Goal: Task Accomplishment & Management: Manage account settings

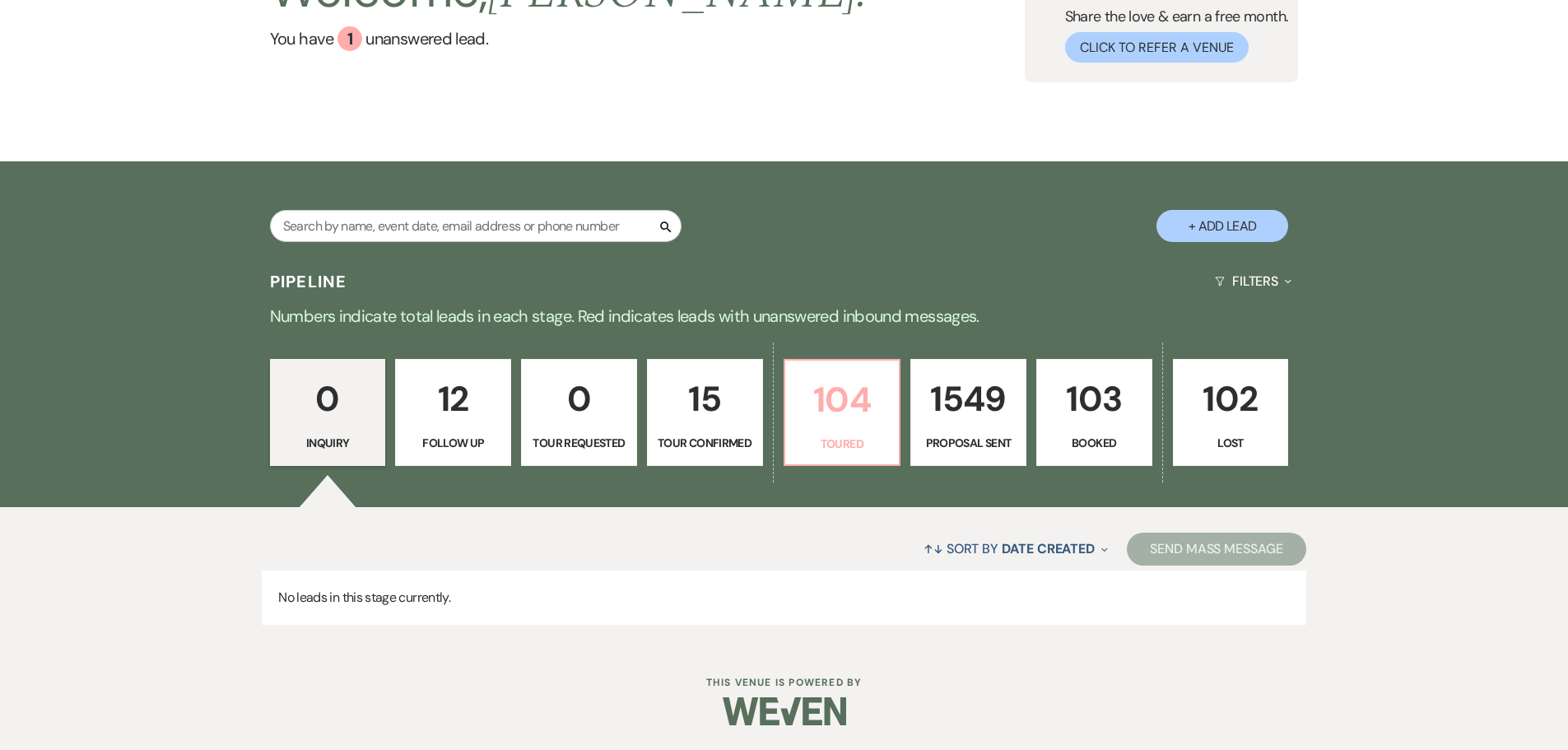
click at [852, 451] on p "Toured" at bounding box center [842, 443] width 95 height 18
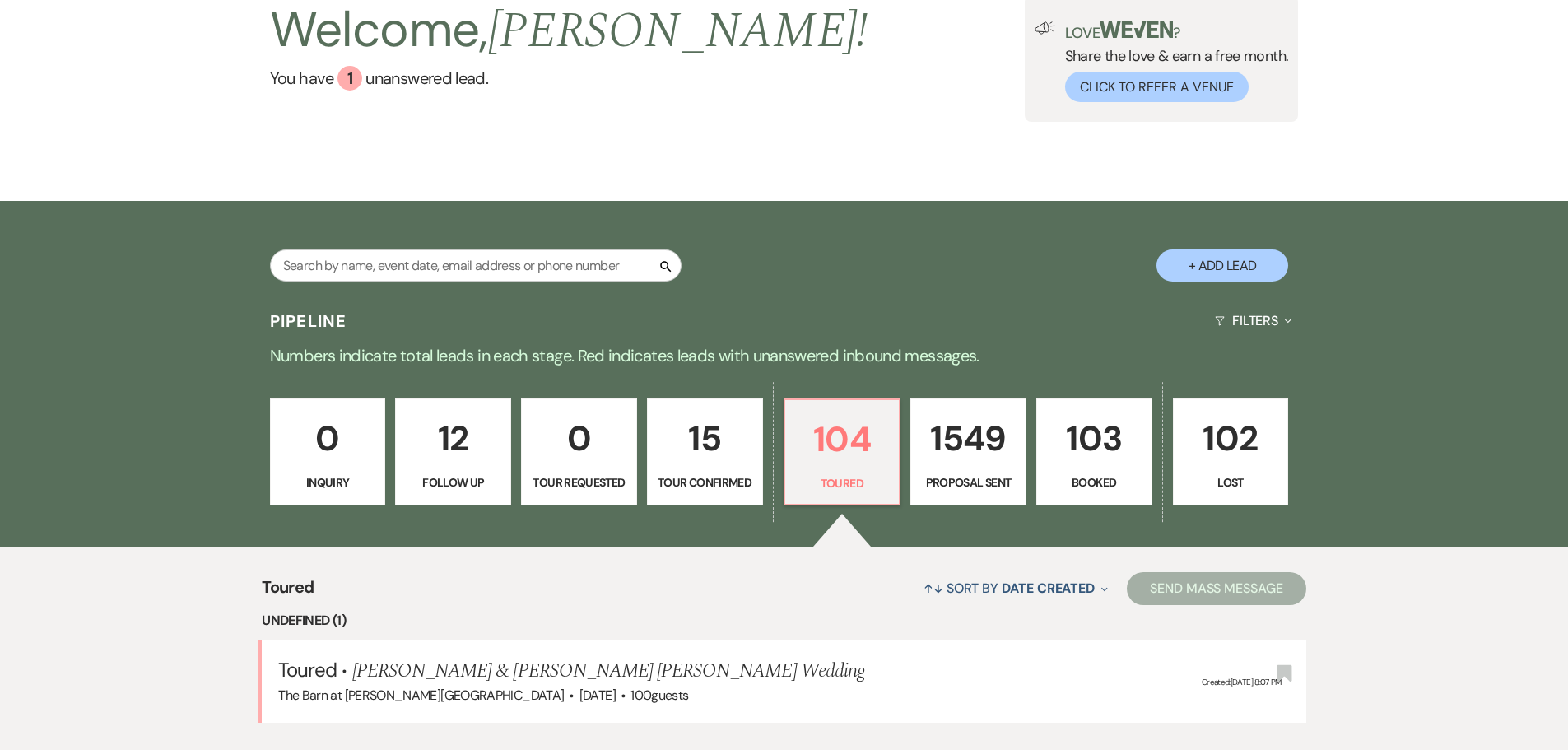
scroll to position [166, 0]
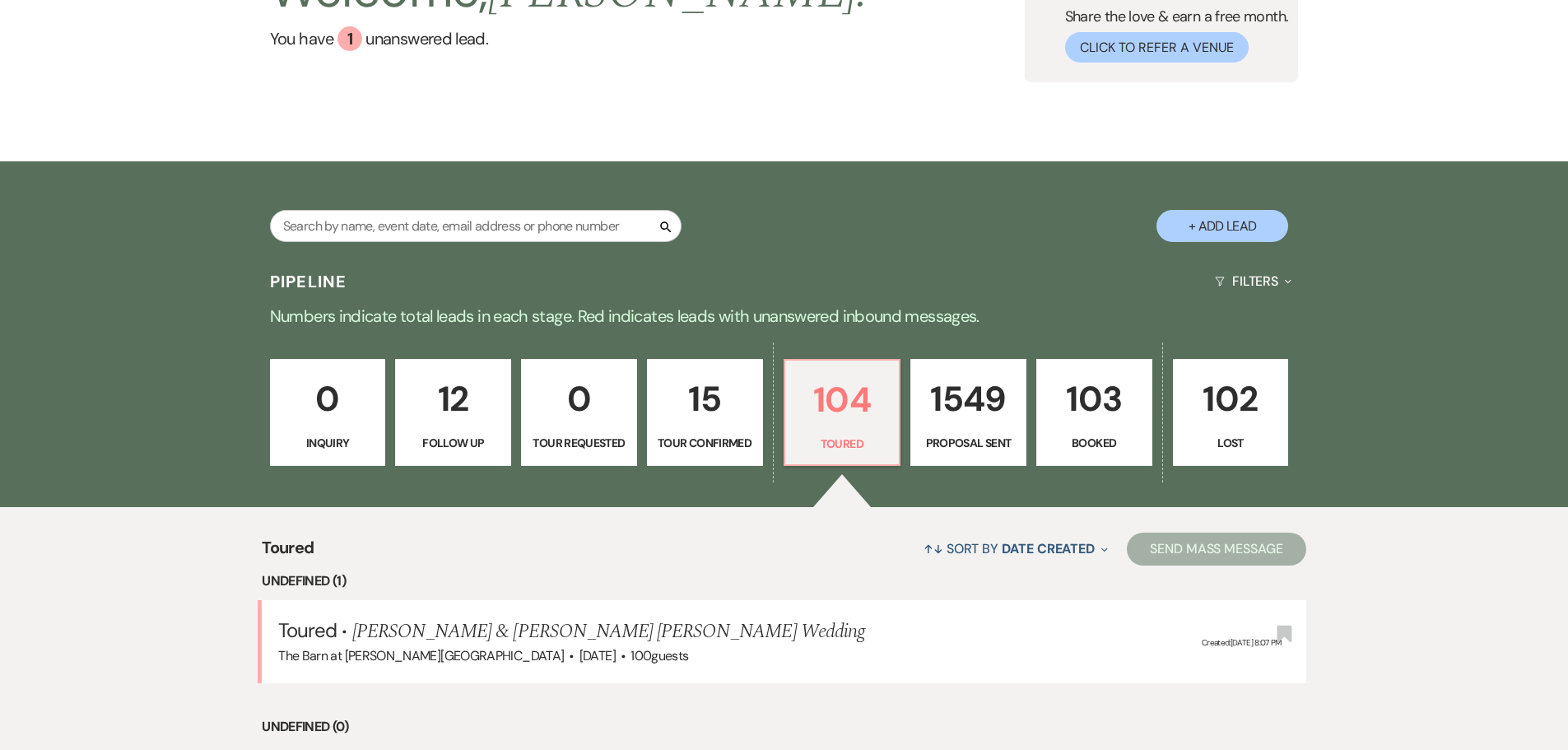
select select "5"
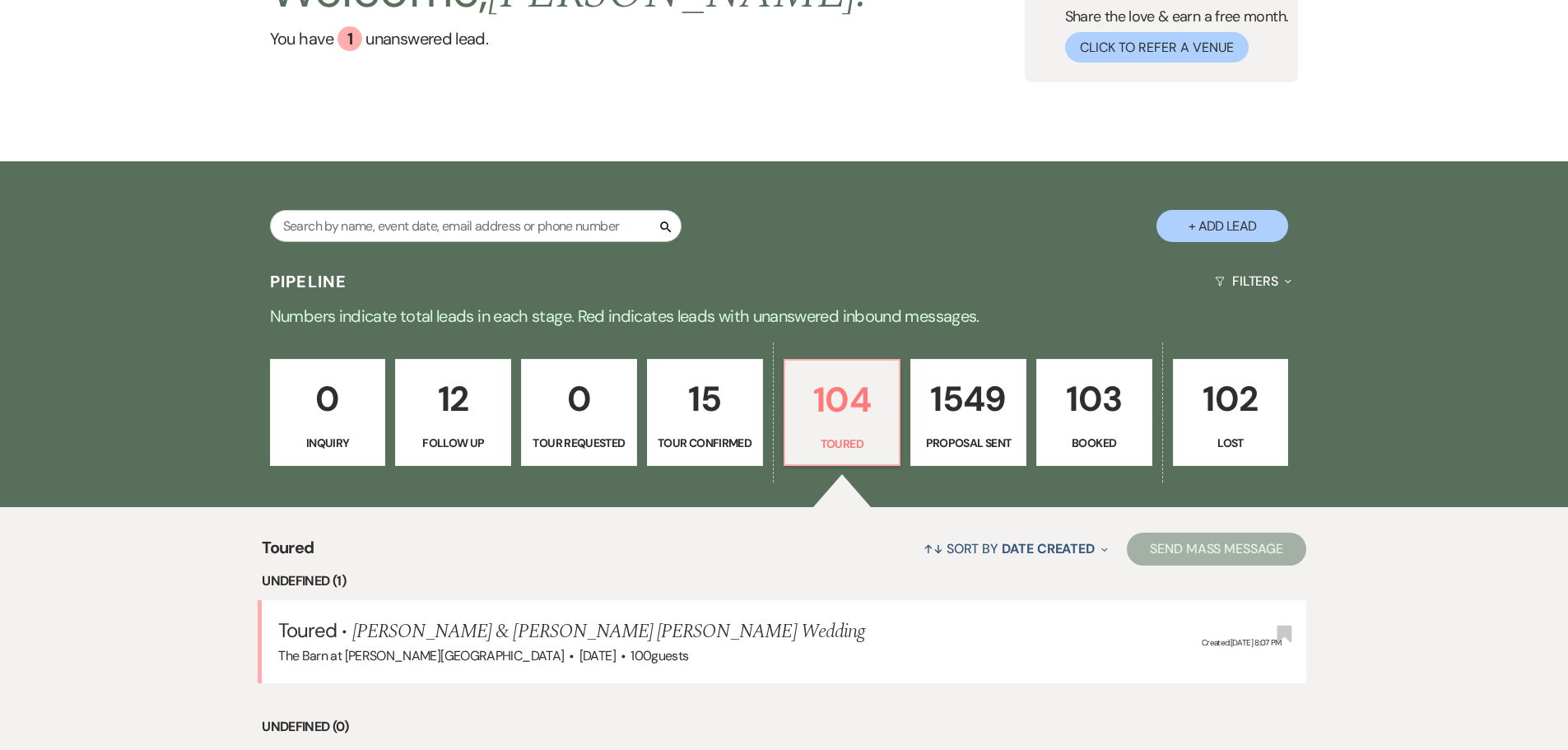
select select "5"
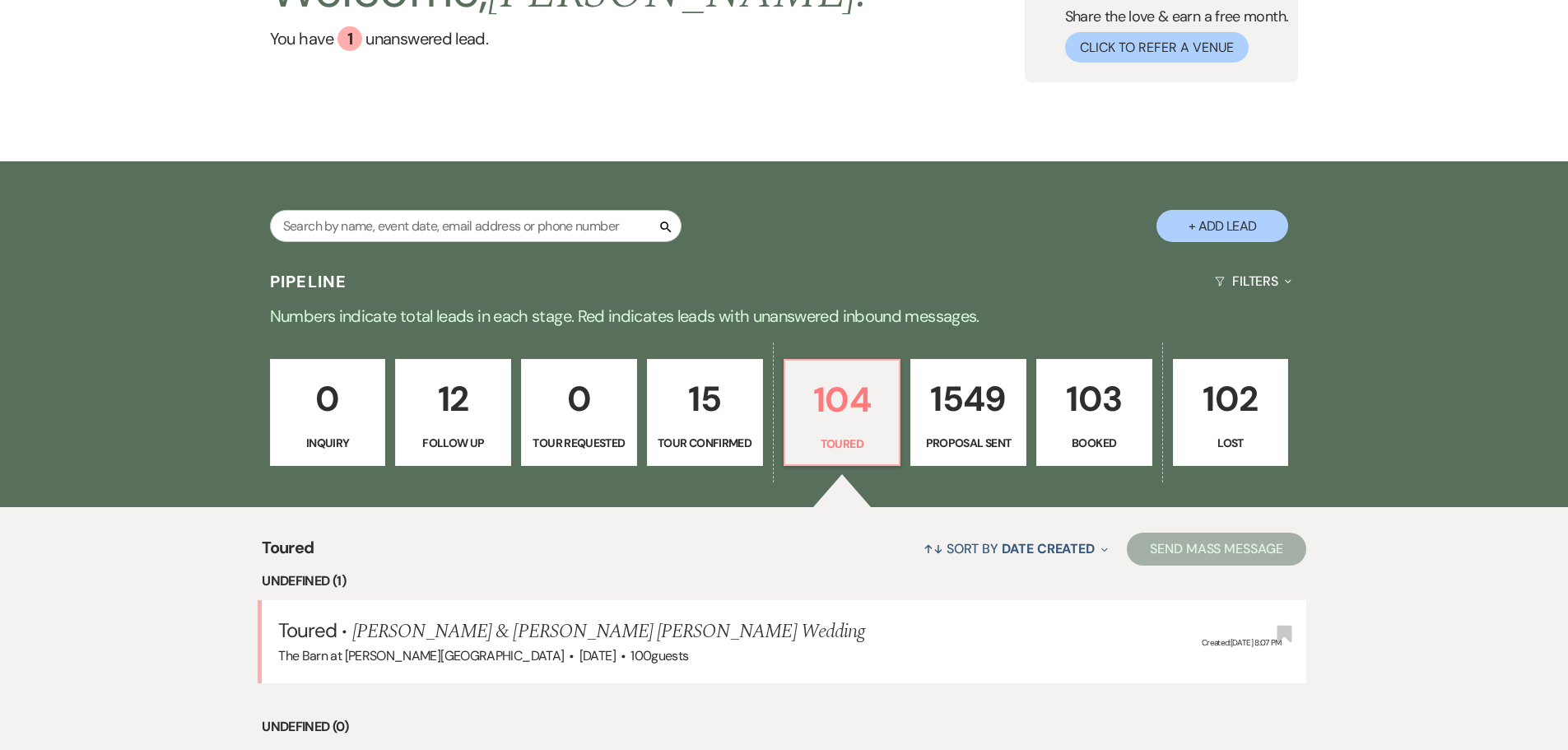
select select "5"
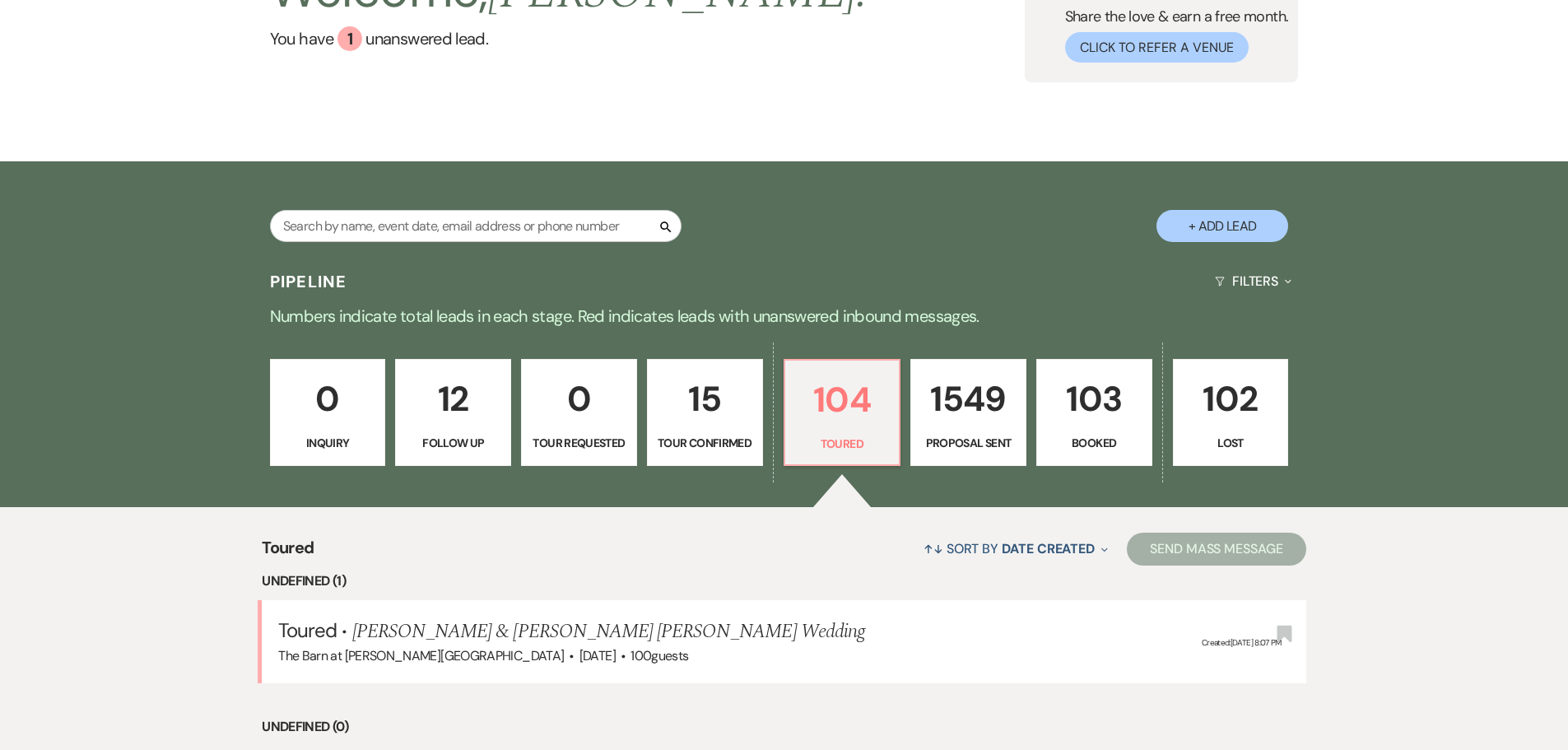
select select "5"
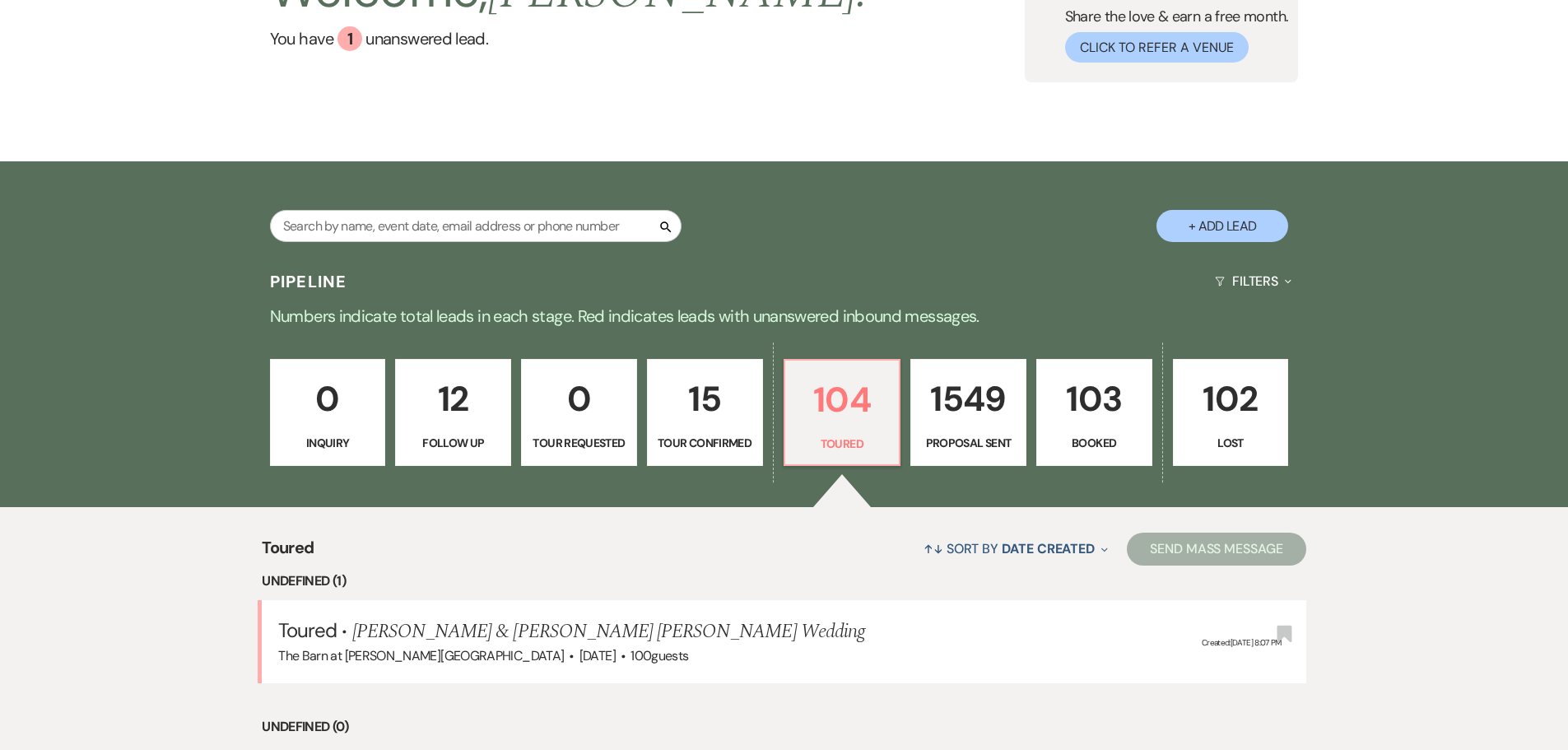
select select "5"
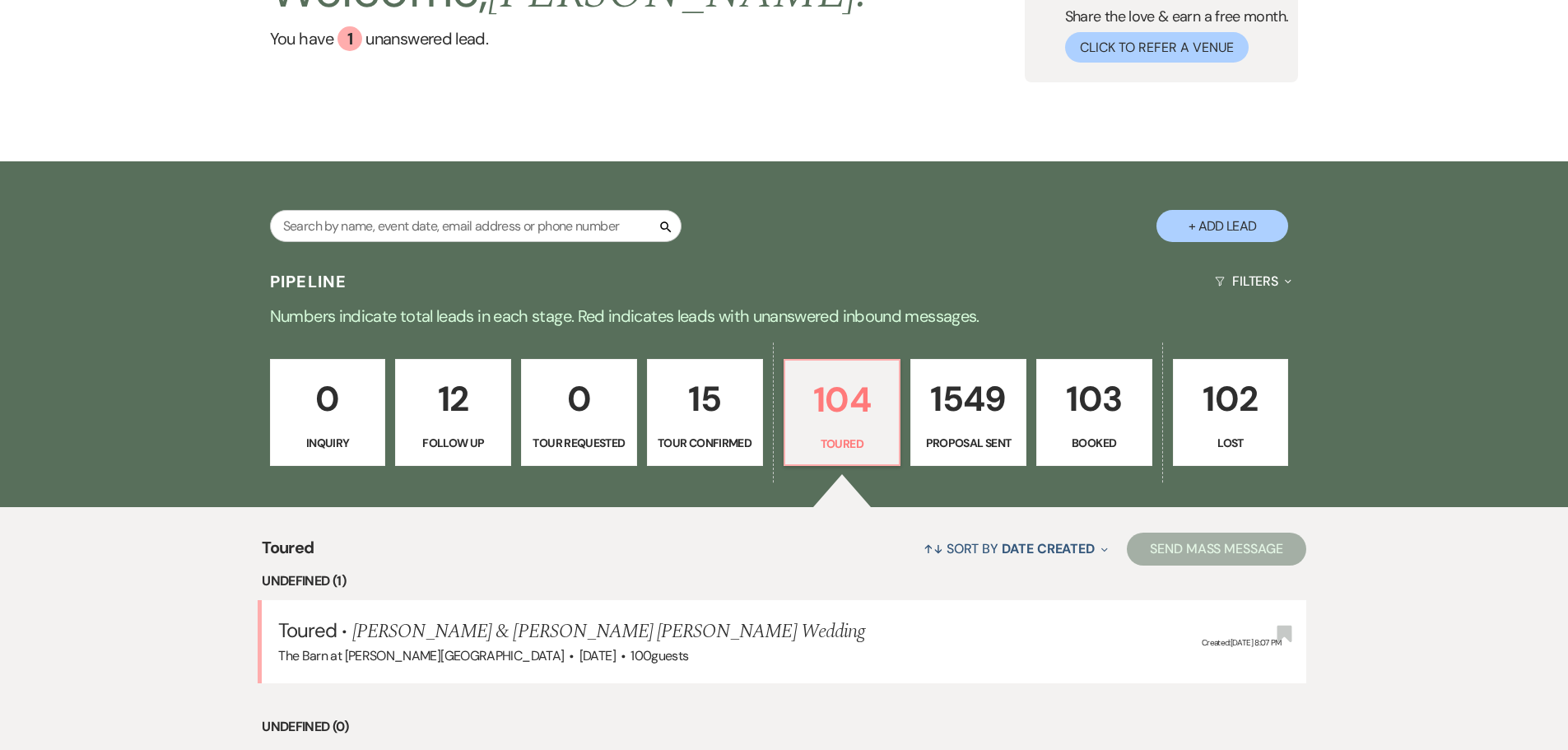
select select "5"
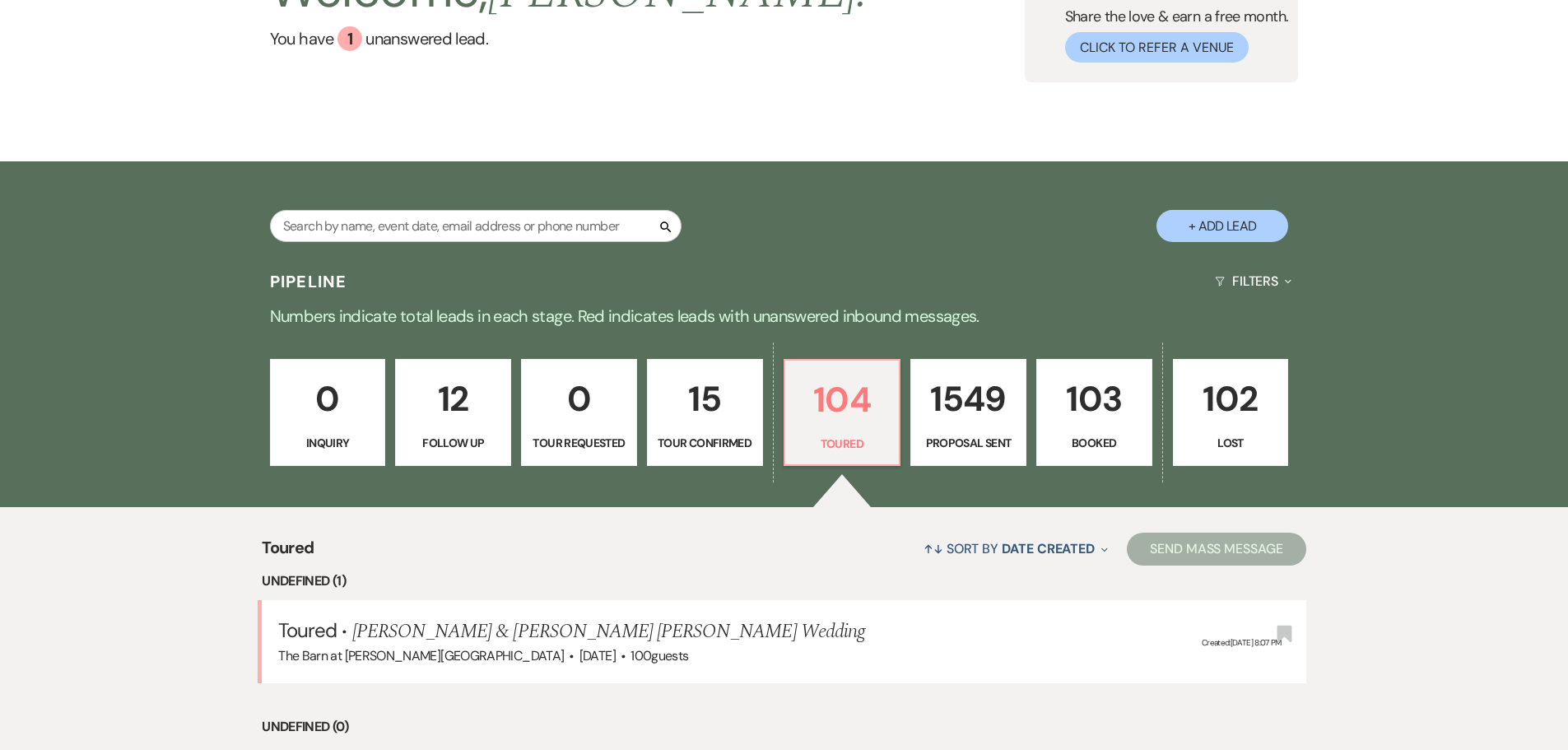
select select "5"
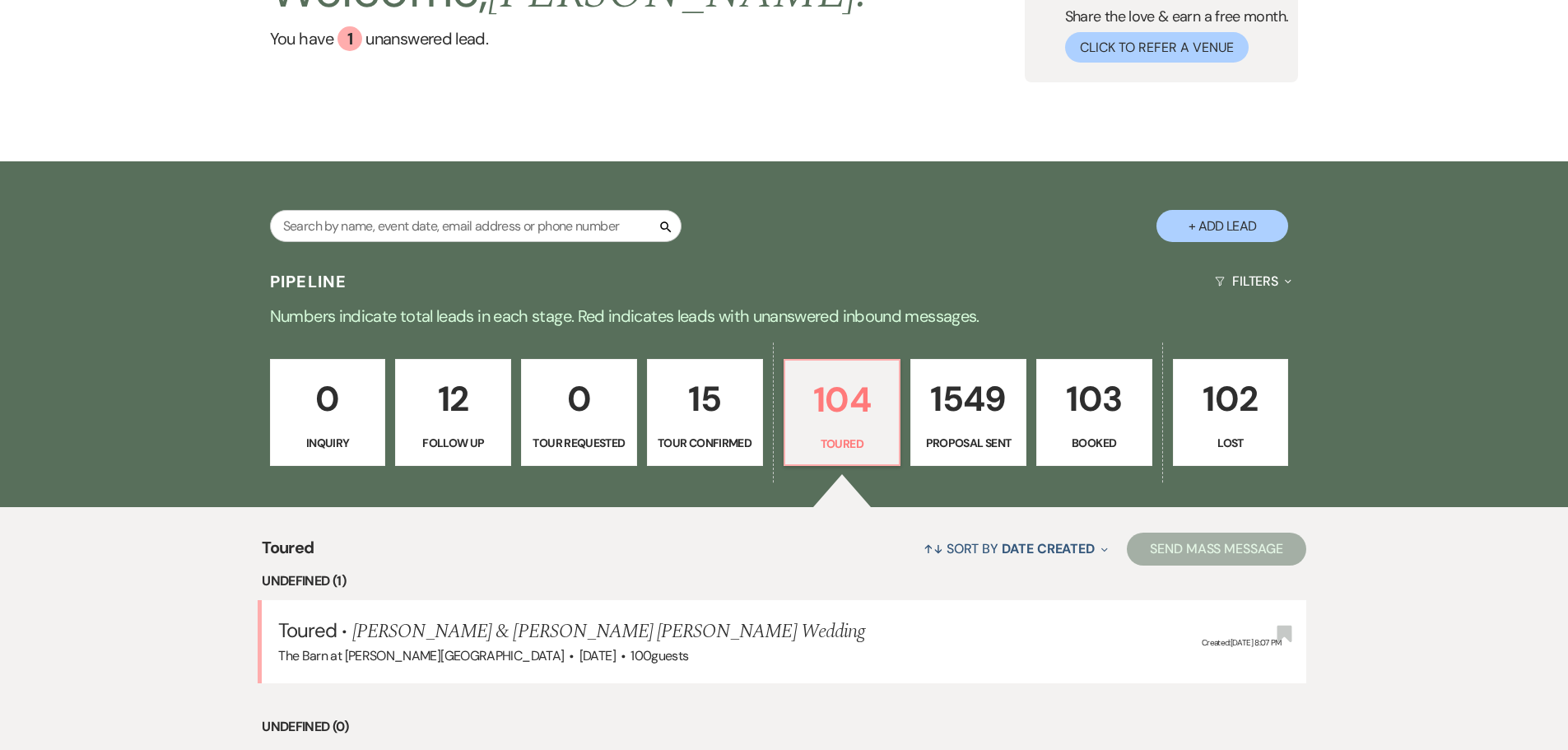
select select "5"
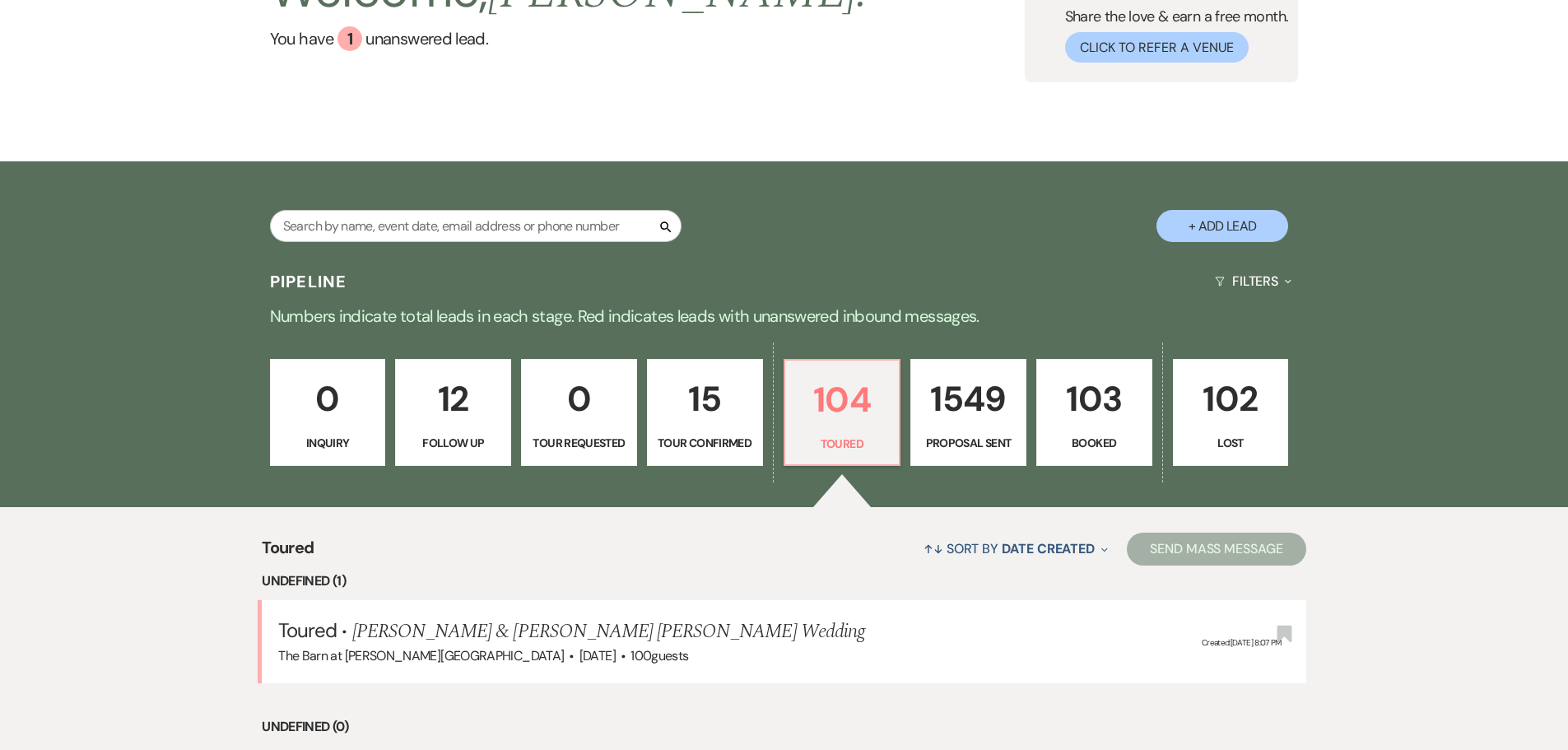
select select "5"
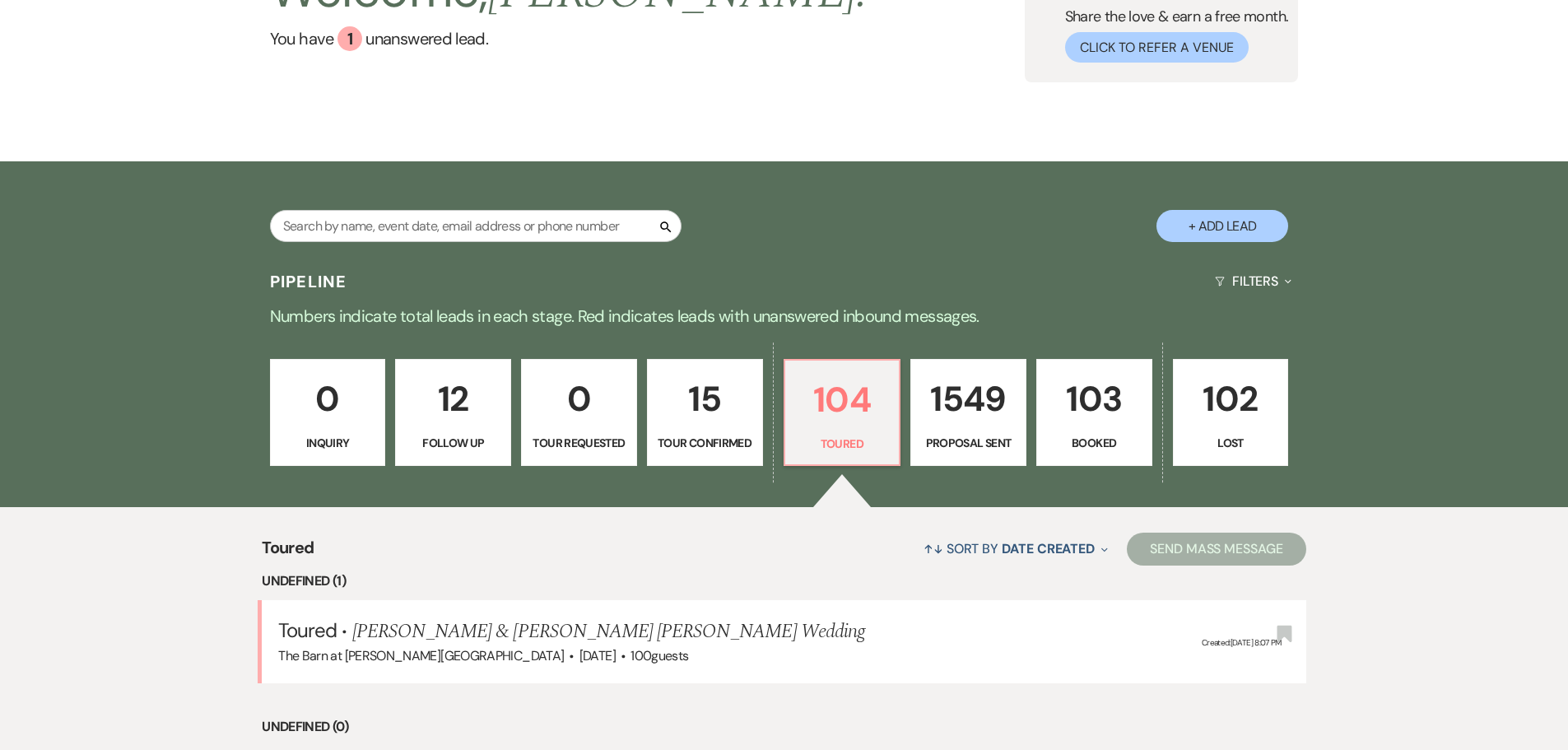
select select "5"
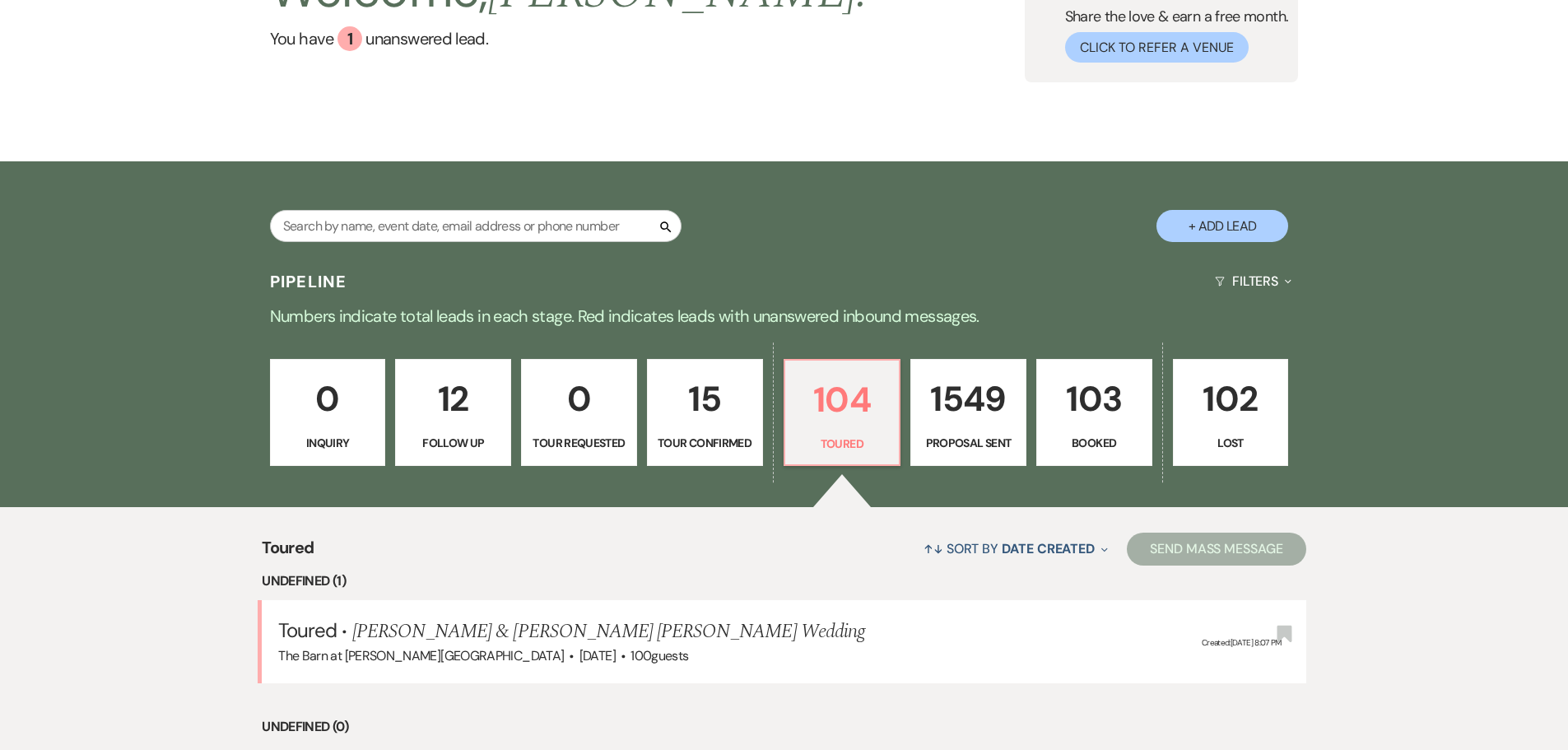
select select "5"
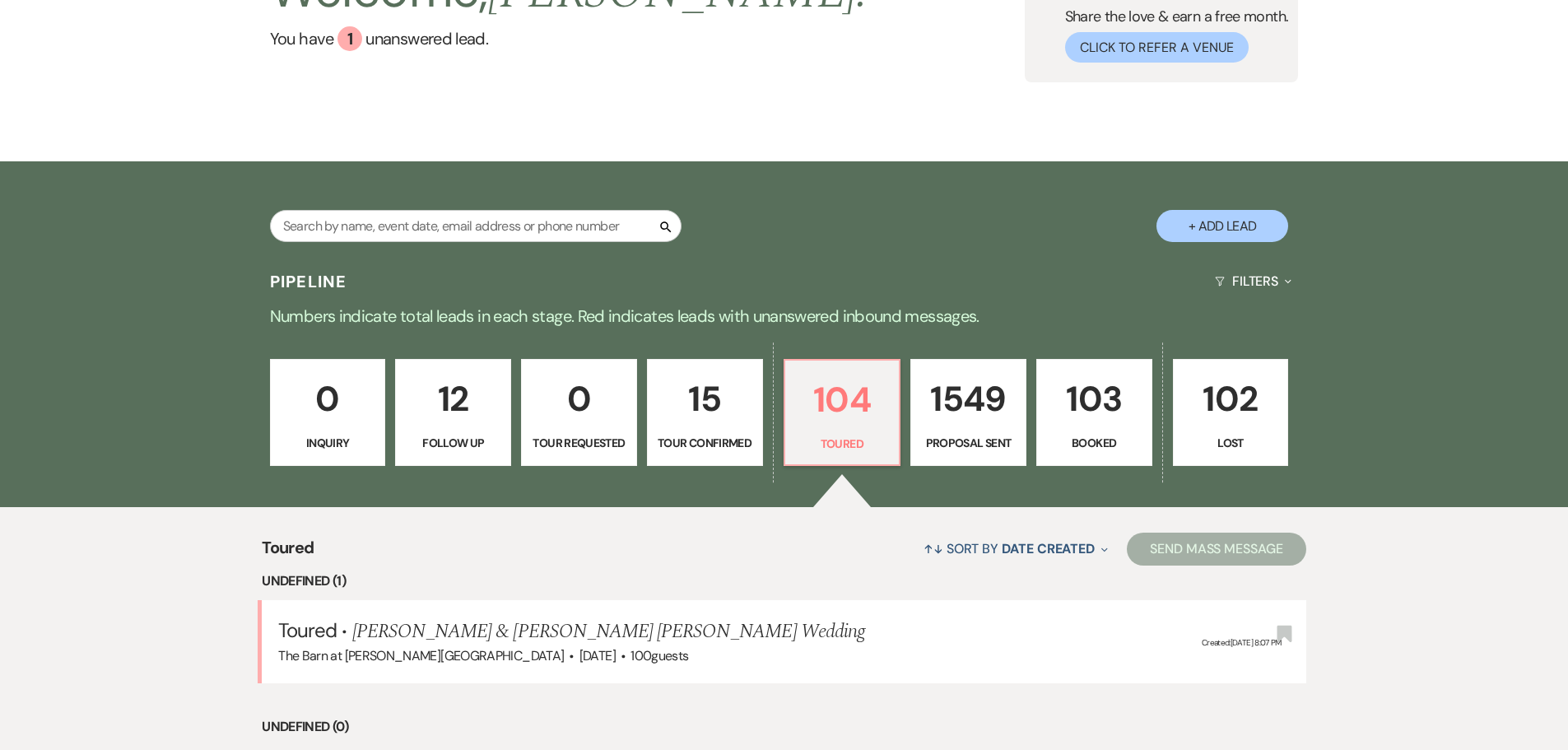
select select "5"
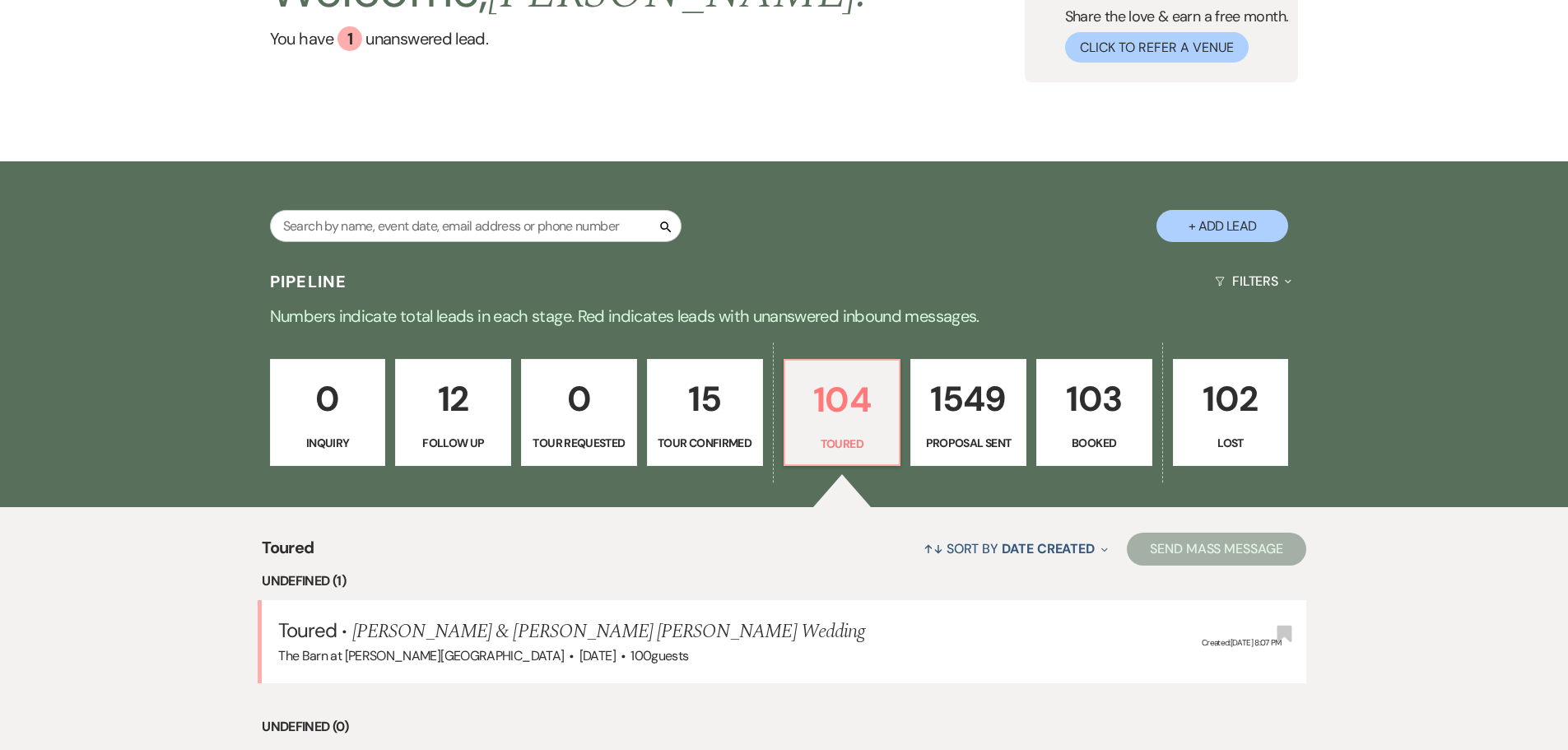
select select "5"
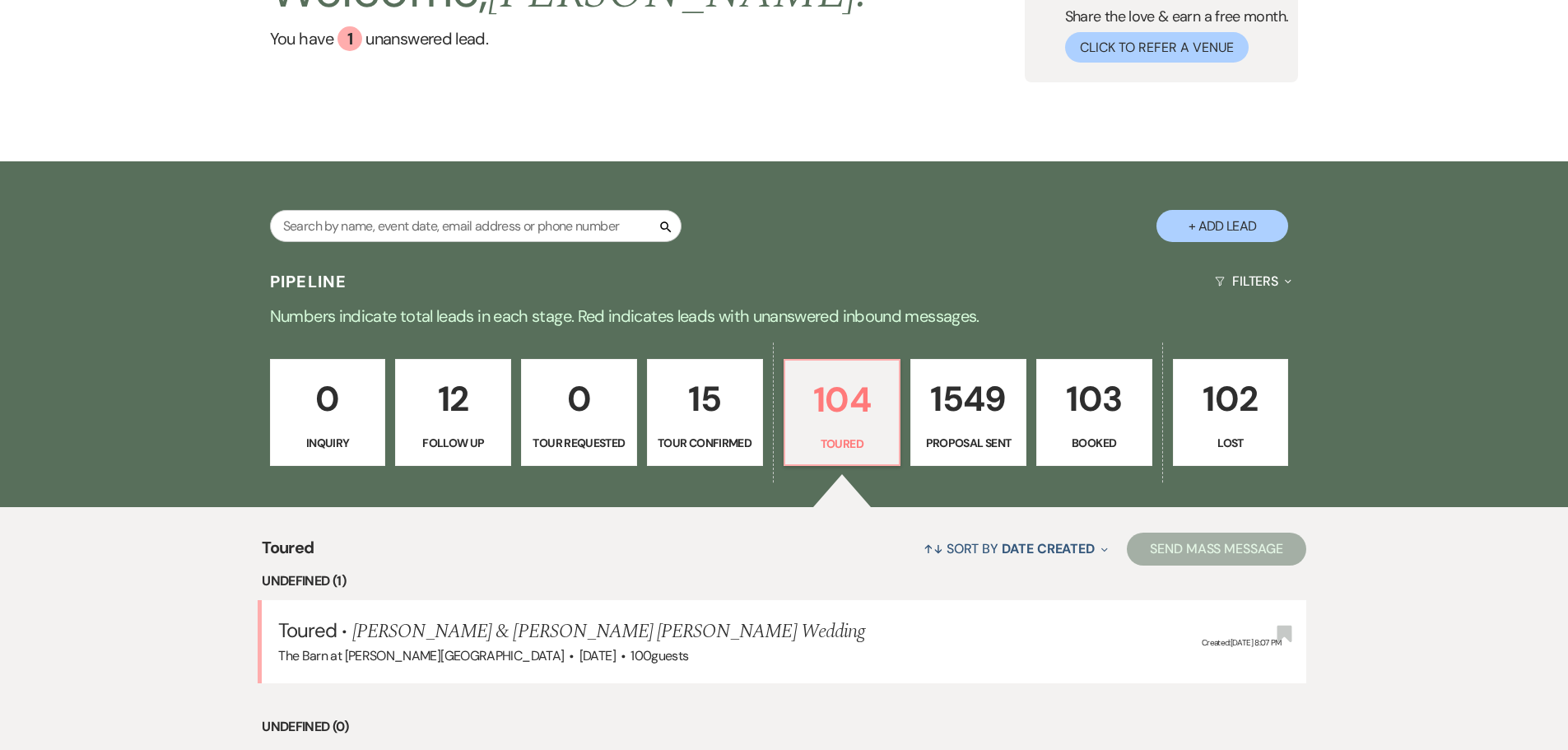
select select "5"
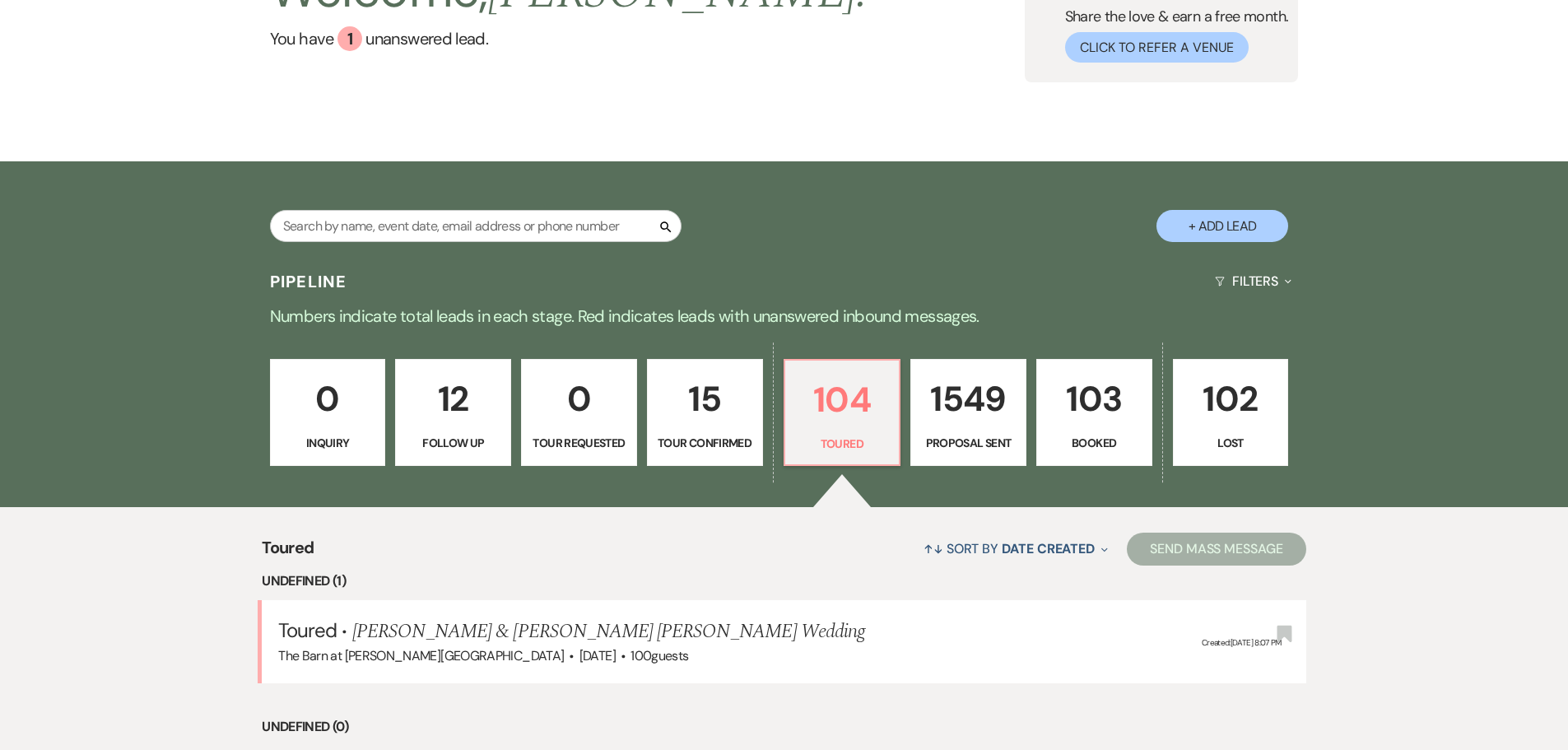
select select "5"
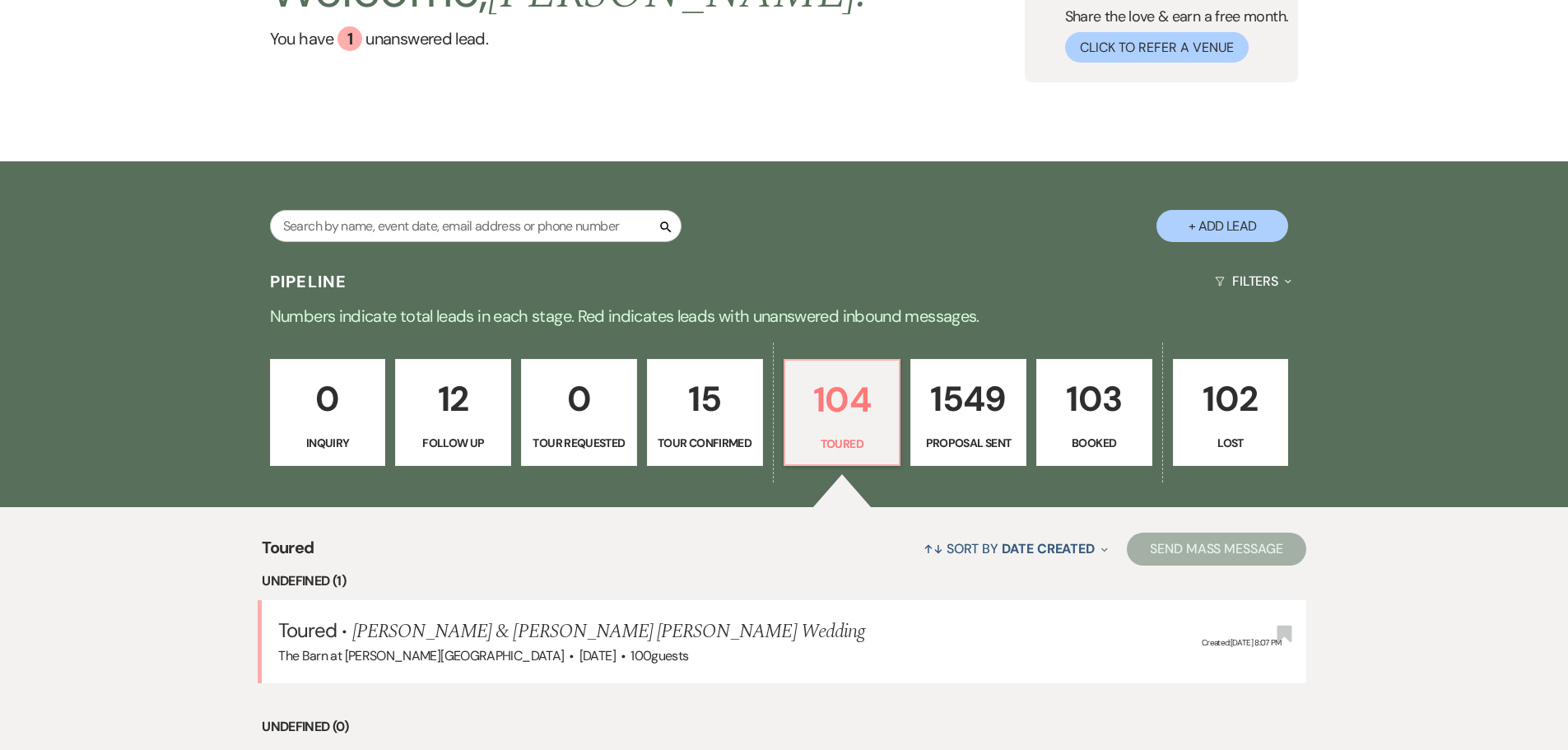
select select "5"
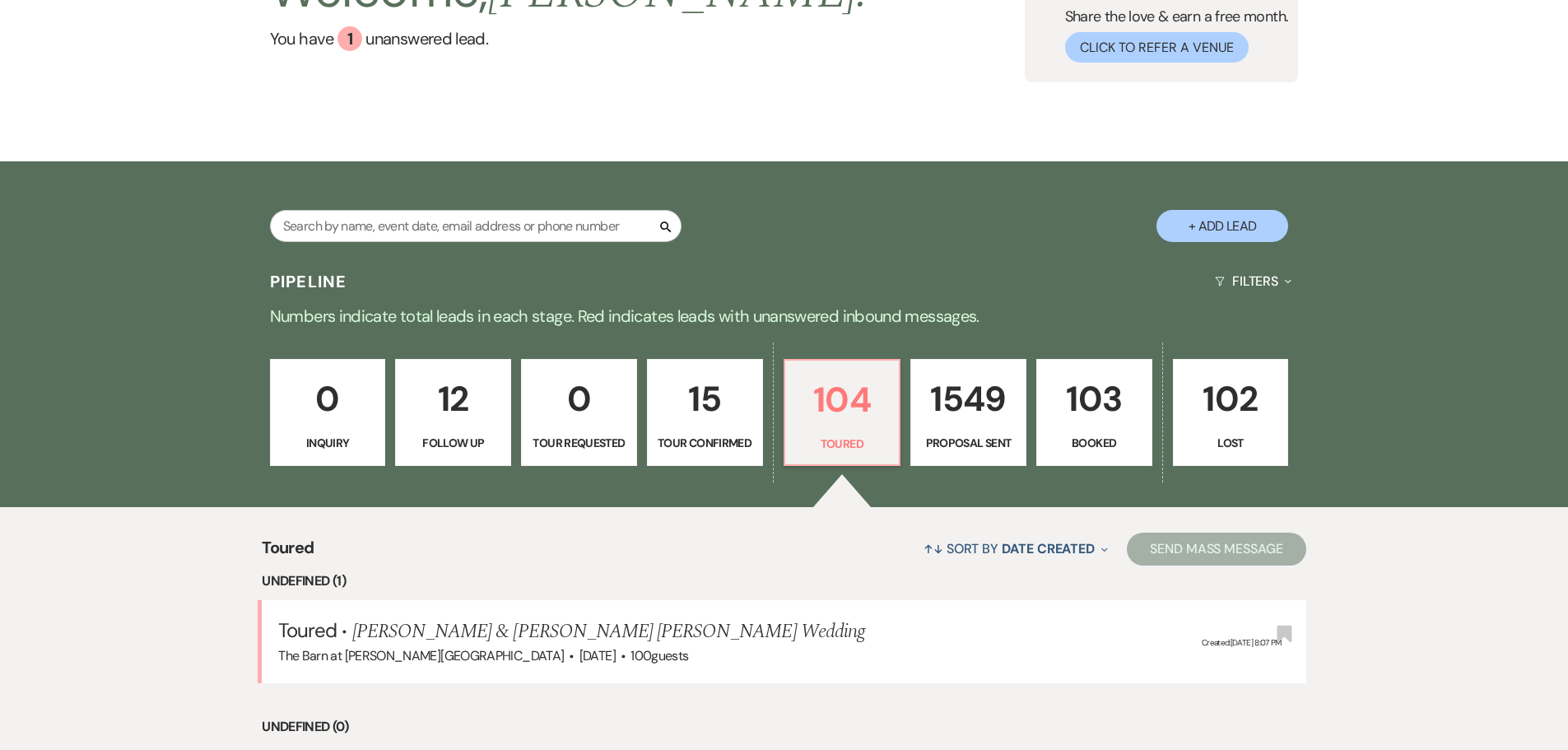
select select "5"
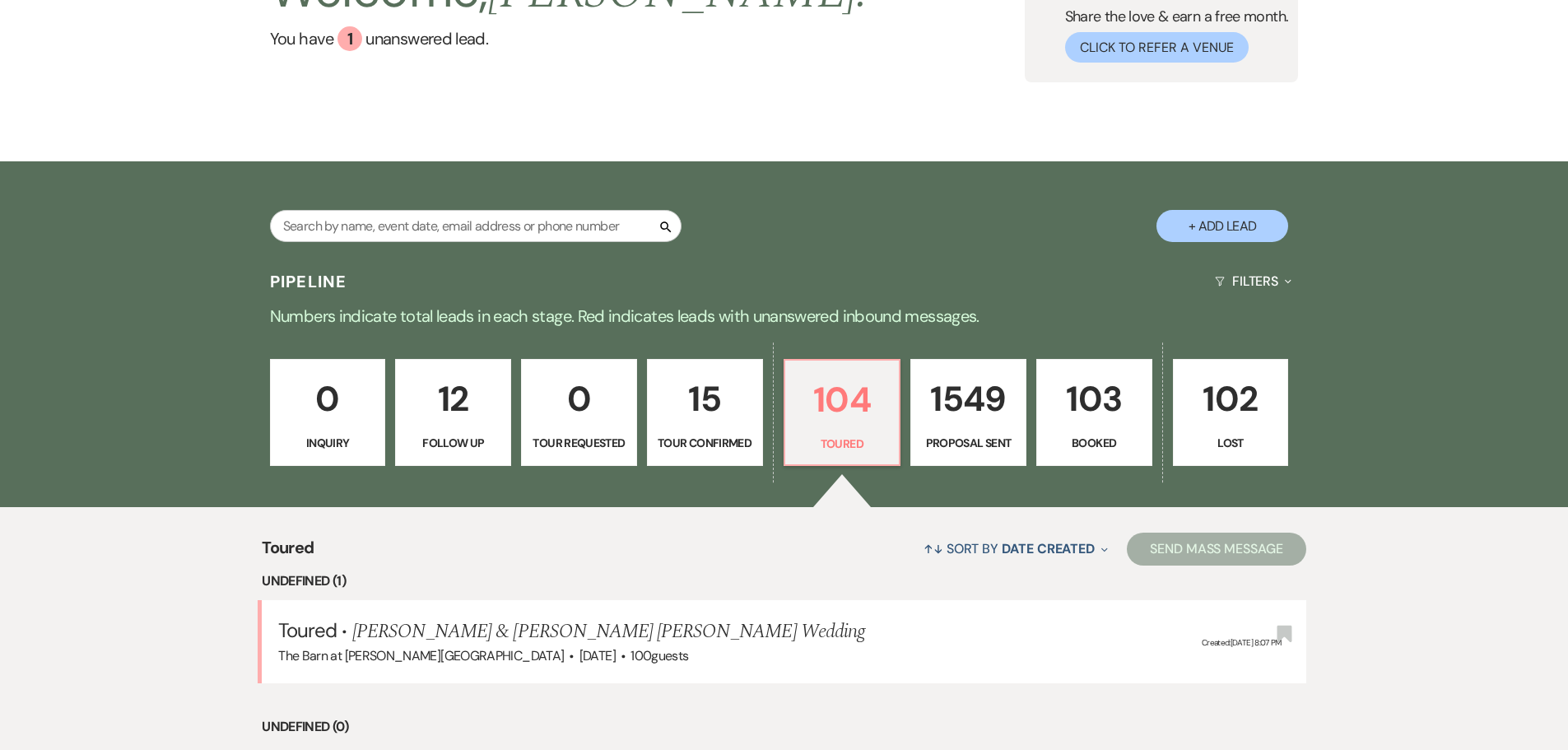
select select "5"
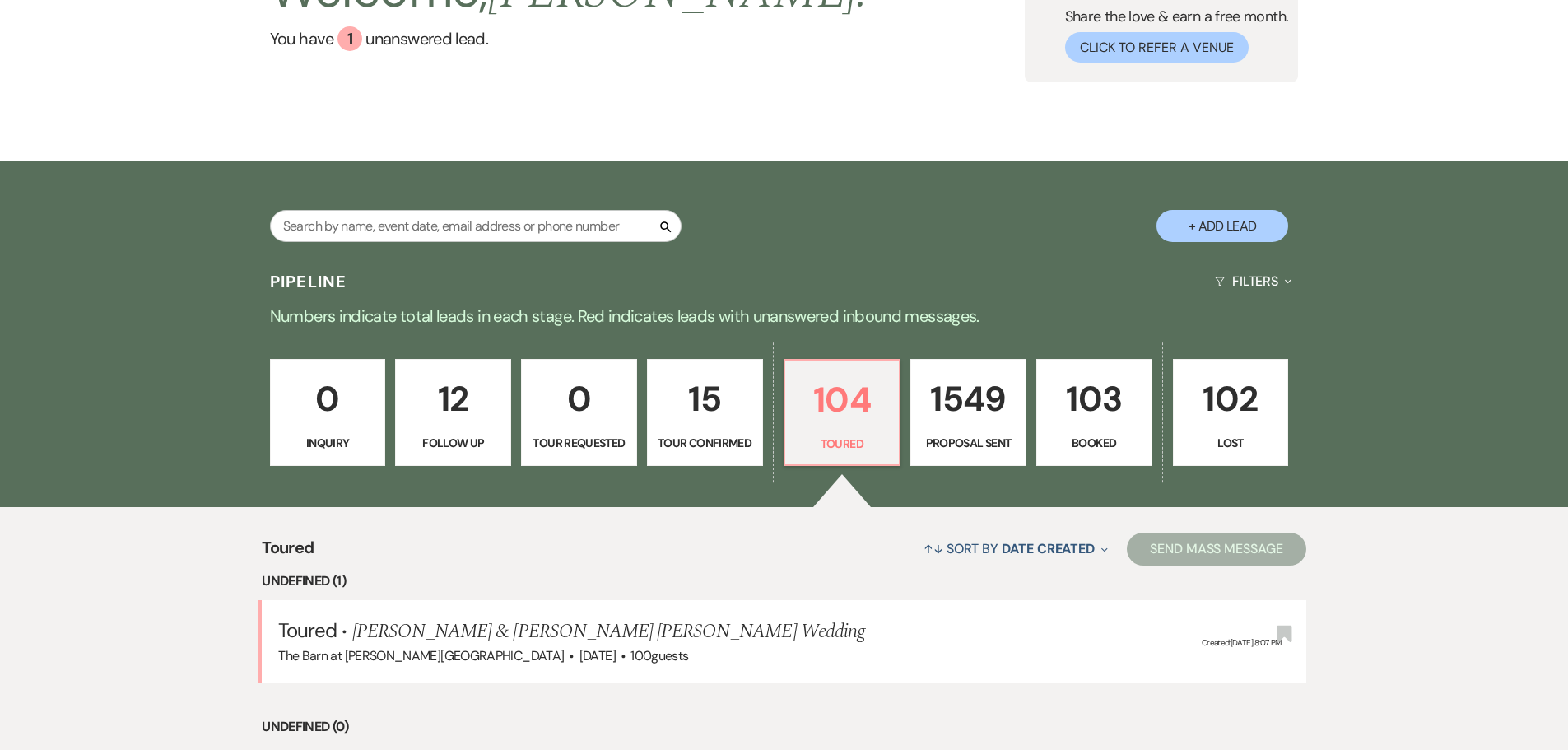
select select "5"
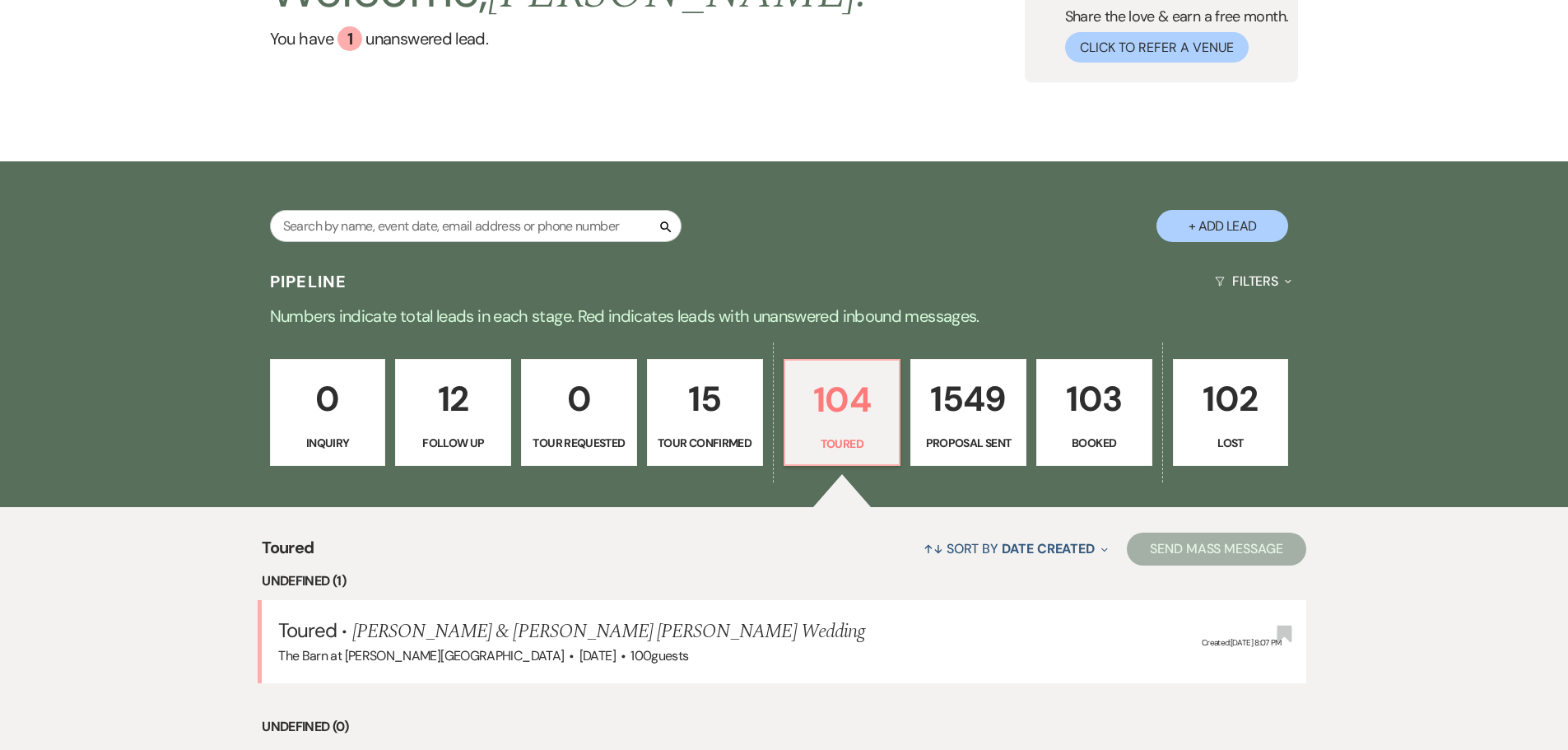
select select "5"
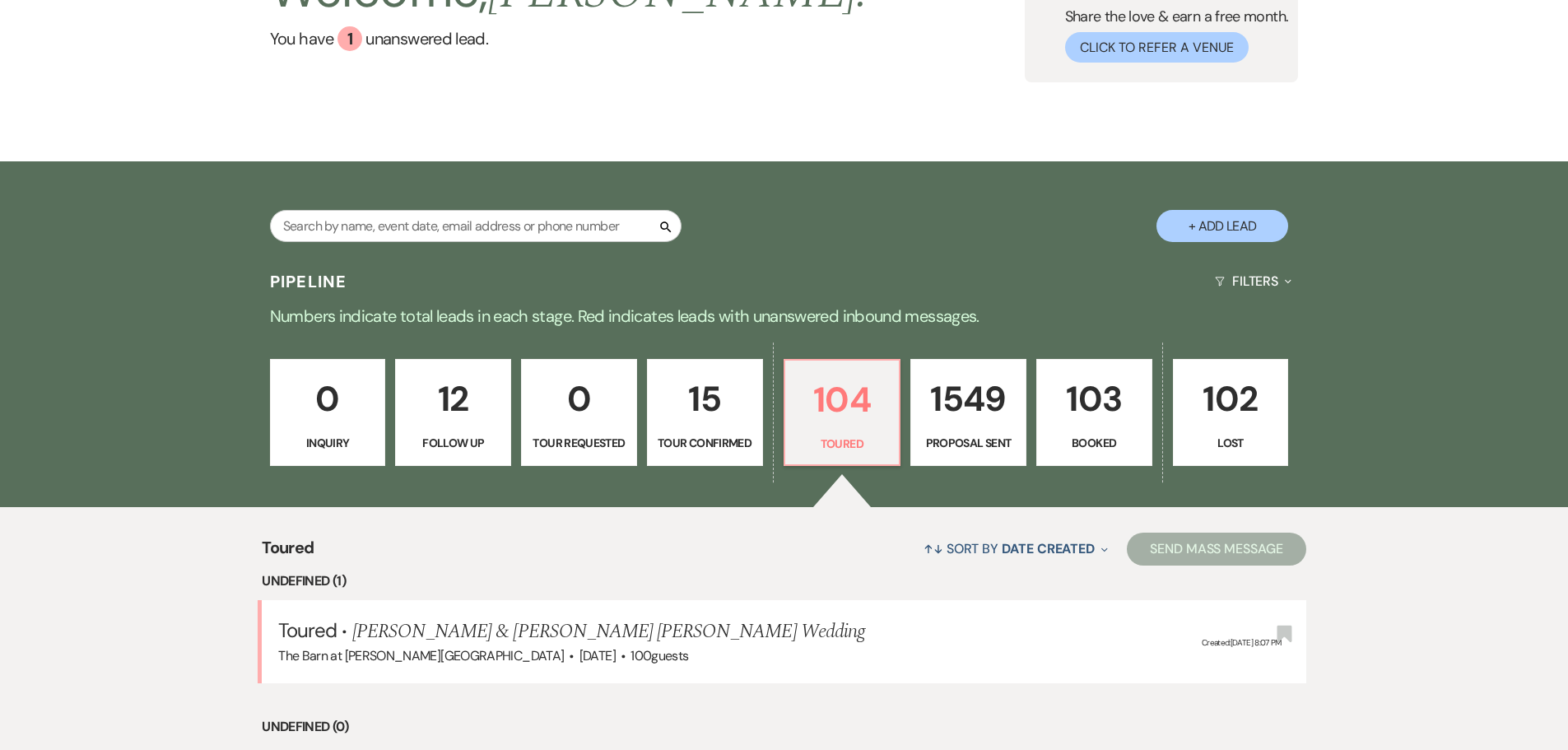
select select "5"
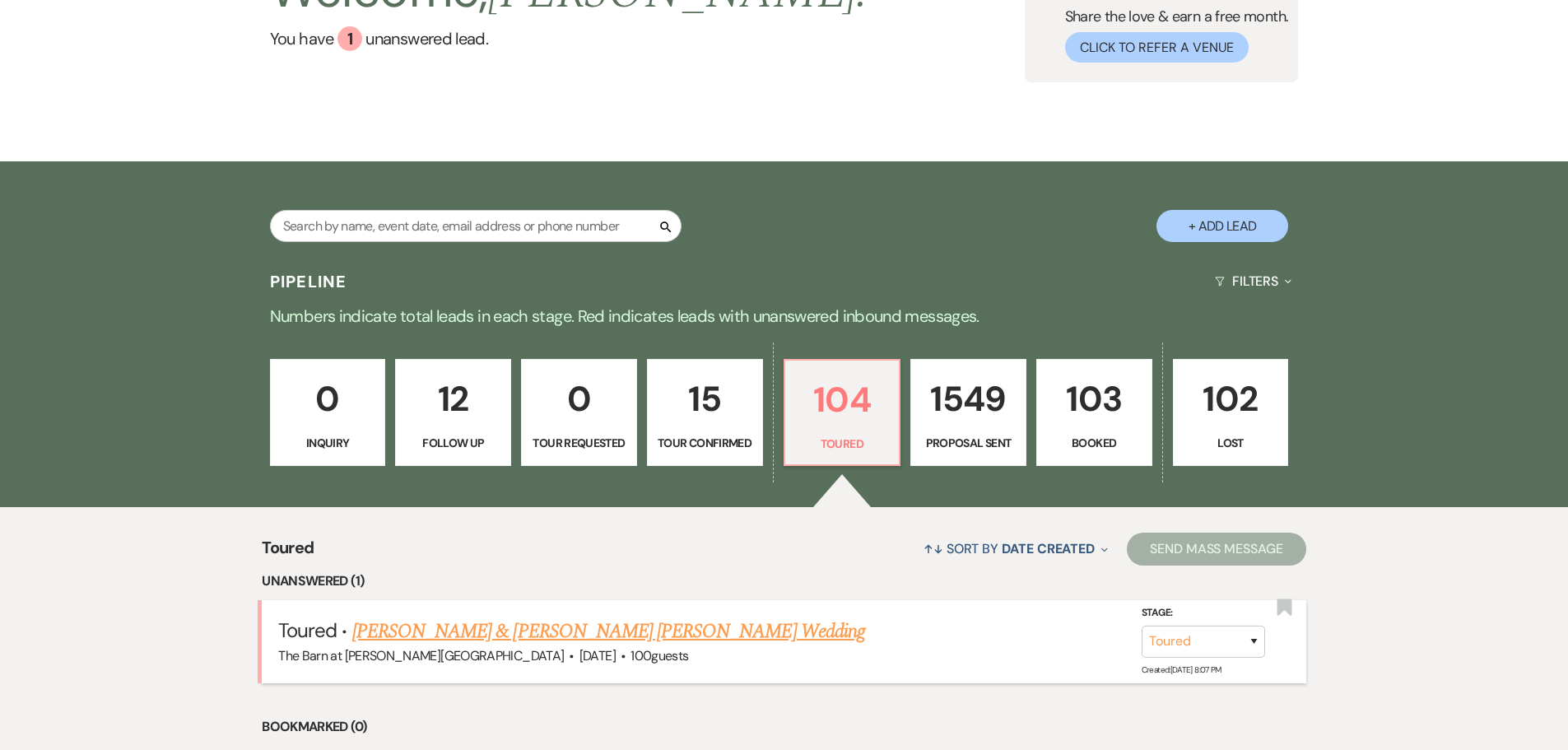
click at [508, 631] on link "Blaize Punke & Kennedy Tuckwell's Wedding" at bounding box center [608, 631] width 513 height 29
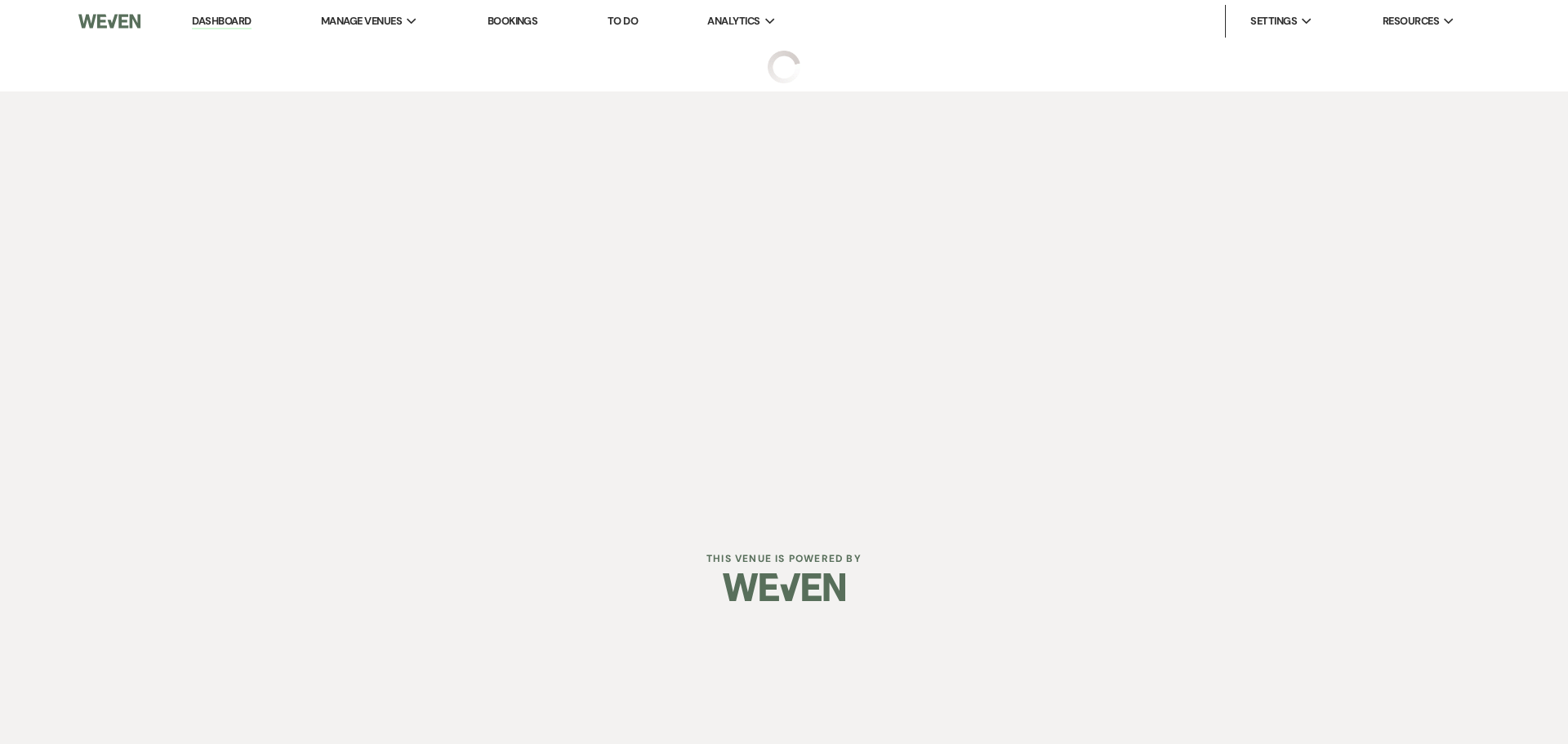
select select "5"
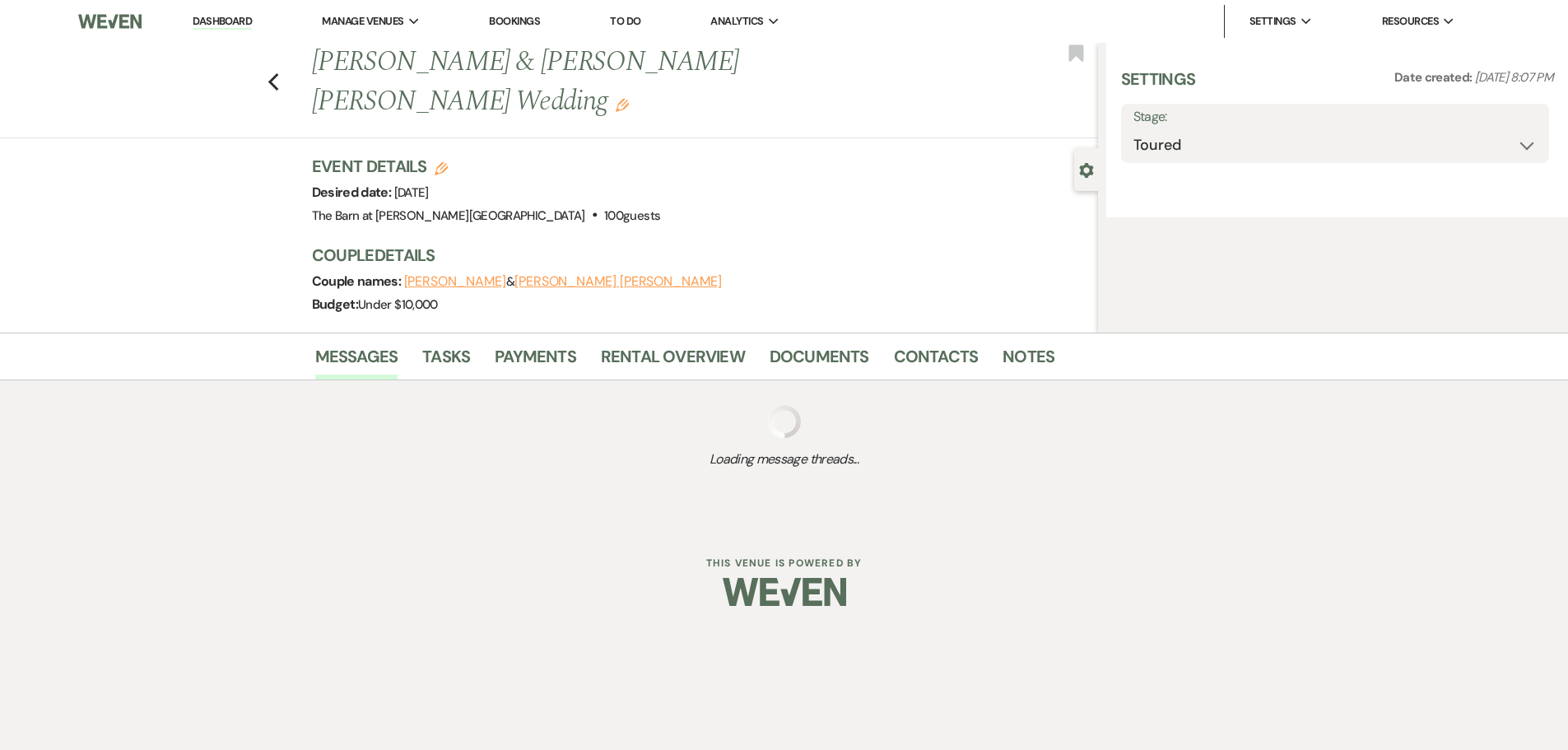
select select "5"
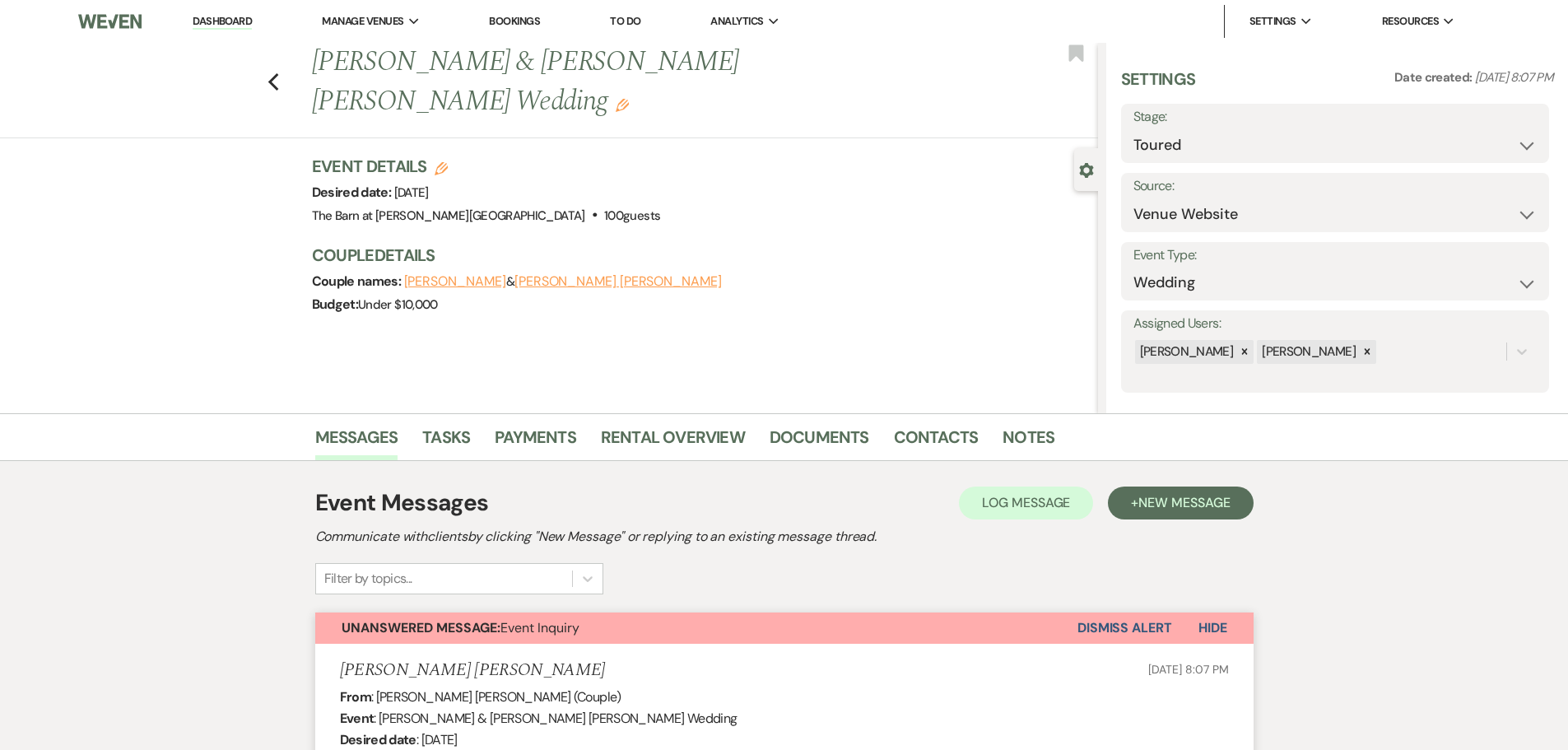
click at [198, 22] on link "Dashboard" at bounding box center [222, 22] width 59 height 16
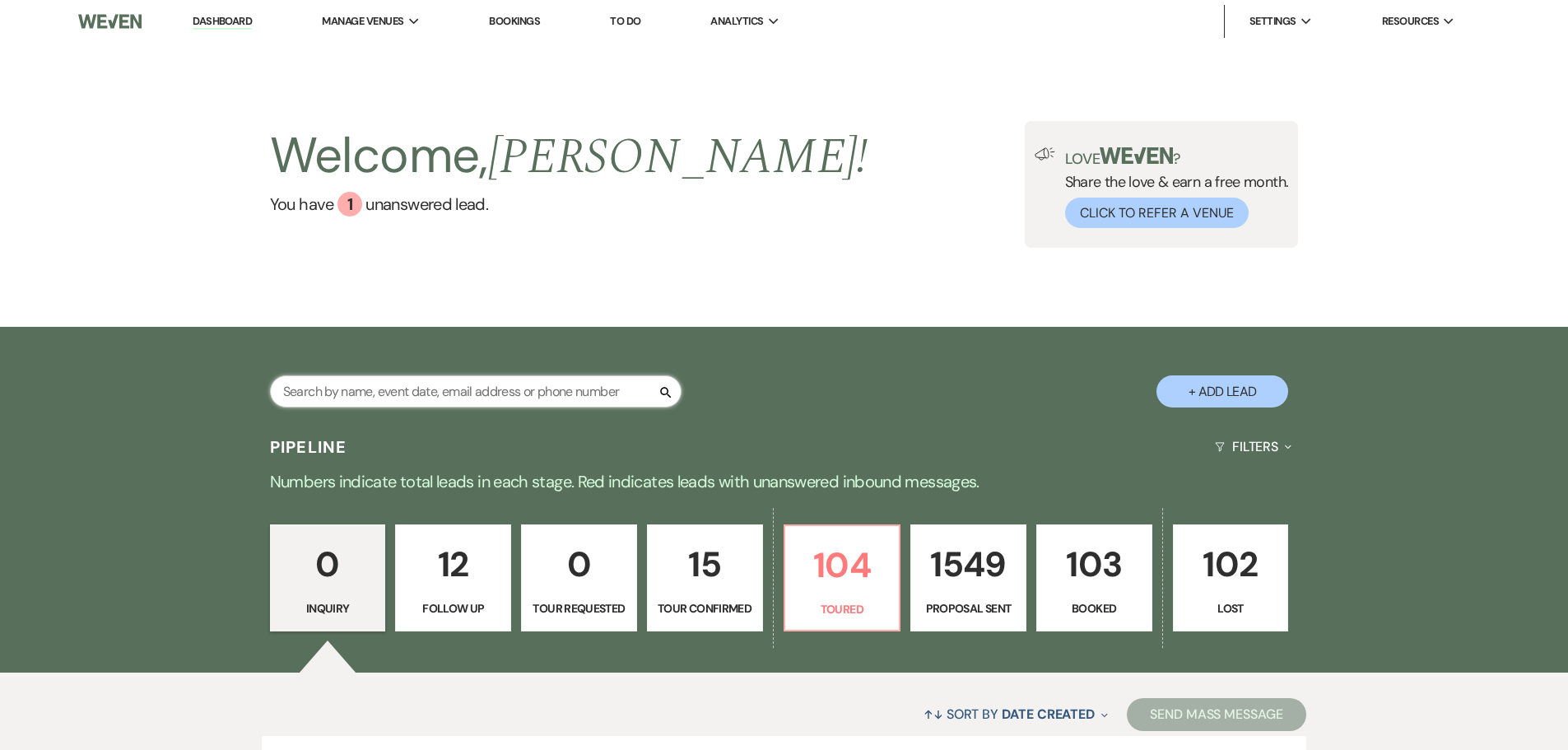
click at [387, 383] on input "text" at bounding box center [476, 391] width 412 height 32
type input "Eve"
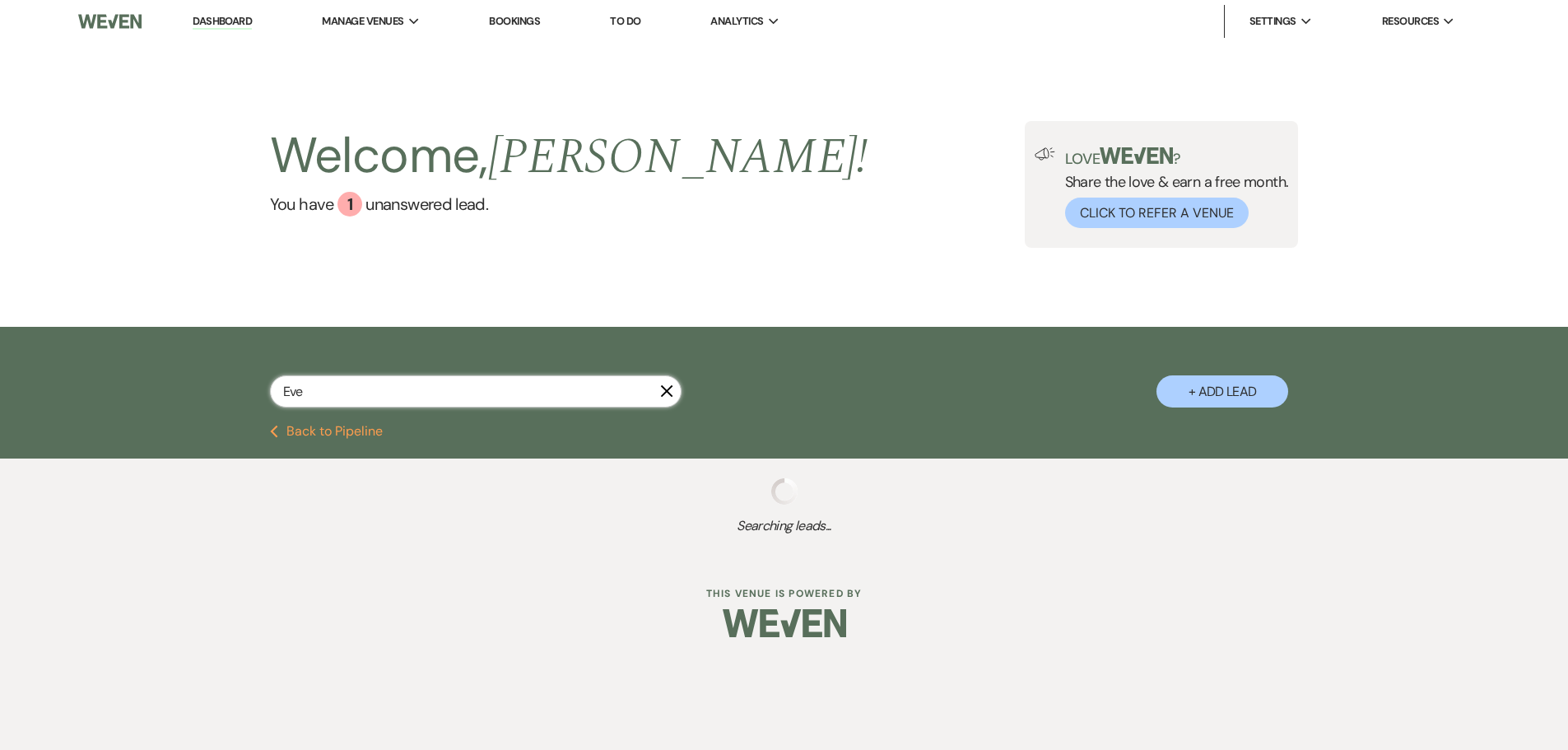
select select "6"
select select "8"
select select "3"
select select "8"
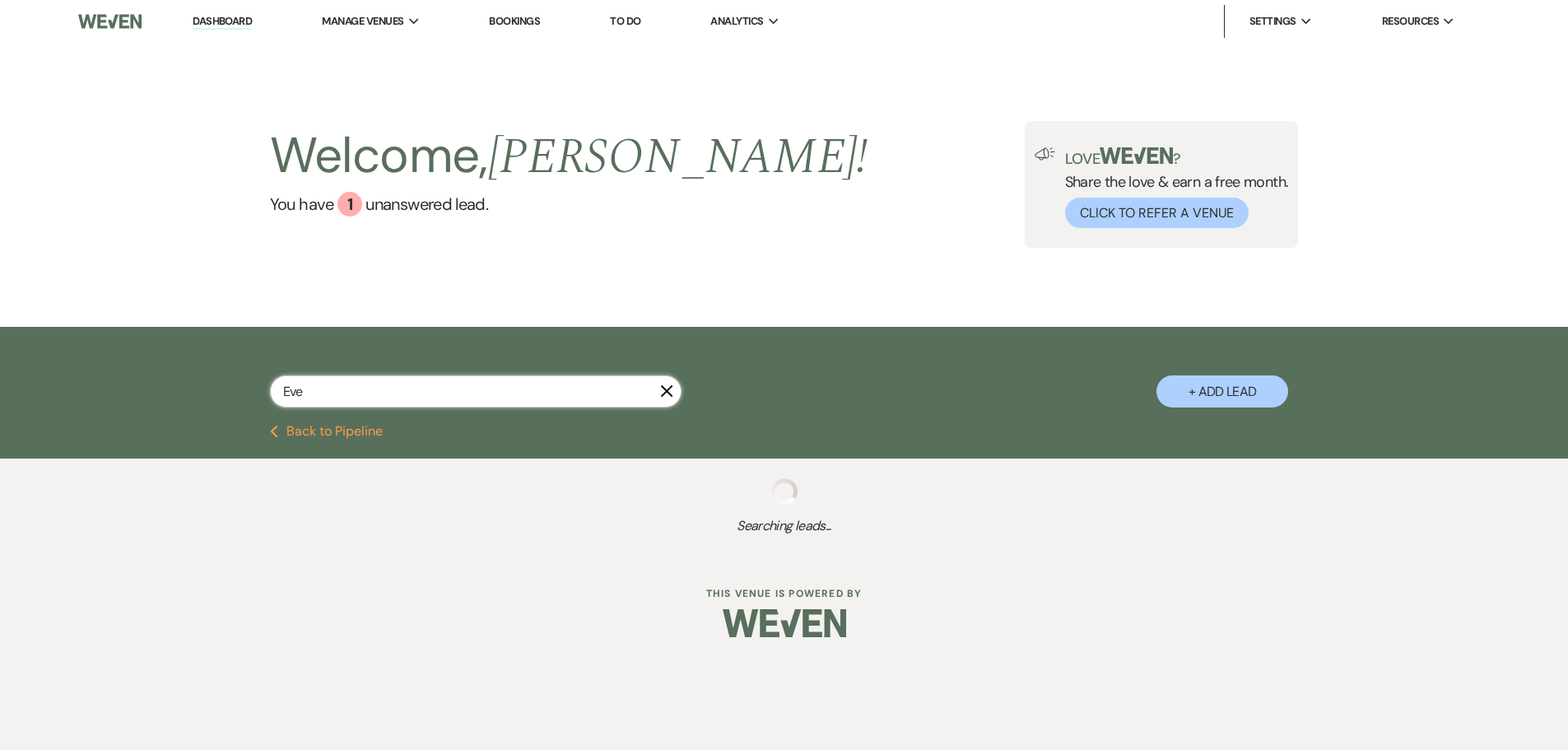
select select "4"
select select "6"
select select "8"
select select "3"
select select "8"
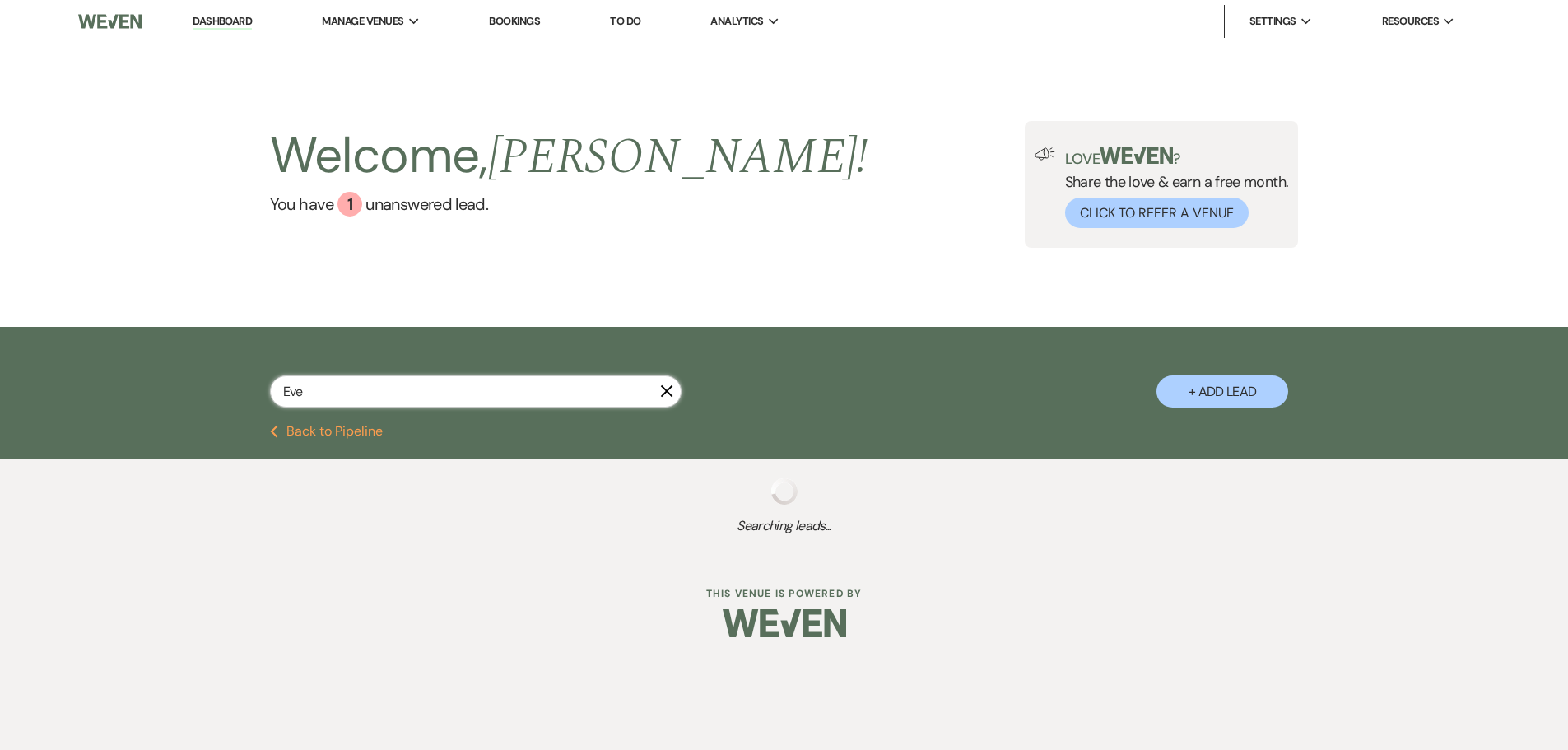
select select "3"
select select "8"
select select "3"
select select "6"
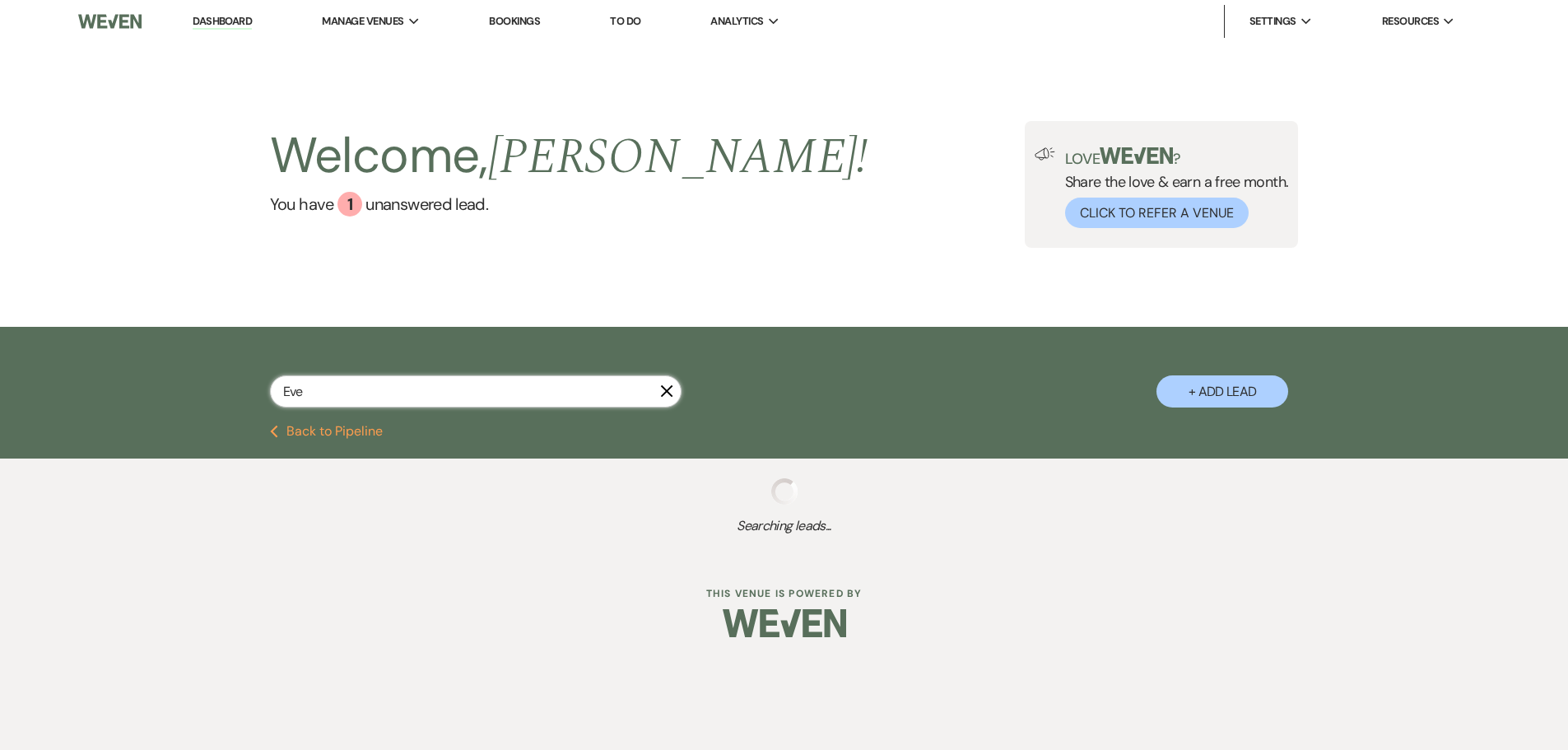
select select "8"
select select "3"
select select "6"
select select "8"
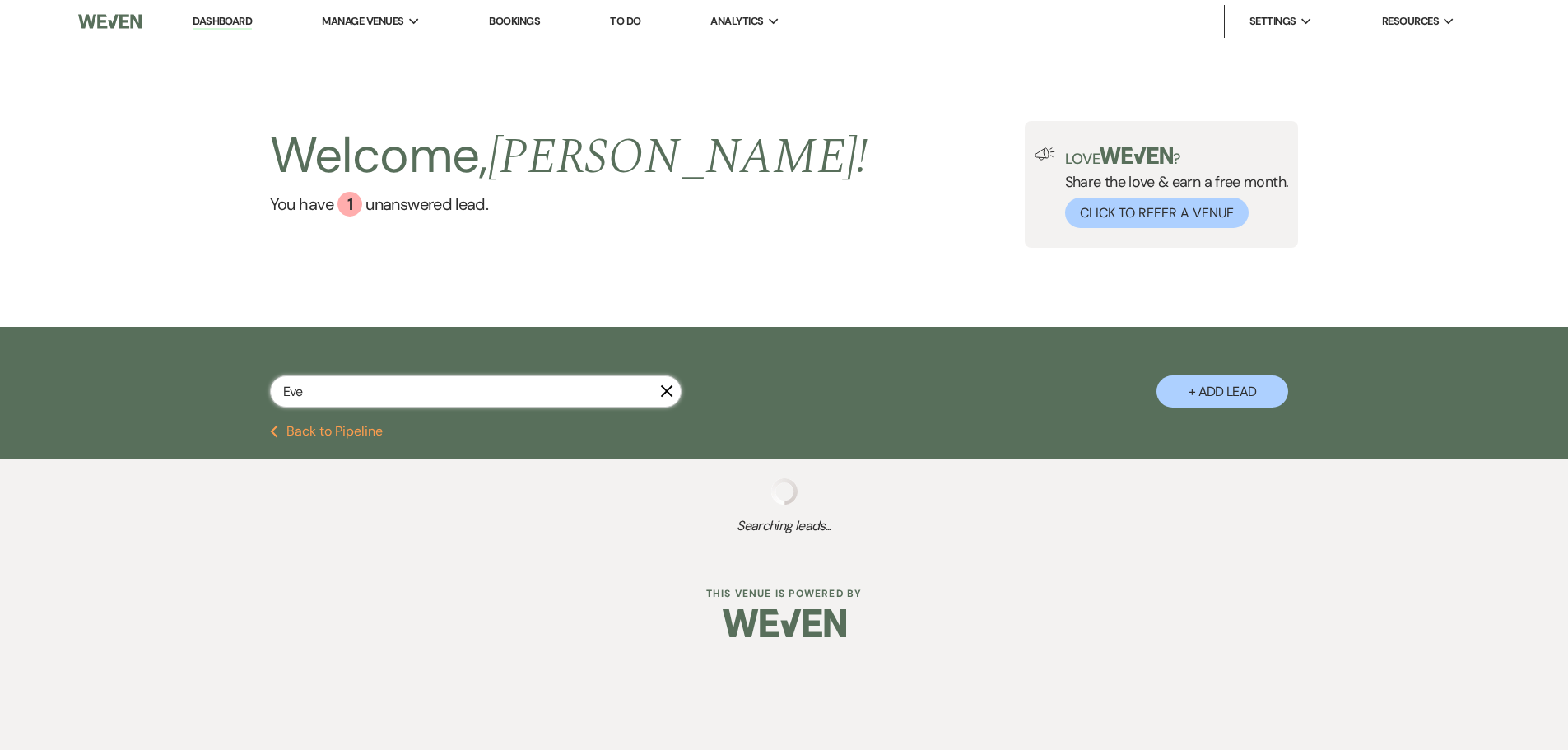
select select "3"
select select "6"
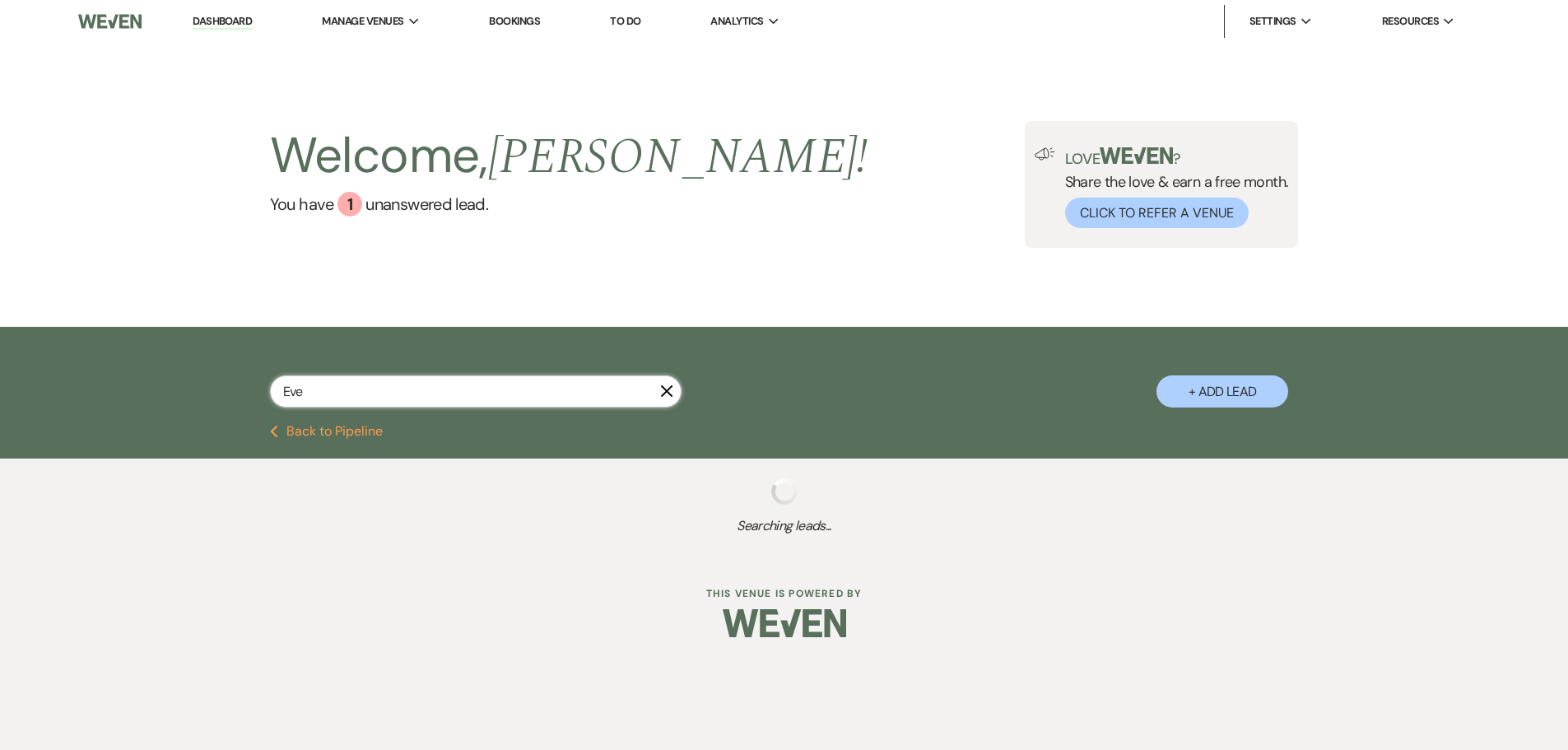
select select "6"
select select "5"
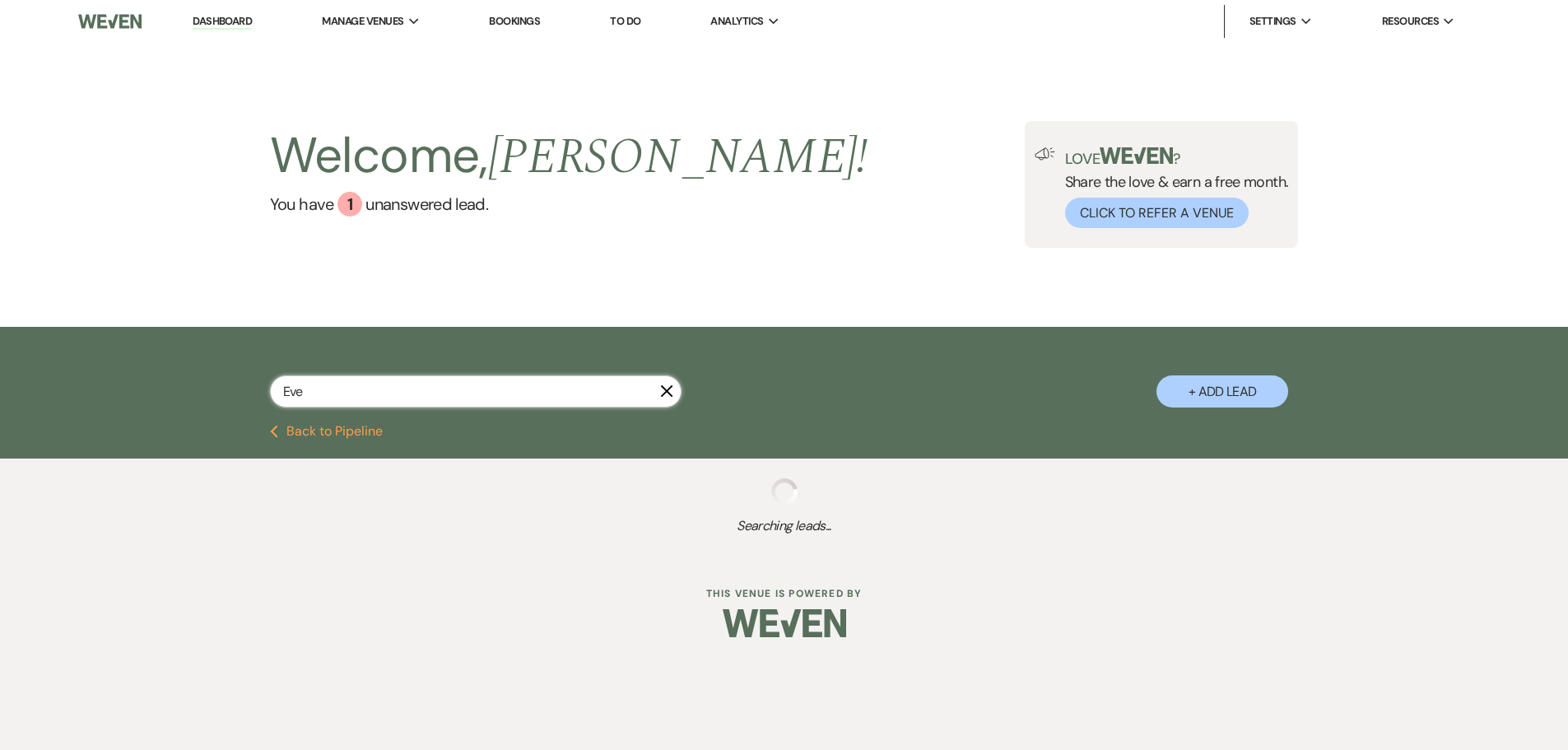
select select "6"
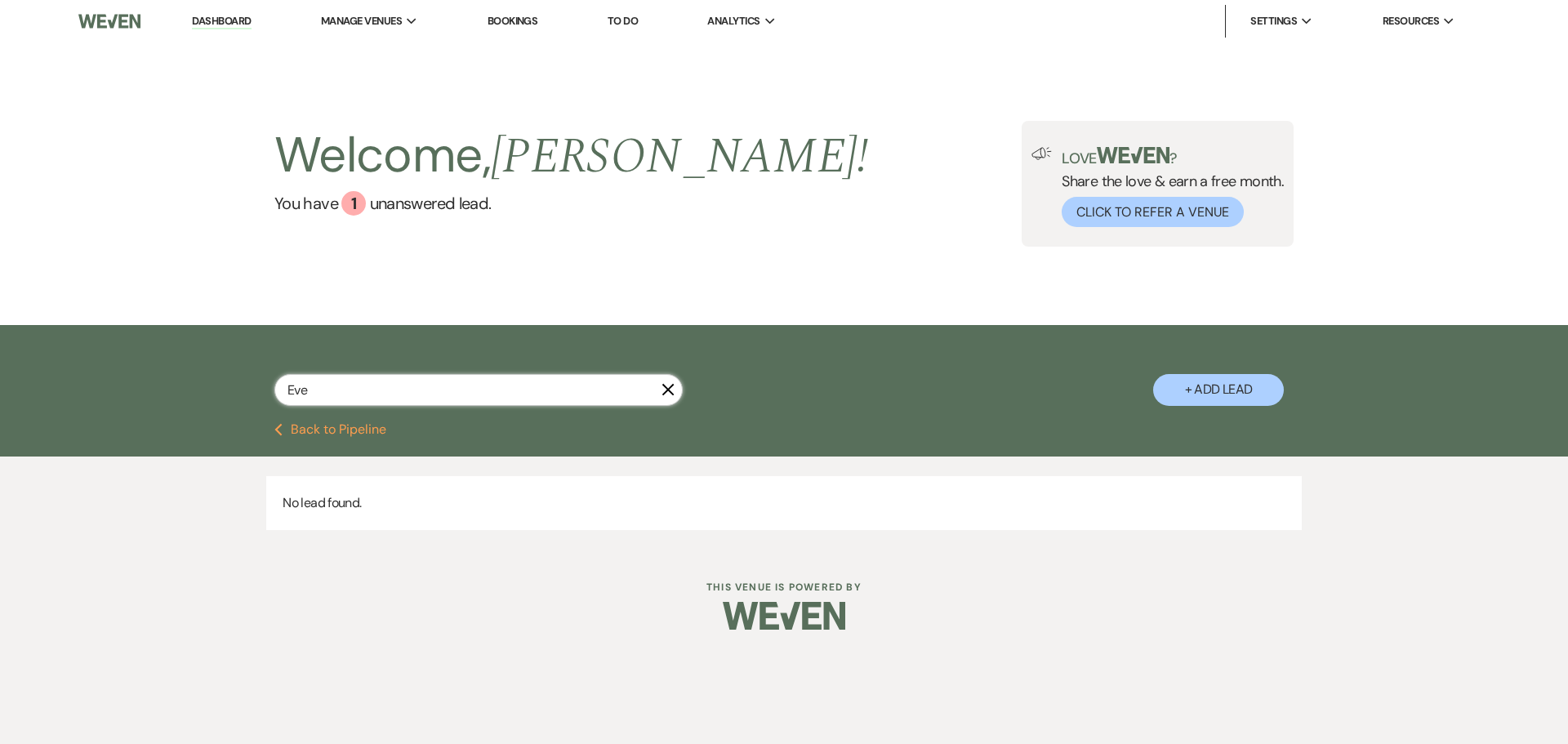
type input "Eve F"
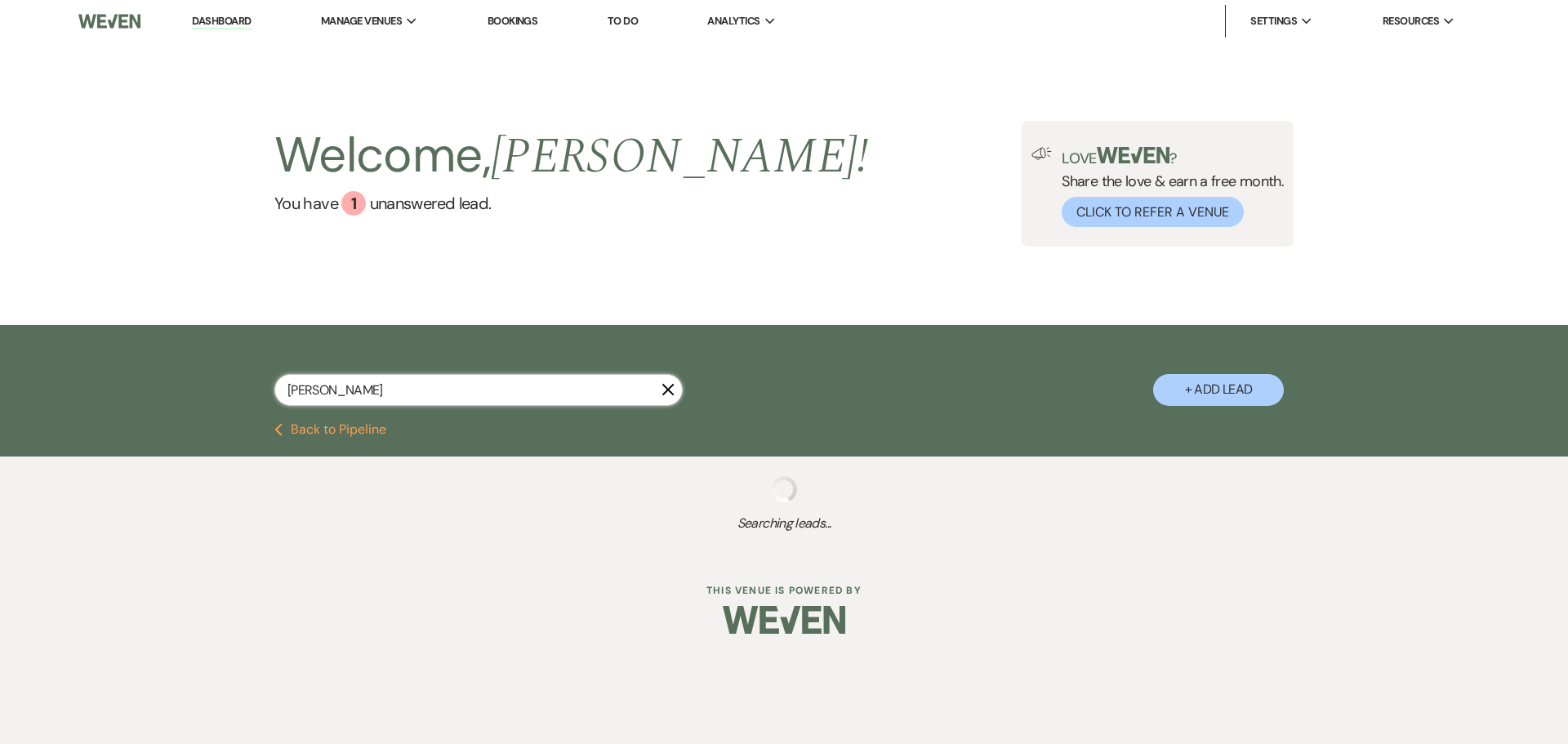
select select "8"
select select "3"
select select "4"
select select "9"
select select "6"
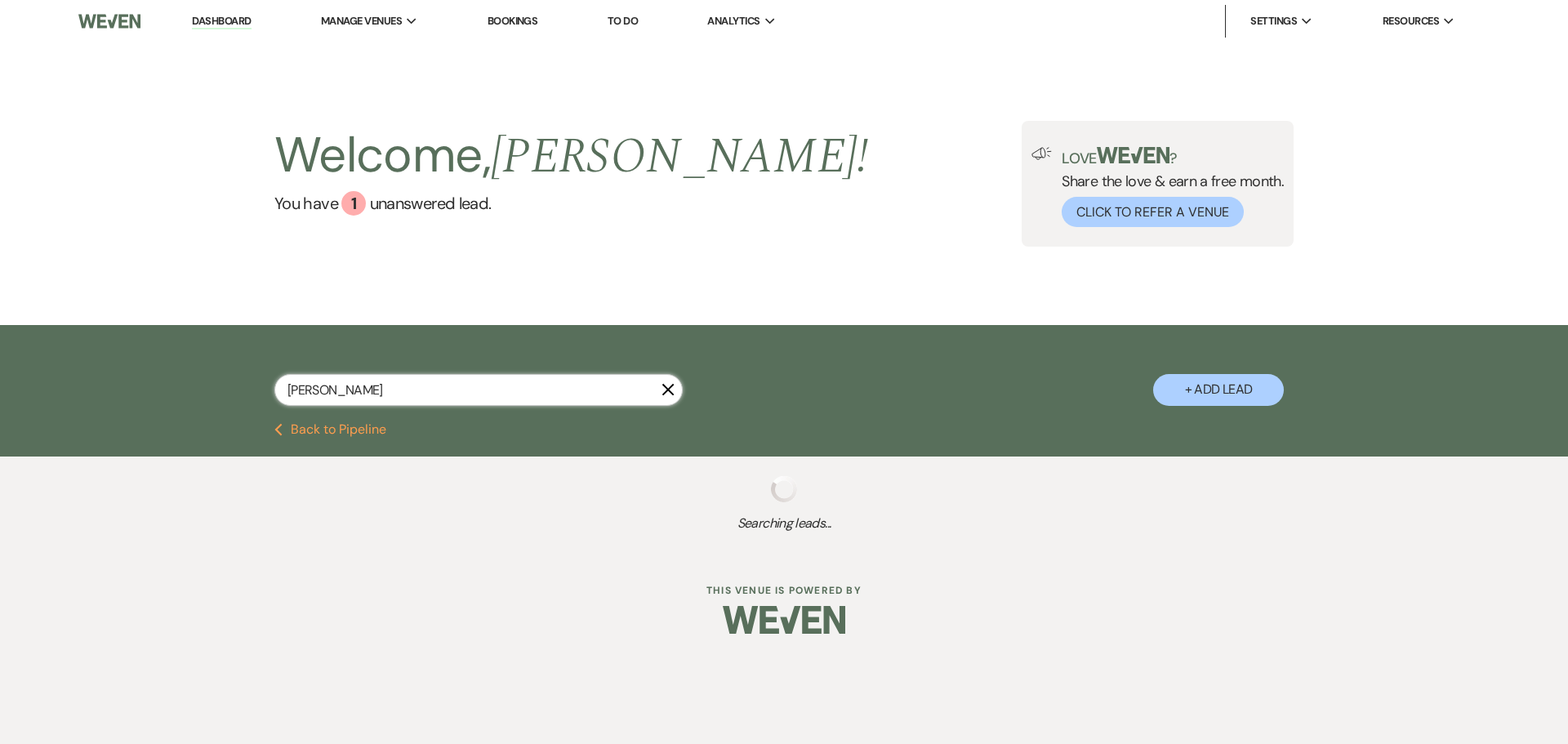
select select "6"
select select "8"
select select "3"
select select "6"
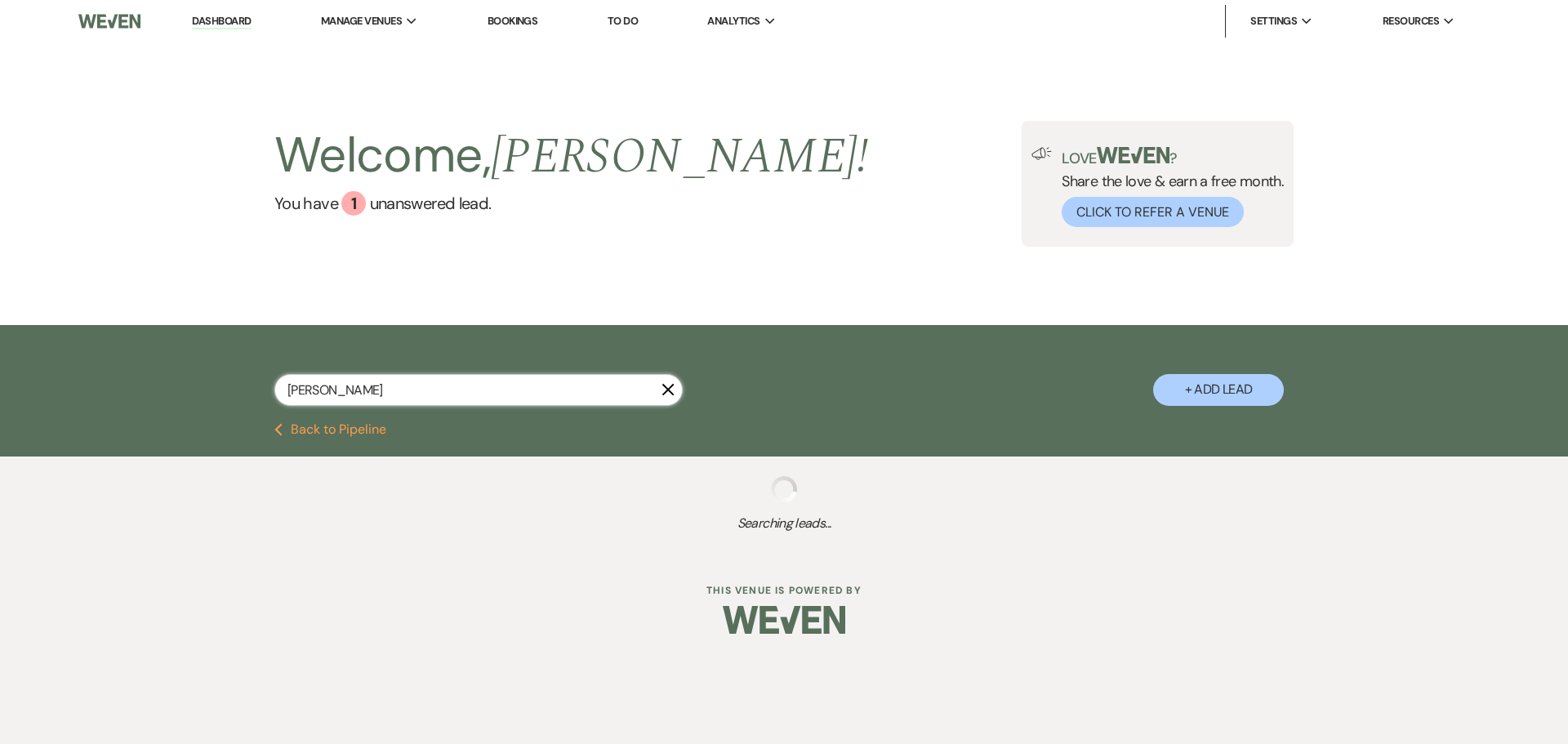
select select "6"
select select "8"
select select "3"
select select "6"
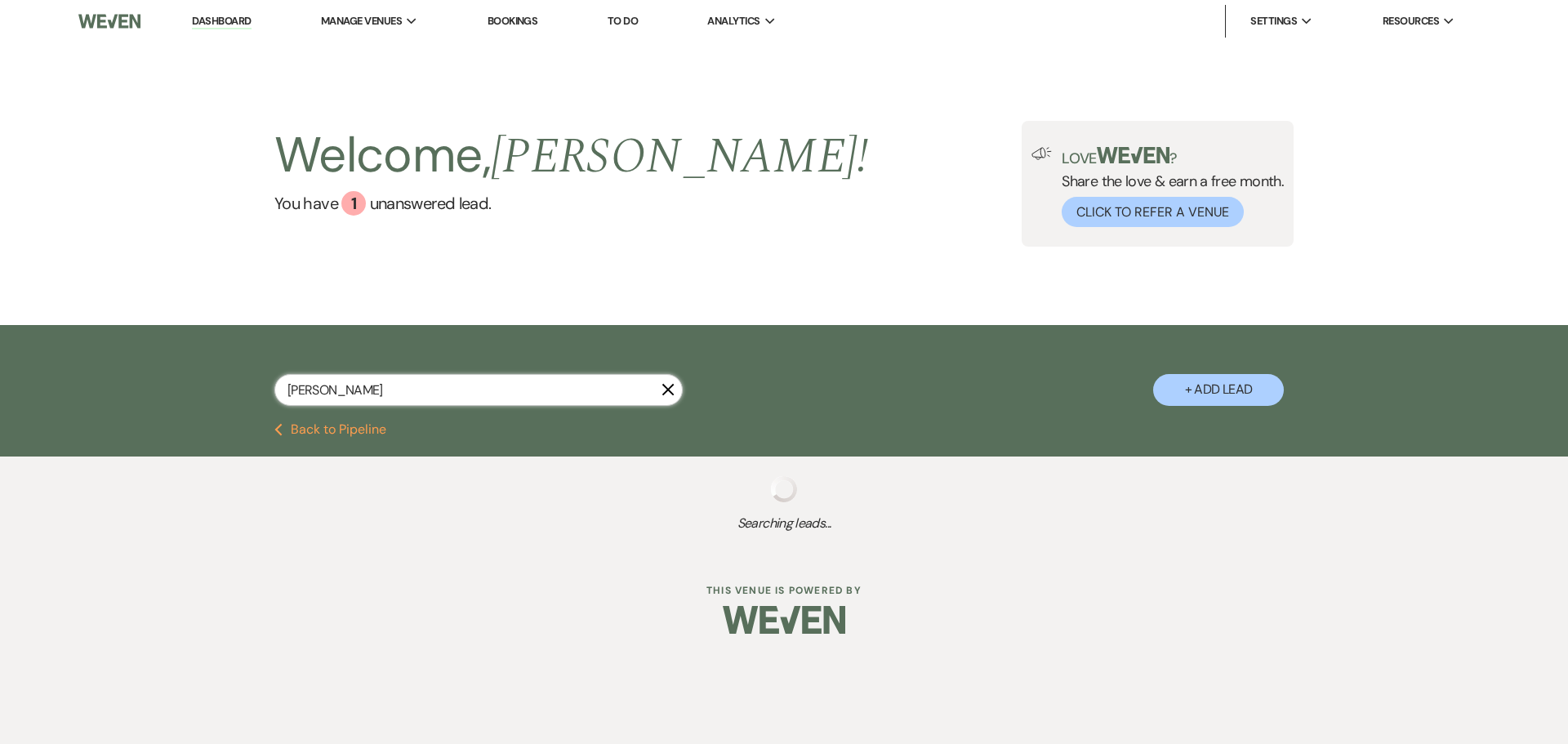
select select "4"
select select "8"
select select "3"
select select "8"
select select "3"
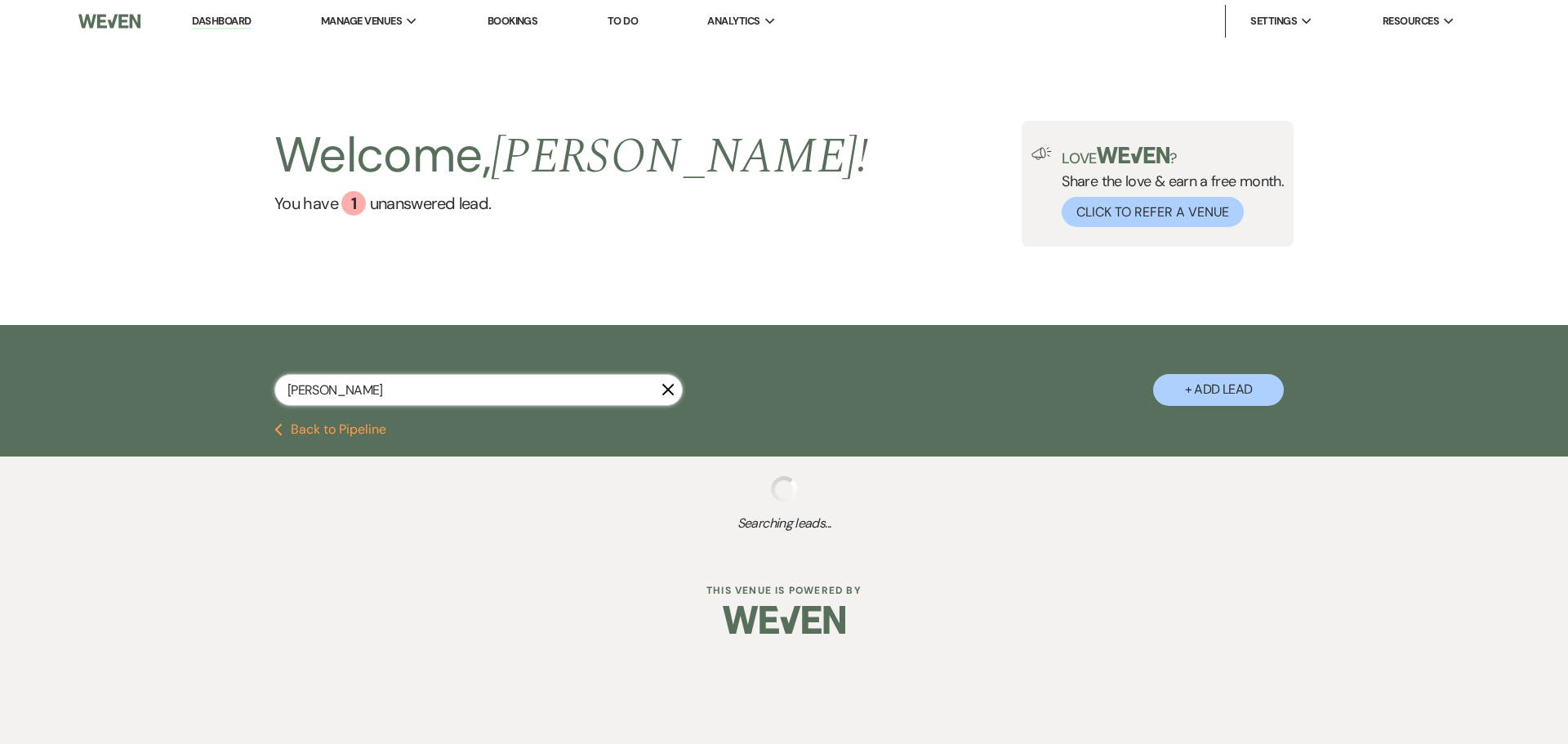
select select "8"
select select "3"
select select "8"
select select "6"
select select "8"
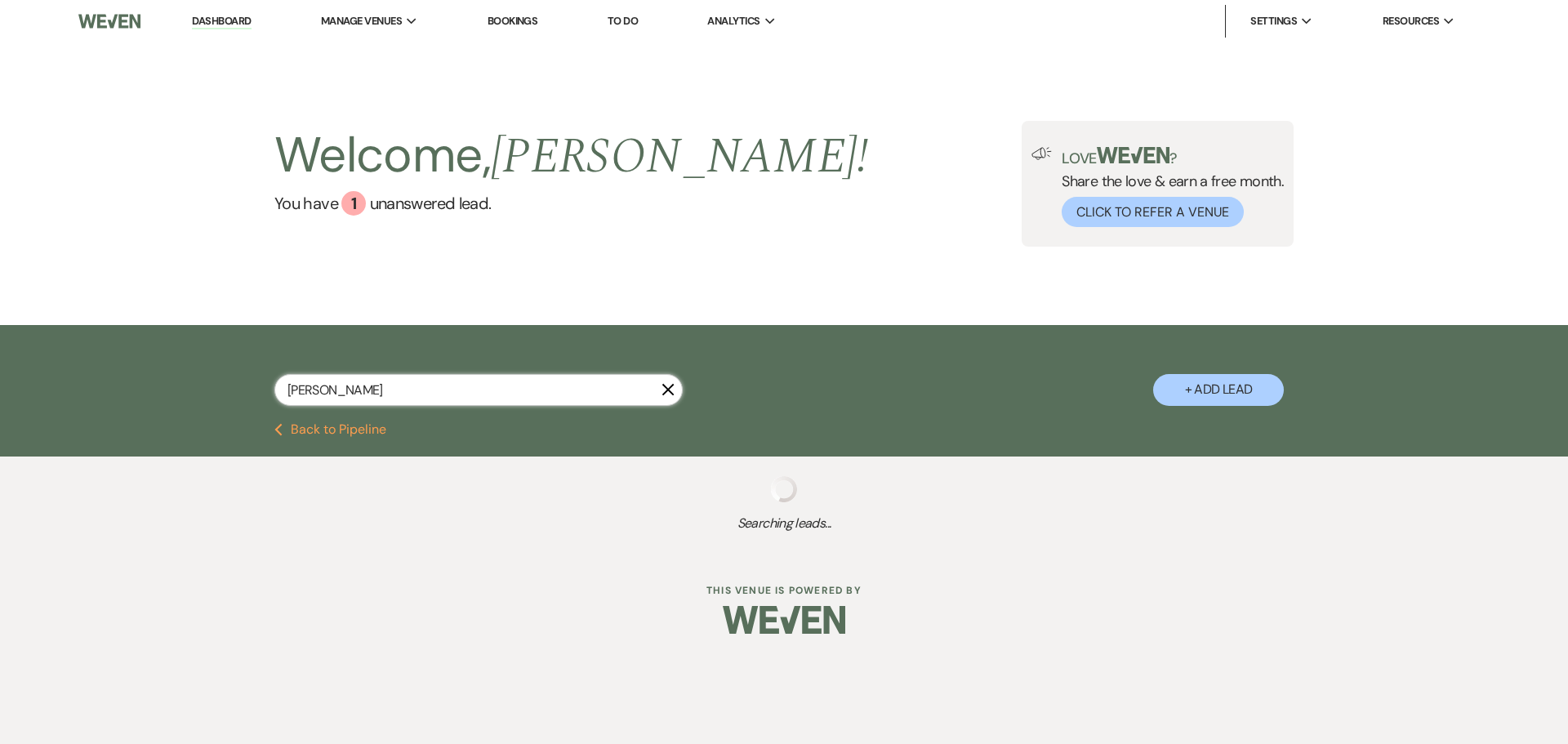
select select "8"
select select "3"
select select "8"
select select "3"
select select "8"
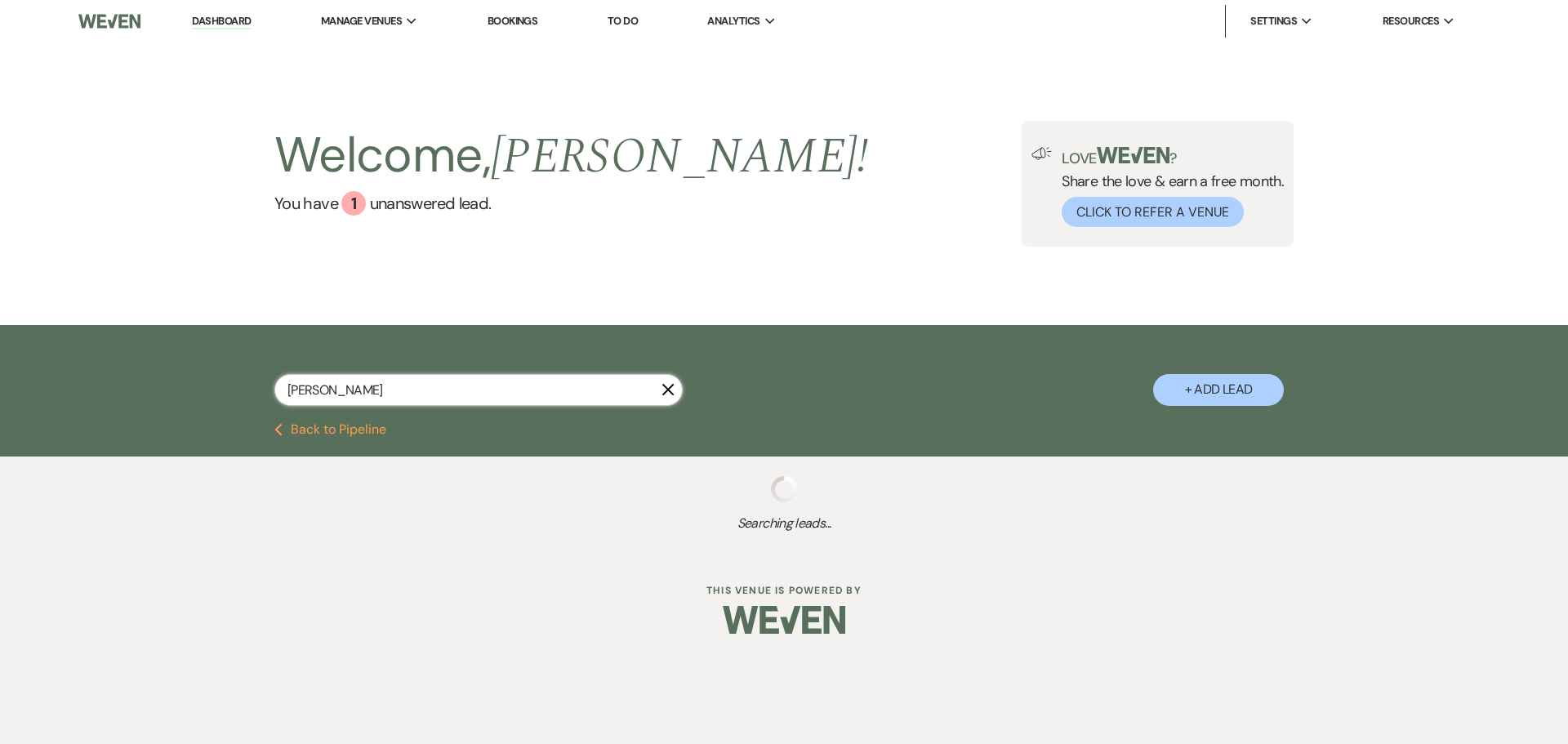
select select "3"
select select "8"
select select "2"
select select "6"
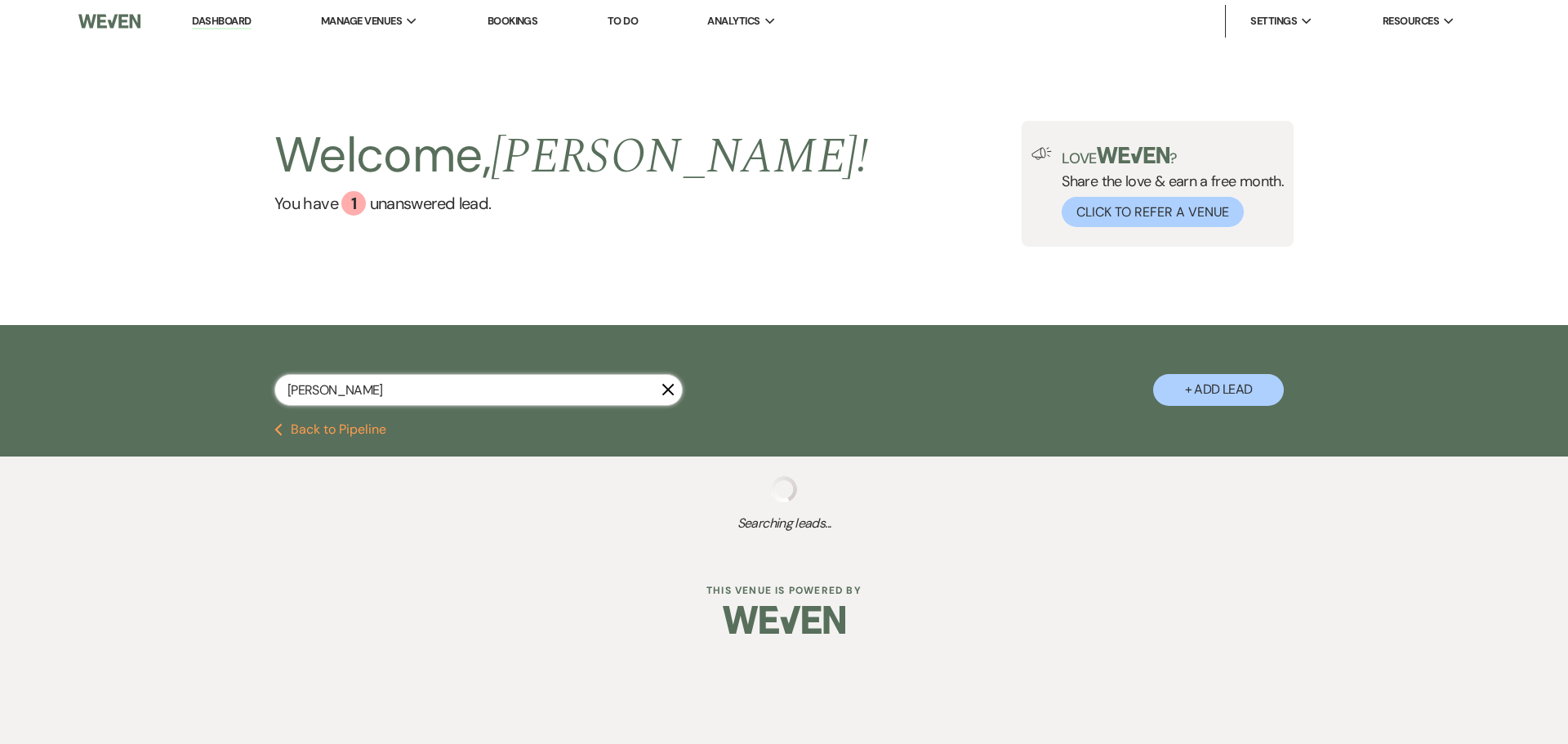
select select "6"
select select "8"
select select "3"
select select "5"
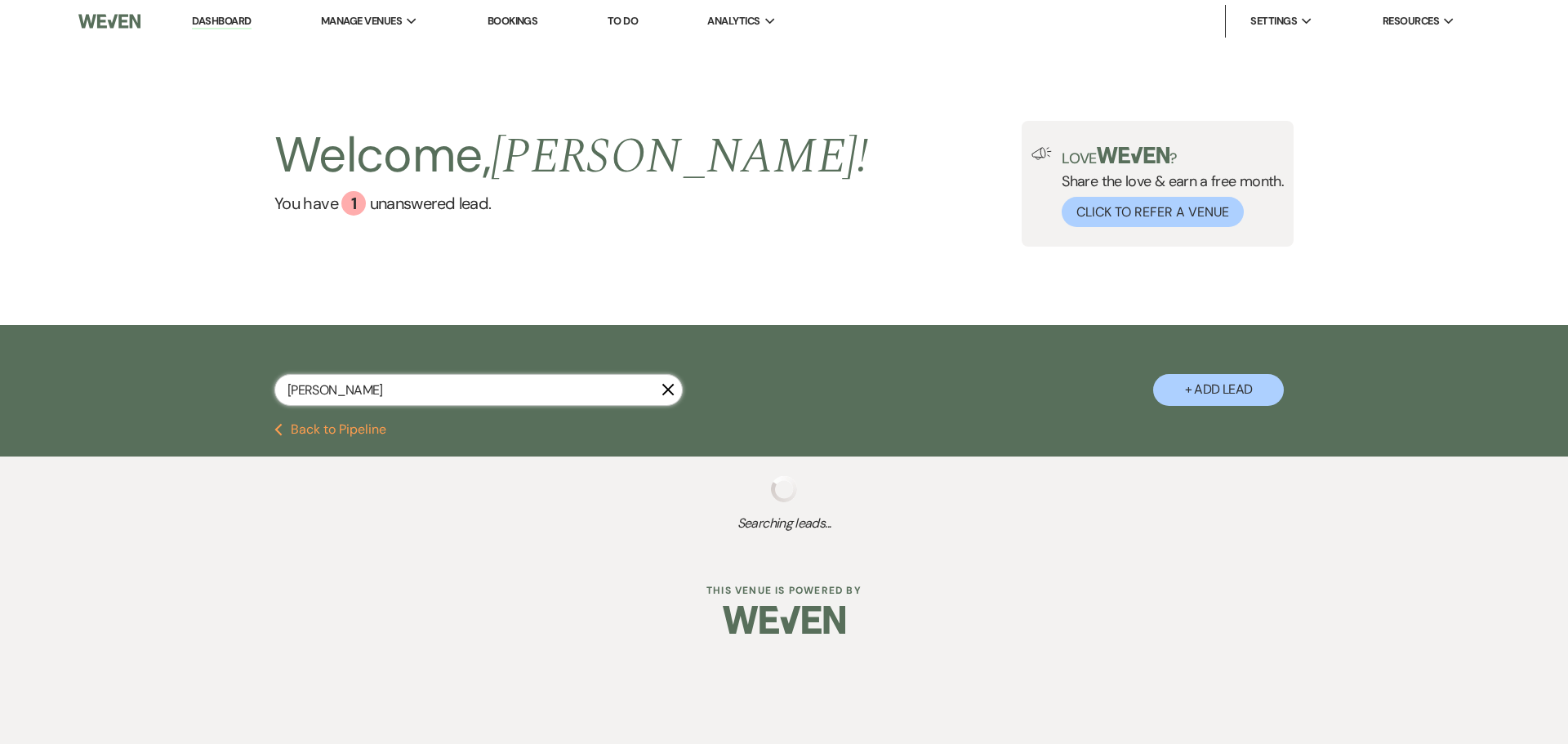
select select "5"
select select "6"
select select "8"
select select "3"
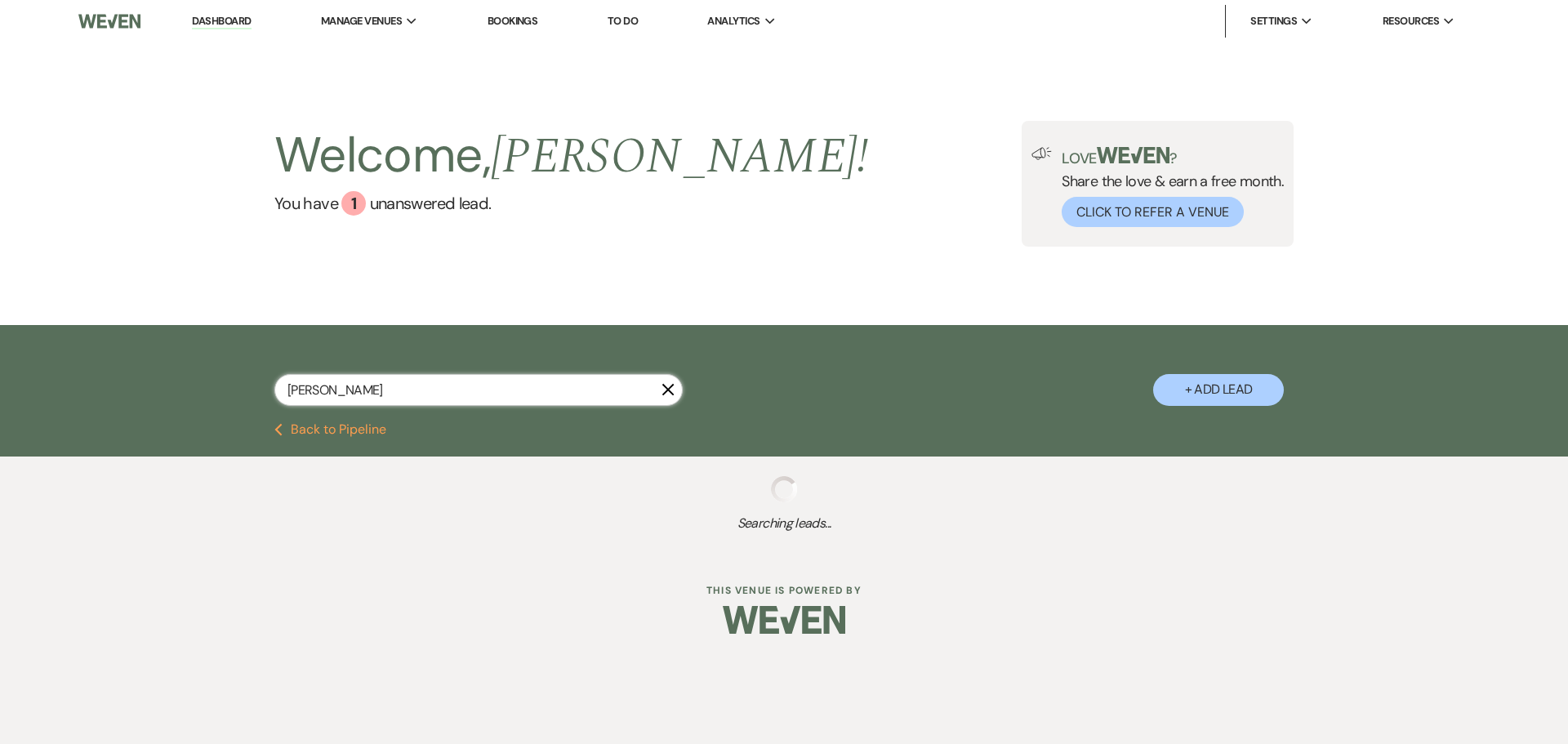
select select "8"
select select "6"
select select "8"
select select "3"
select select "6"
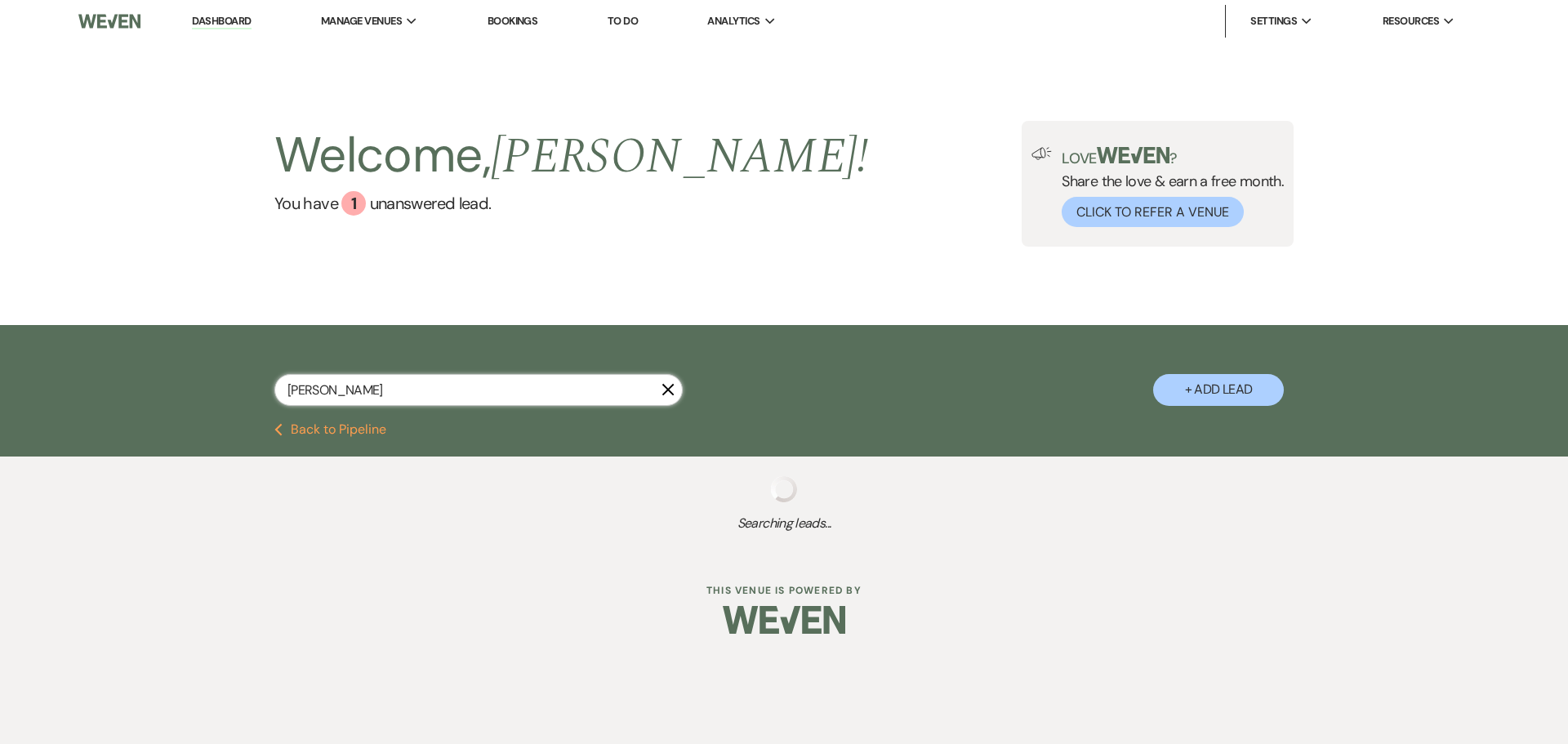
select select "6"
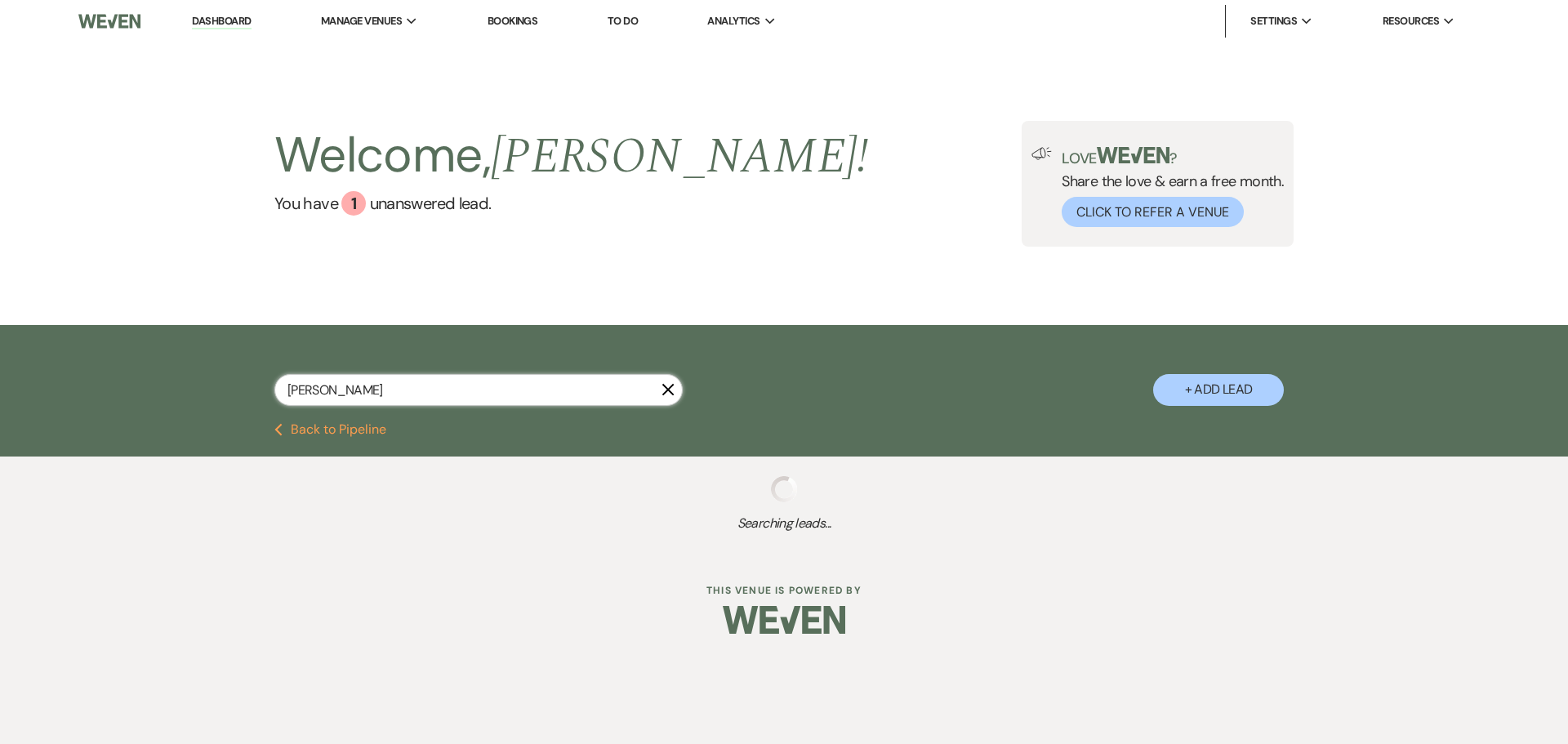
select select "6"
select select "8"
select select "3"
select select "6"
select select "8"
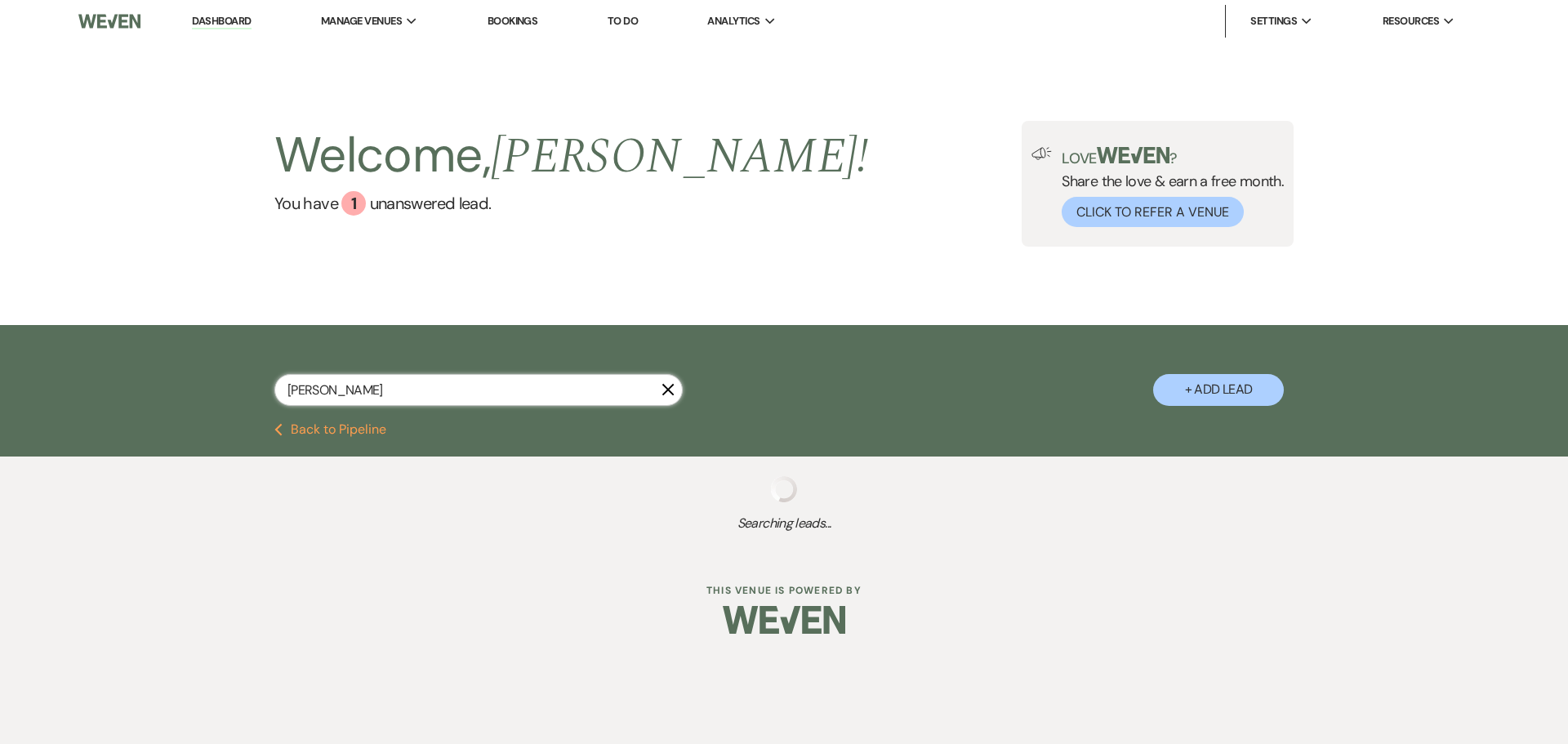
select select "3"
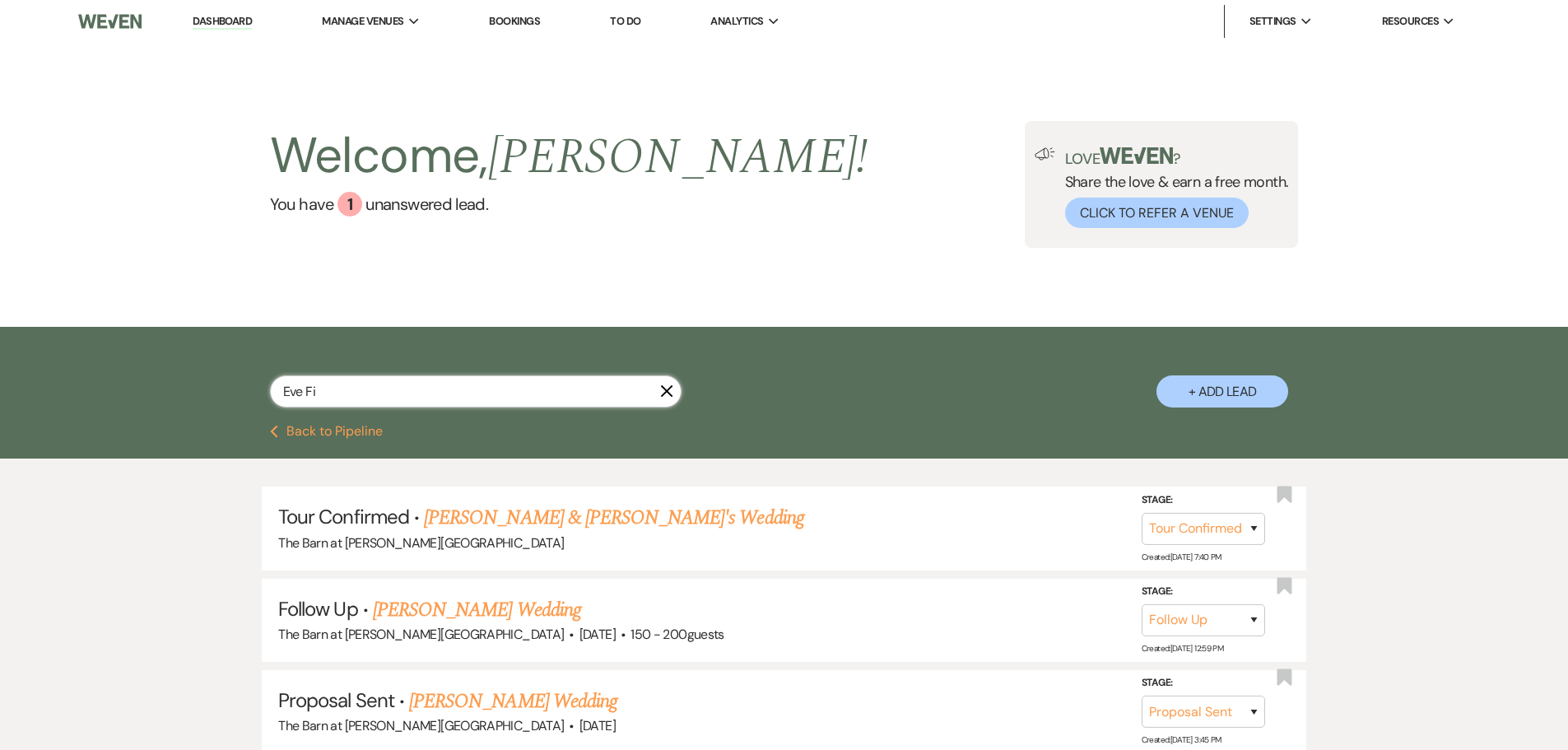
drag, startPoint x: 378, startPoint y: 403, endPoint x: 228, endPoint y: 415, distance: 150.5
click at [228, 415] on div "Eve Fi X + Add Lead" at bounding box center [784, 378] width 1186 height 86
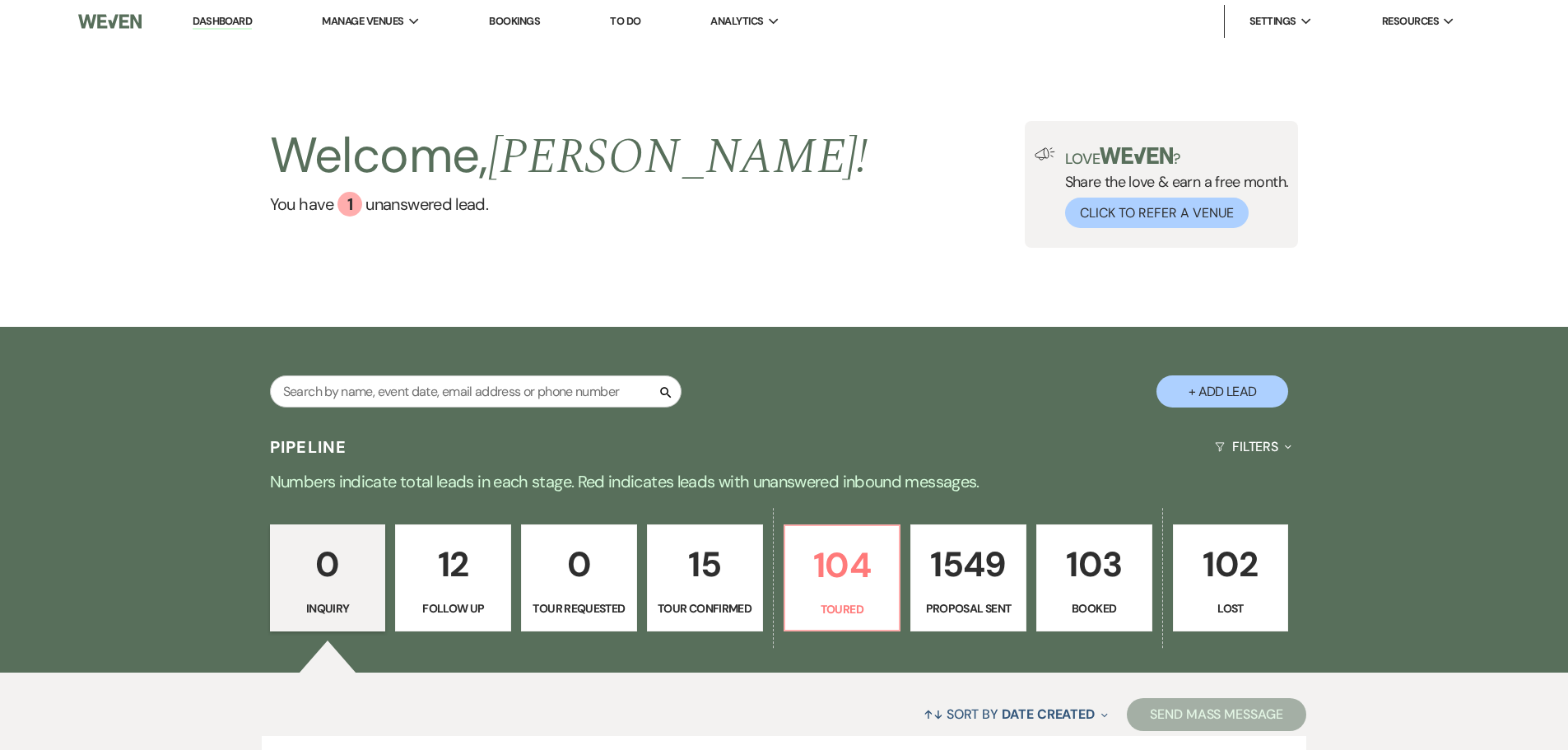
click at [498, 395] on input "text" at bounding box center [476, 391] width 412 height 32
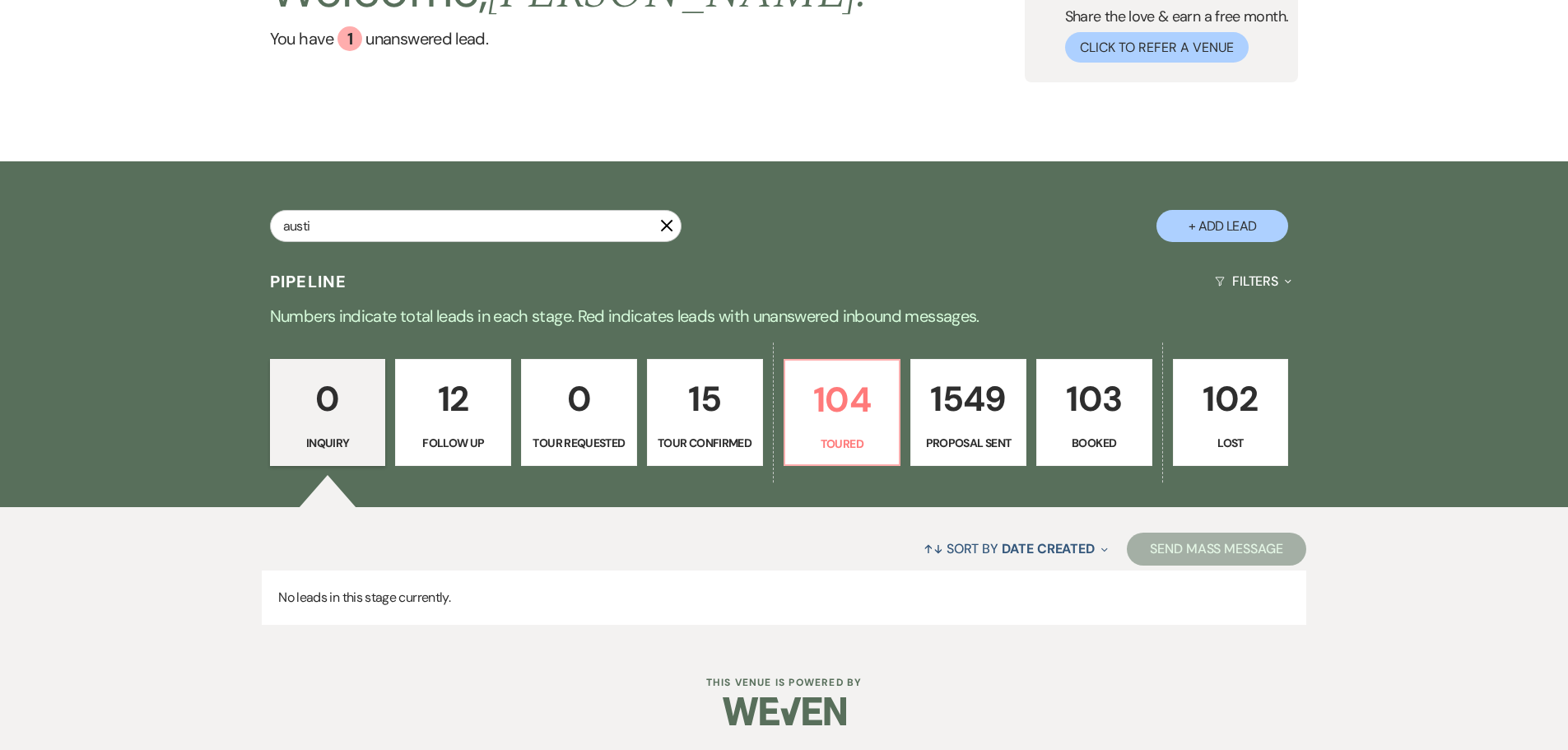
type input "austin"
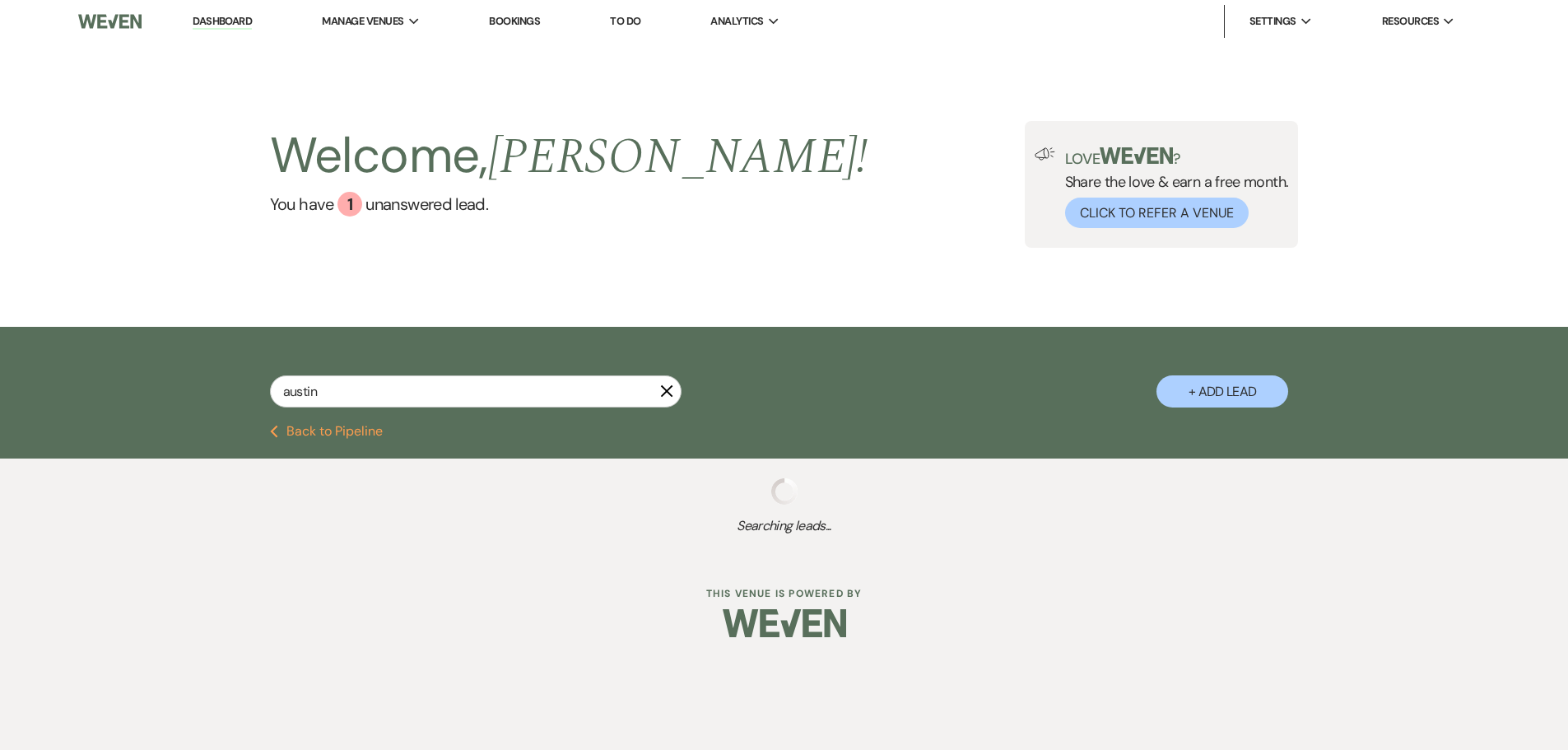
select select "6"
select select "4"
select select "5"
select select "6"
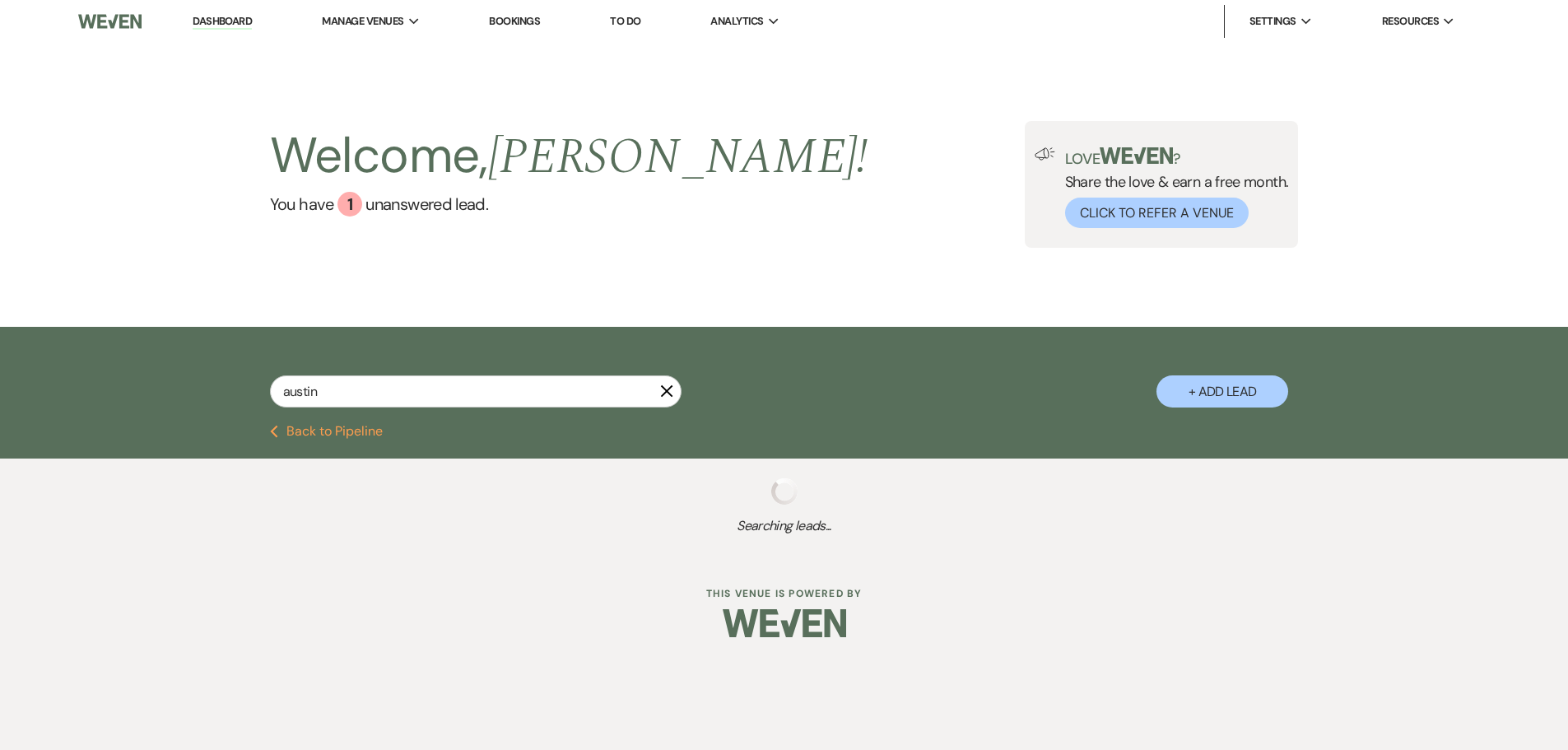
select select "8"
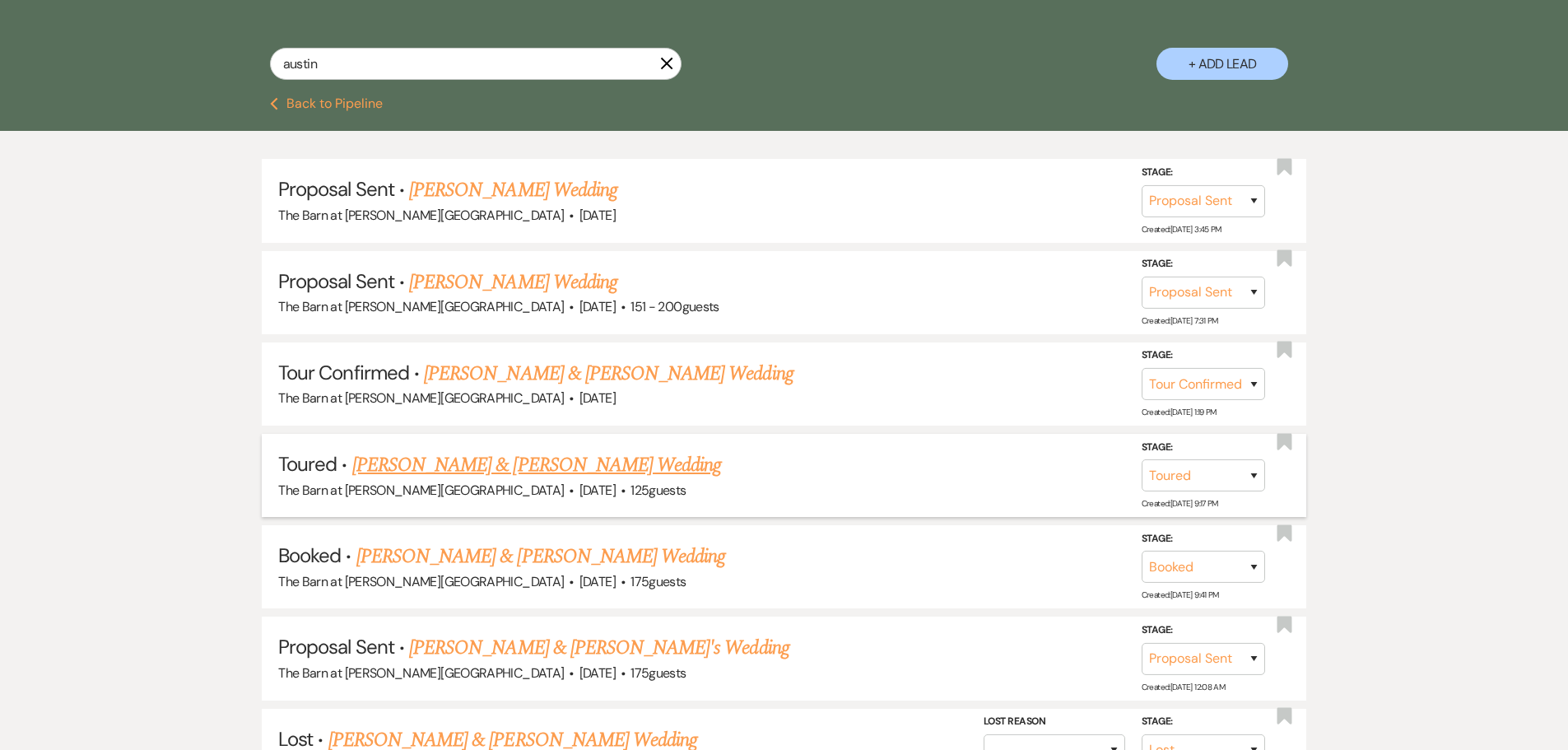
scroll to position [329, 0]
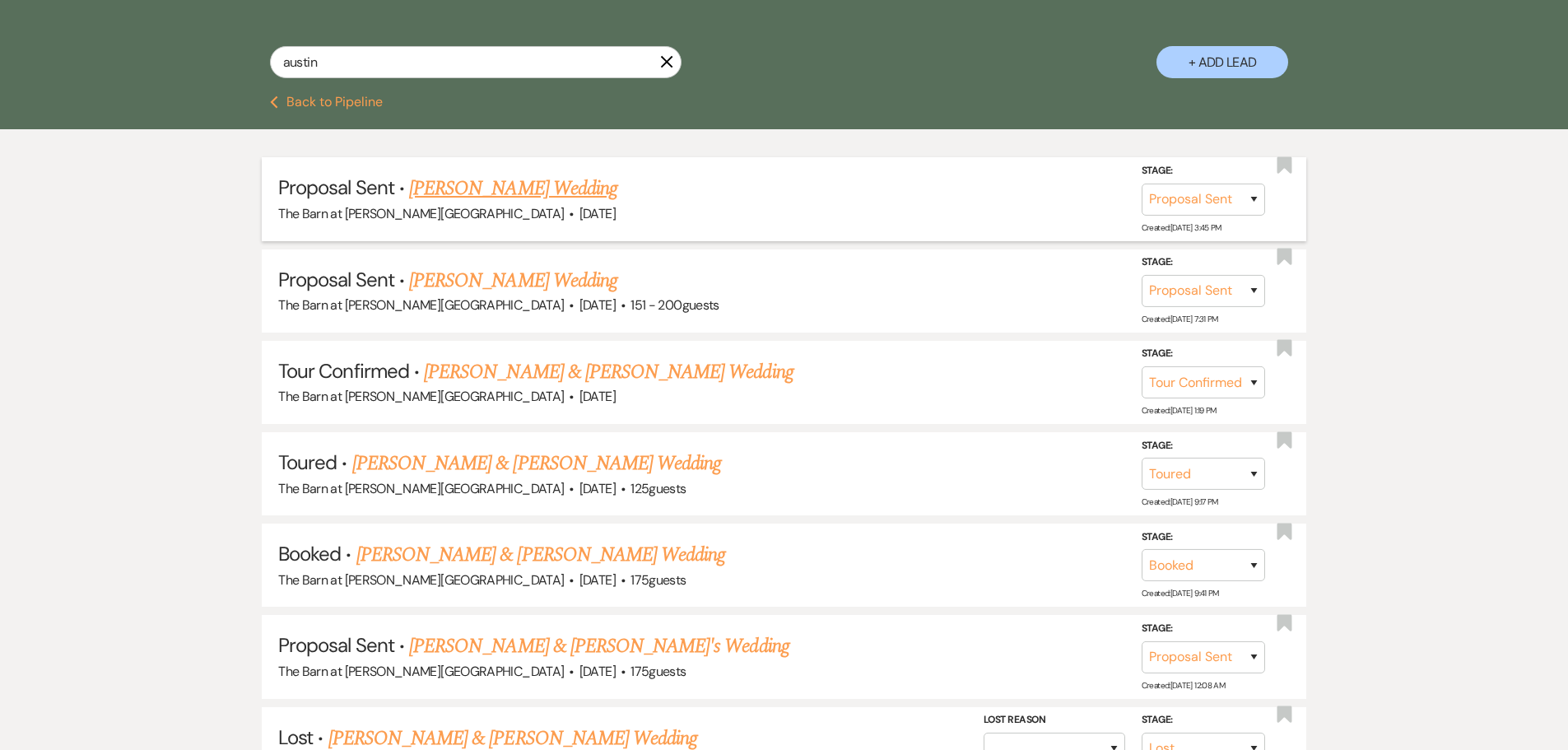
type input "austin"
click at [557, 177] on link "Eve Whitmore's Wedding" at bounding box center [513, 188] width 208 height 29
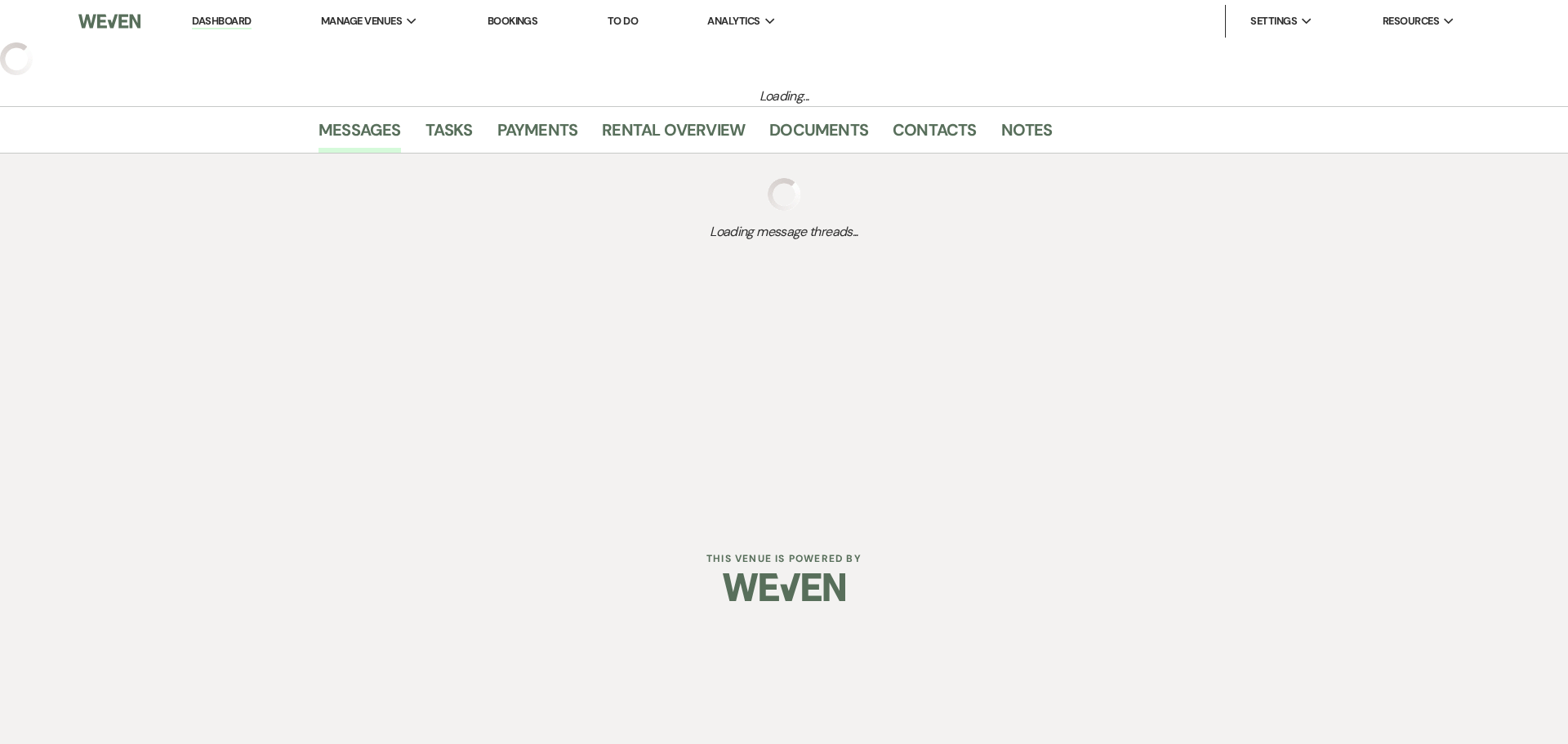
select select "6"
select select "2"
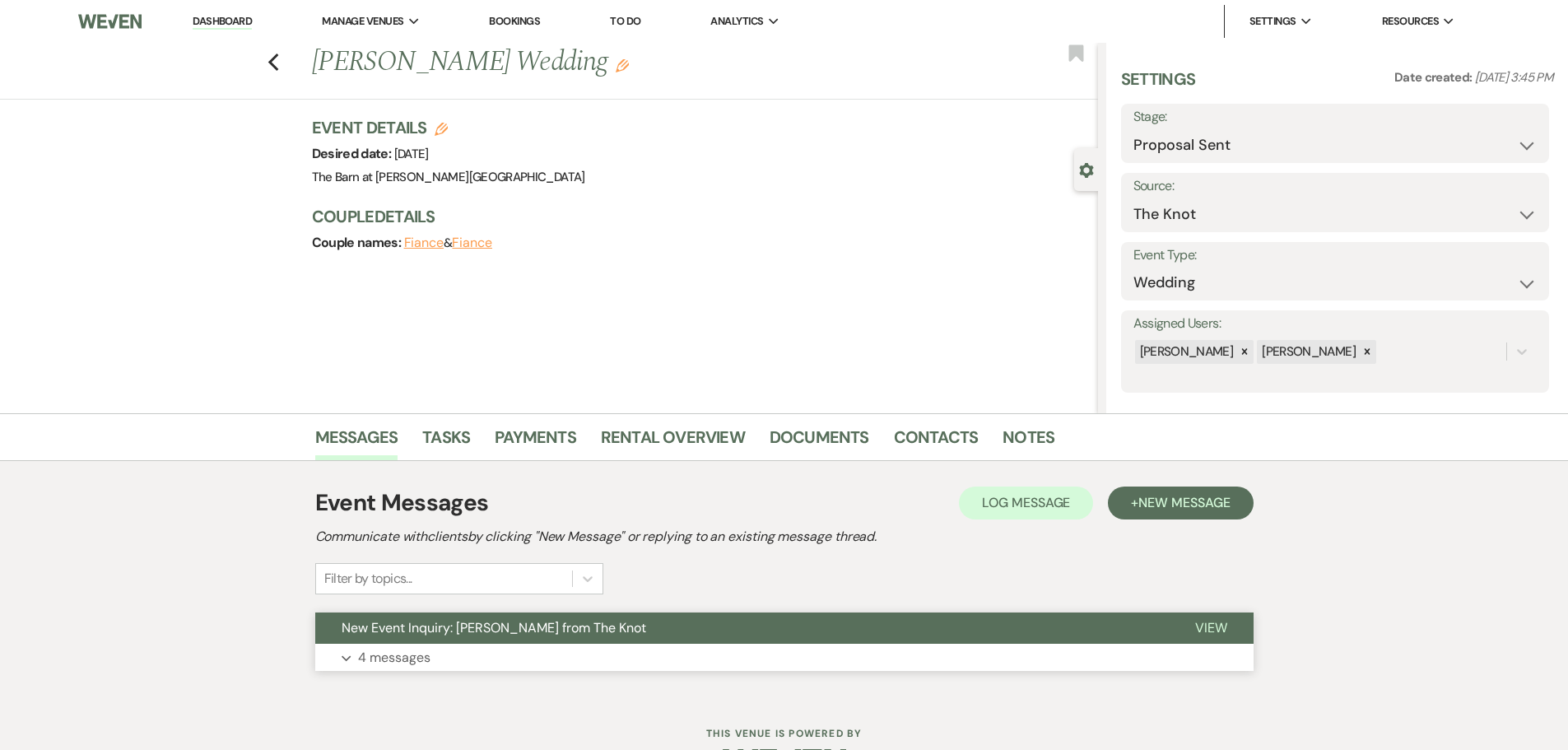
click at [412, 669] on button "Expand 4 messages" at bounding box center [784, 658] width 938 height 28
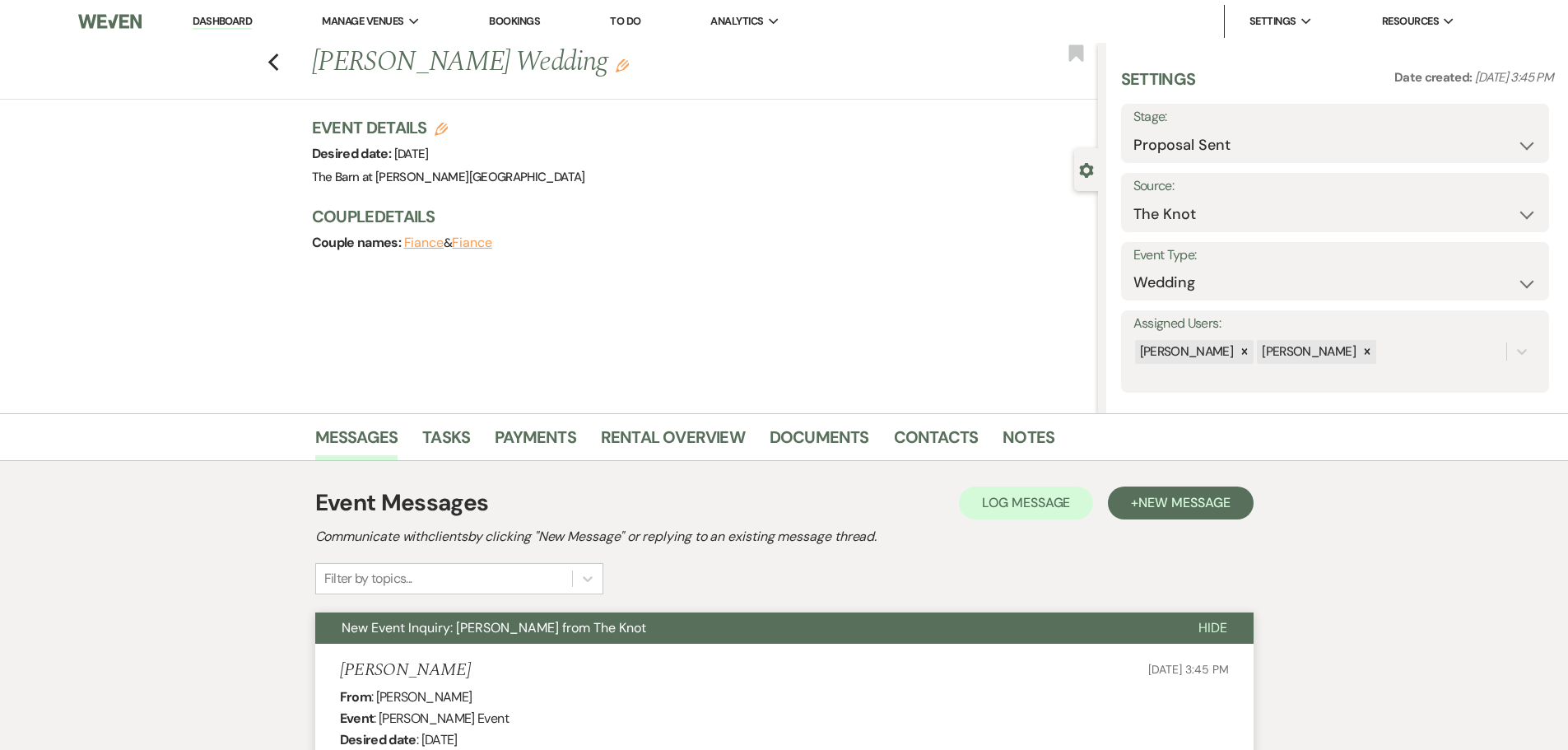
click at [226, 18] on link "Dashboard" at bounding box center [222, 22] width 59 height 16
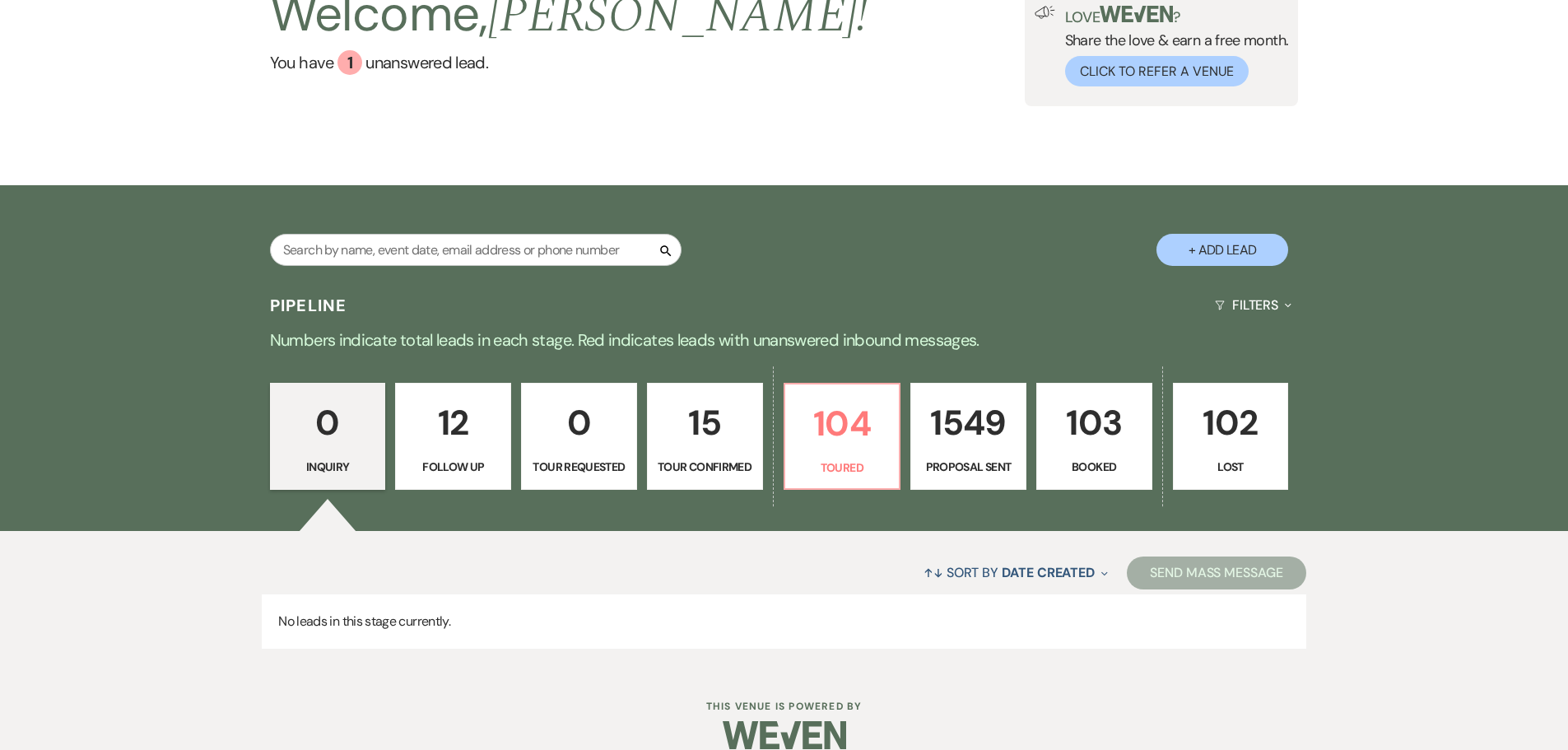
scroll to position [166, 0]
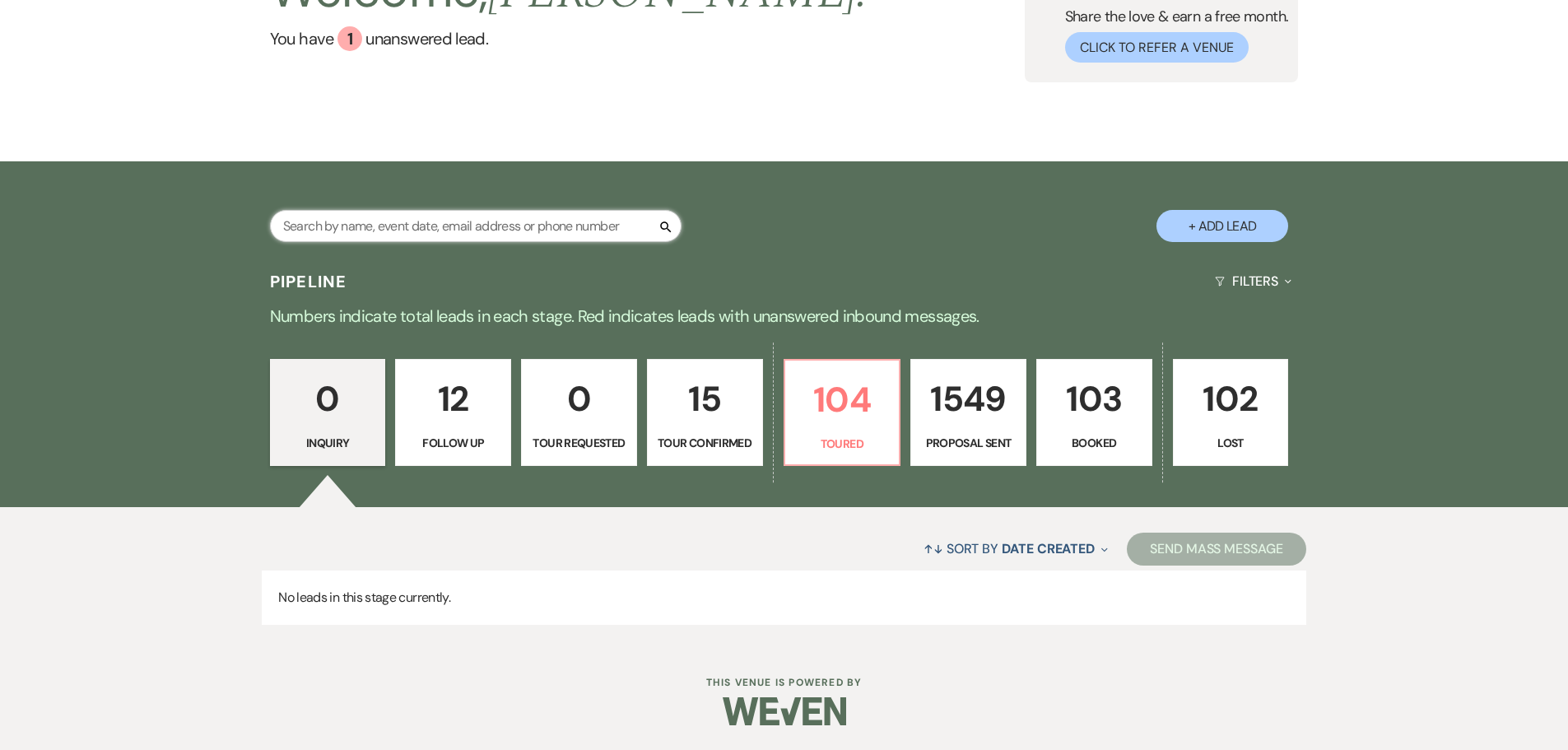
click at [459, 233] on input "text" at bounding box center [476, 225] width 412 height 32
paste input "austinandevewedding@gmail.com"
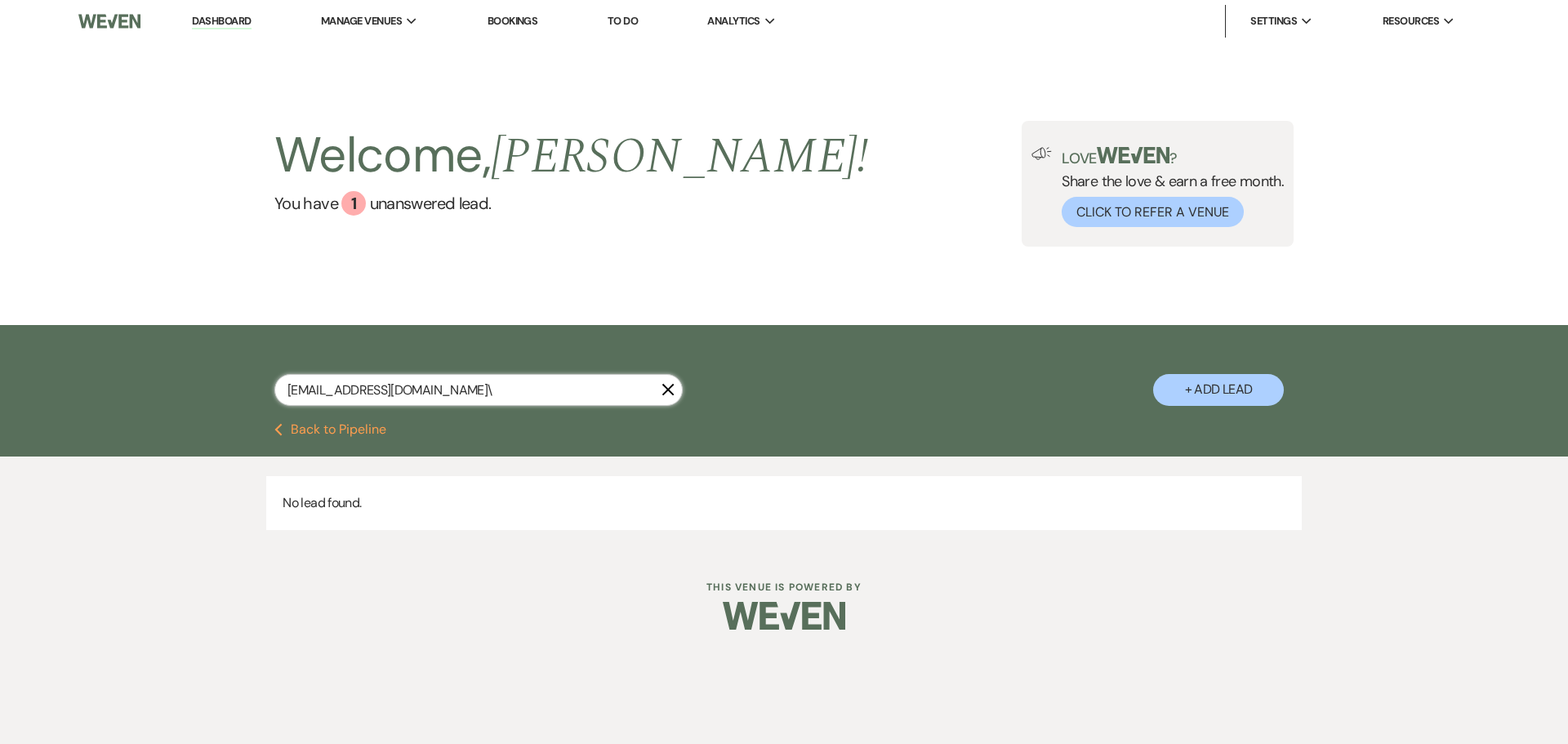
type input "austinandevewedding@gmail.com"
select select "6"
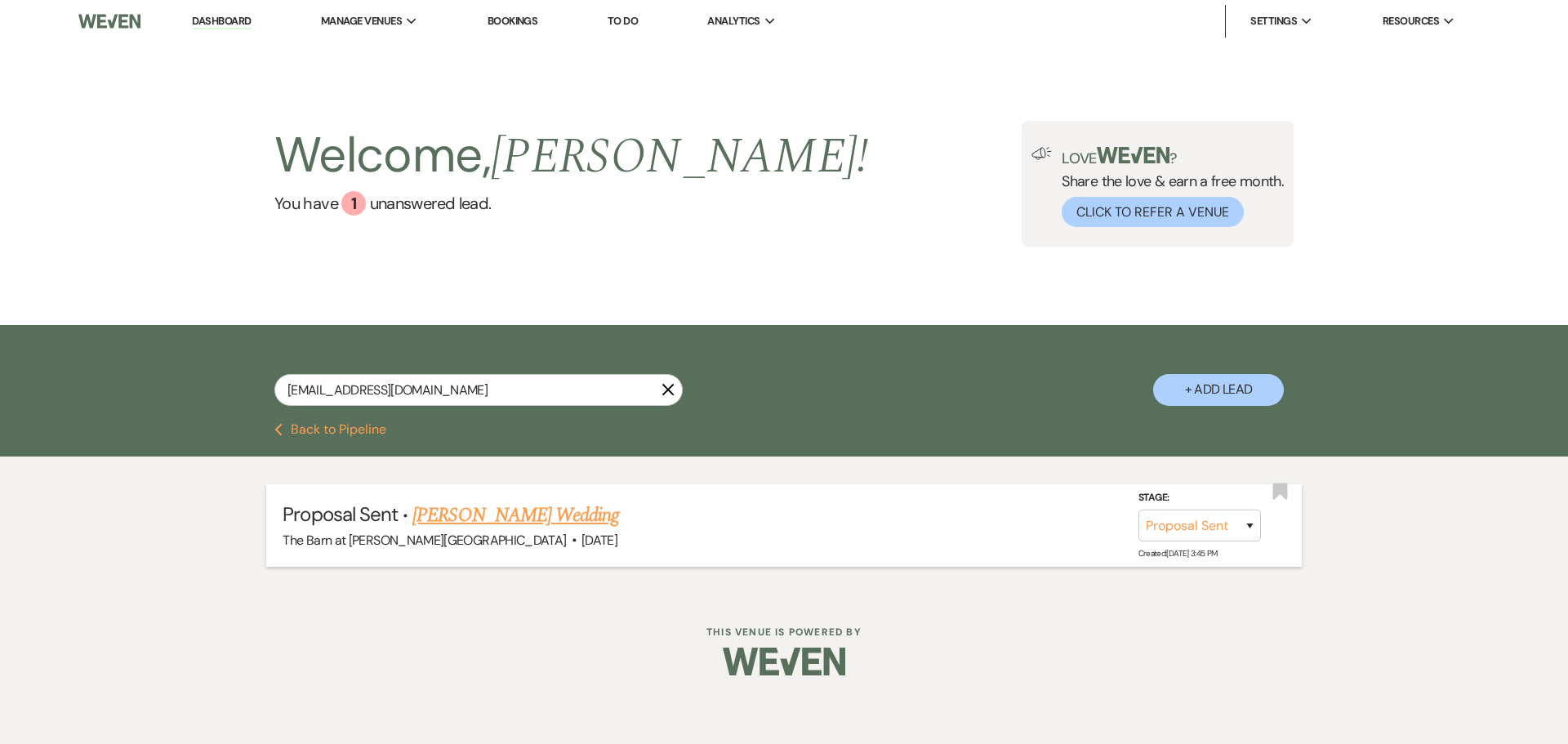
click at [522, 519] on link "Eve Whitmore's Wedding" at bounding box center [516, 515] width 206 height 29
select select "6"
select select "2"
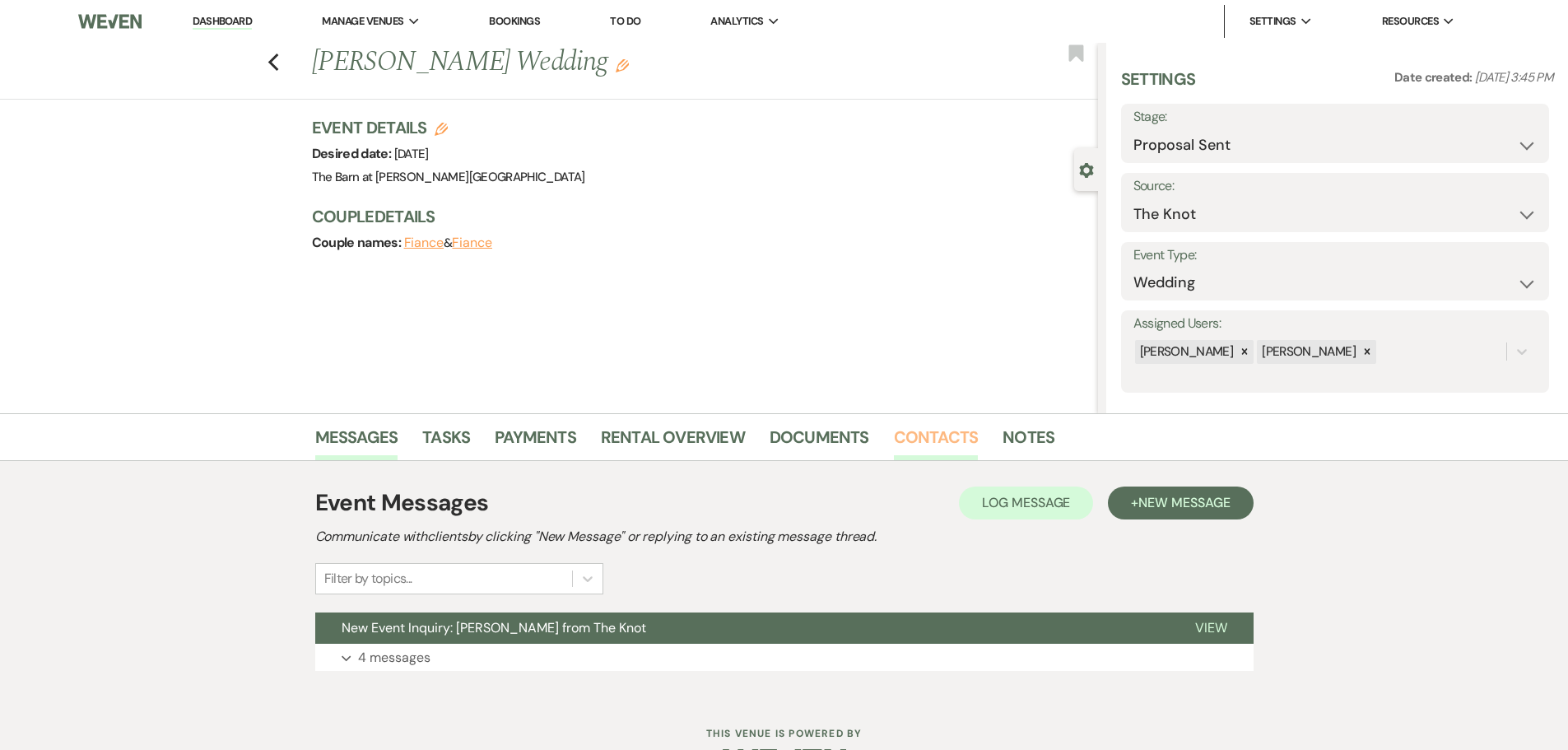
click at [937, 449] on link "Contacts" at bounding box center [936, 441] width 84 height 36
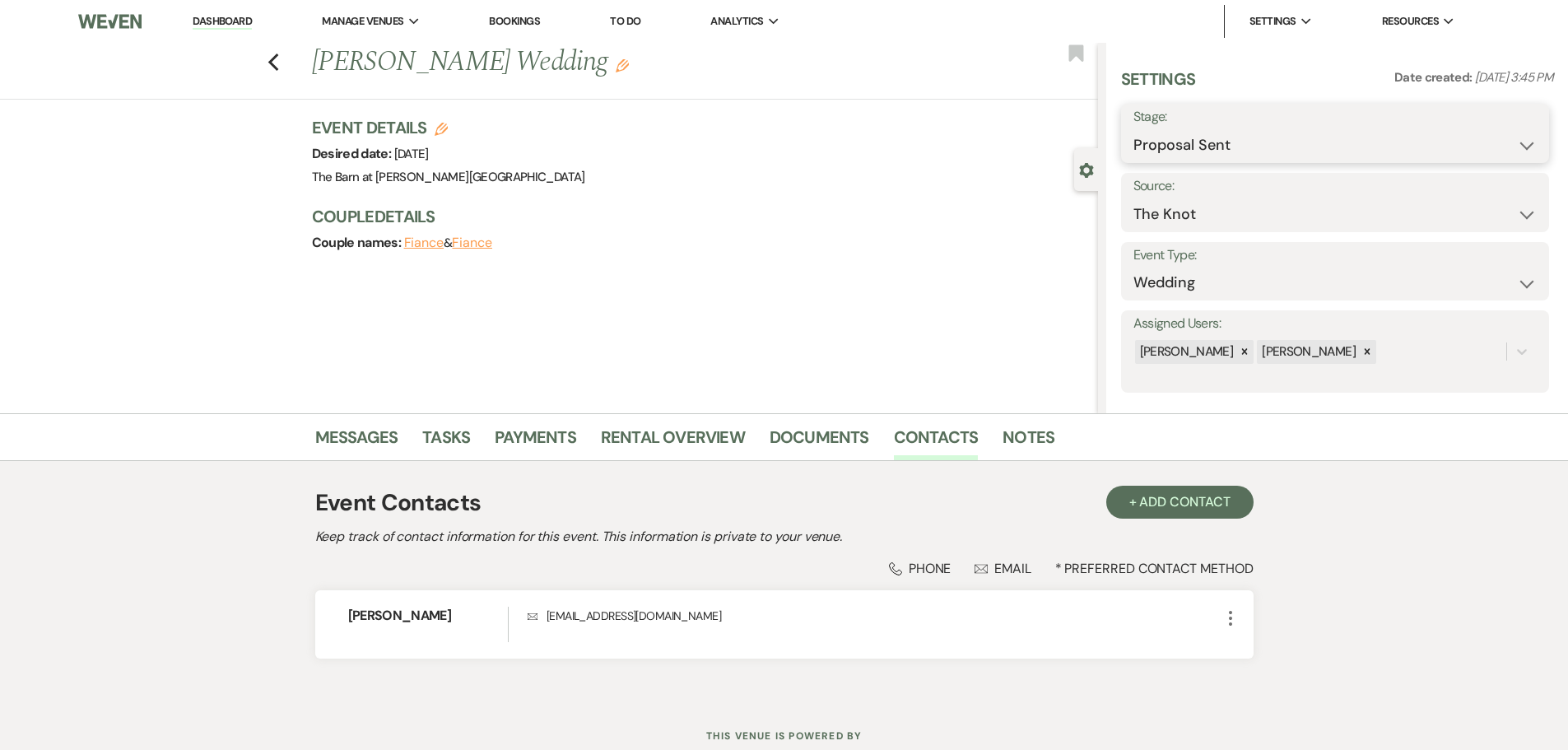
click at [1274, 131] on select "Inquiry Follow Up Tour Requested Tour Confirmed Toured Proposal Sent Booked Lost" at bounding box center [1335, 145] width 403 height 32
click at [1134, 129] on select "Inquiry Follow Up Tour Requested Tour Confirmed Toured Proposal Sent Booked Lost" at bounding box center [1335, 145] width 403 height 32
click at [1267, 125] on label "Stage:" at bounding box center [1285, 117] width 303 height 24
click at [1229, 149] on select "Inquiry Follow Up Tour Requested Tour Confirmed Toured Proposal Sent Booked Lost" at bounding box center [1285, 145] width 303 height 32
select select "4"
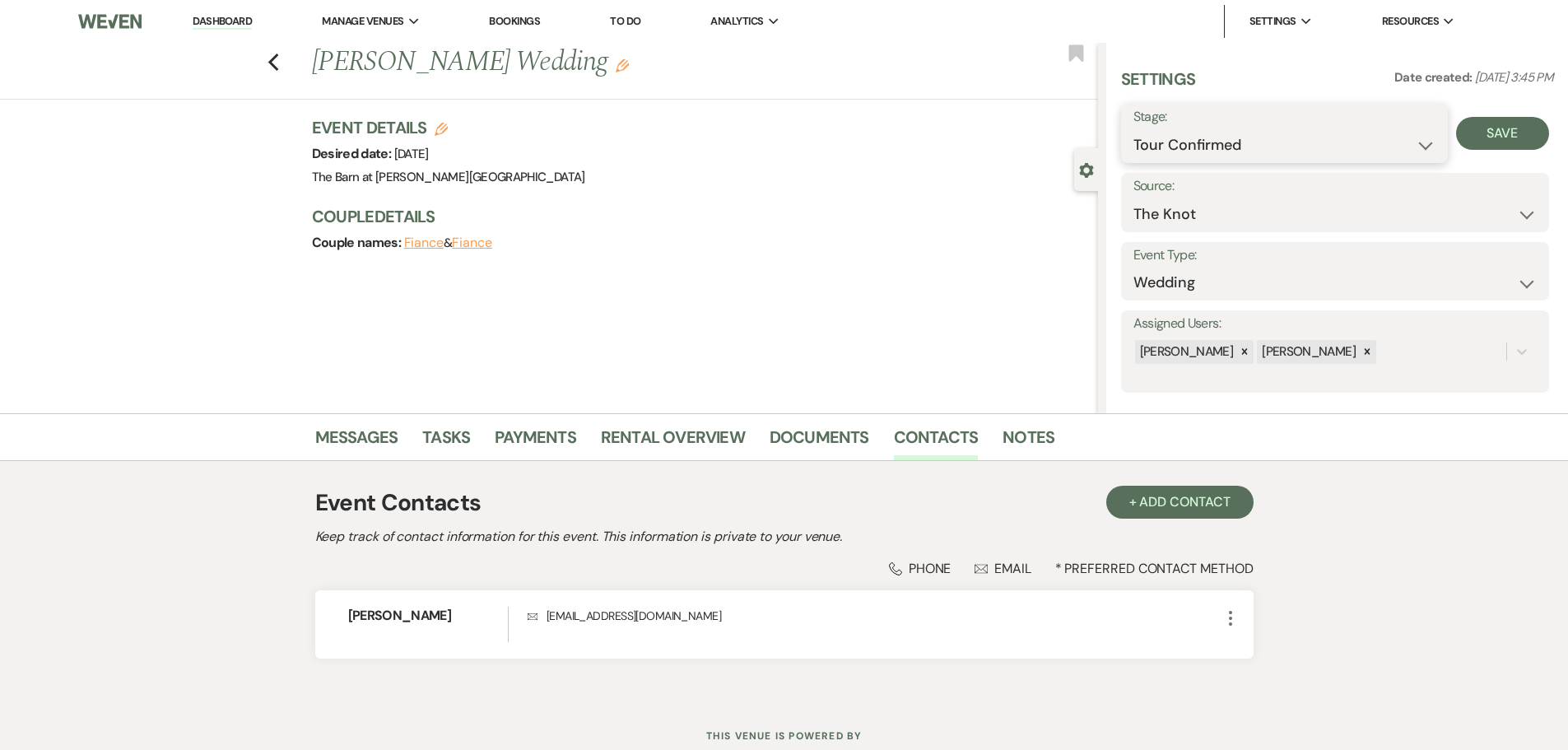
click at [1134, 129] on select "Inquiry Follow Up Tour Requested Tour Confirmed Toured Proposal Sent Booked Lost" at bounding box center [1285, 145] width 303 height 32
click at [1505, 128] on button "Save" at bounding box center [1502, 133] width 93 height 33
click at [352, 437] on link "Messages" at bounding box center [357, 441] width 83 height 36
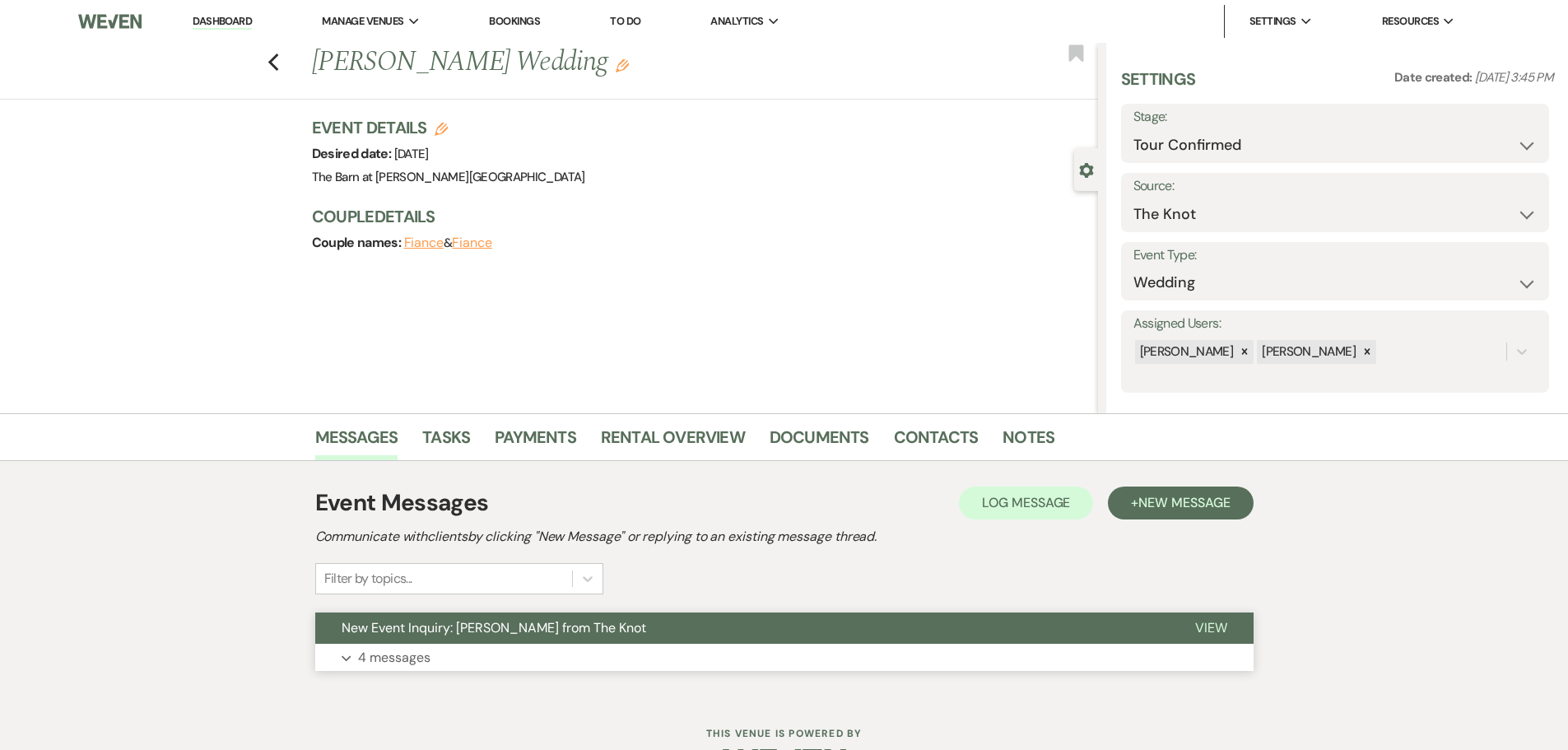
click at [392, 643] on button "New Event Inquiry: Eve Whitmore from The Knot" at bounding box center [742, 628] width 854 height 31
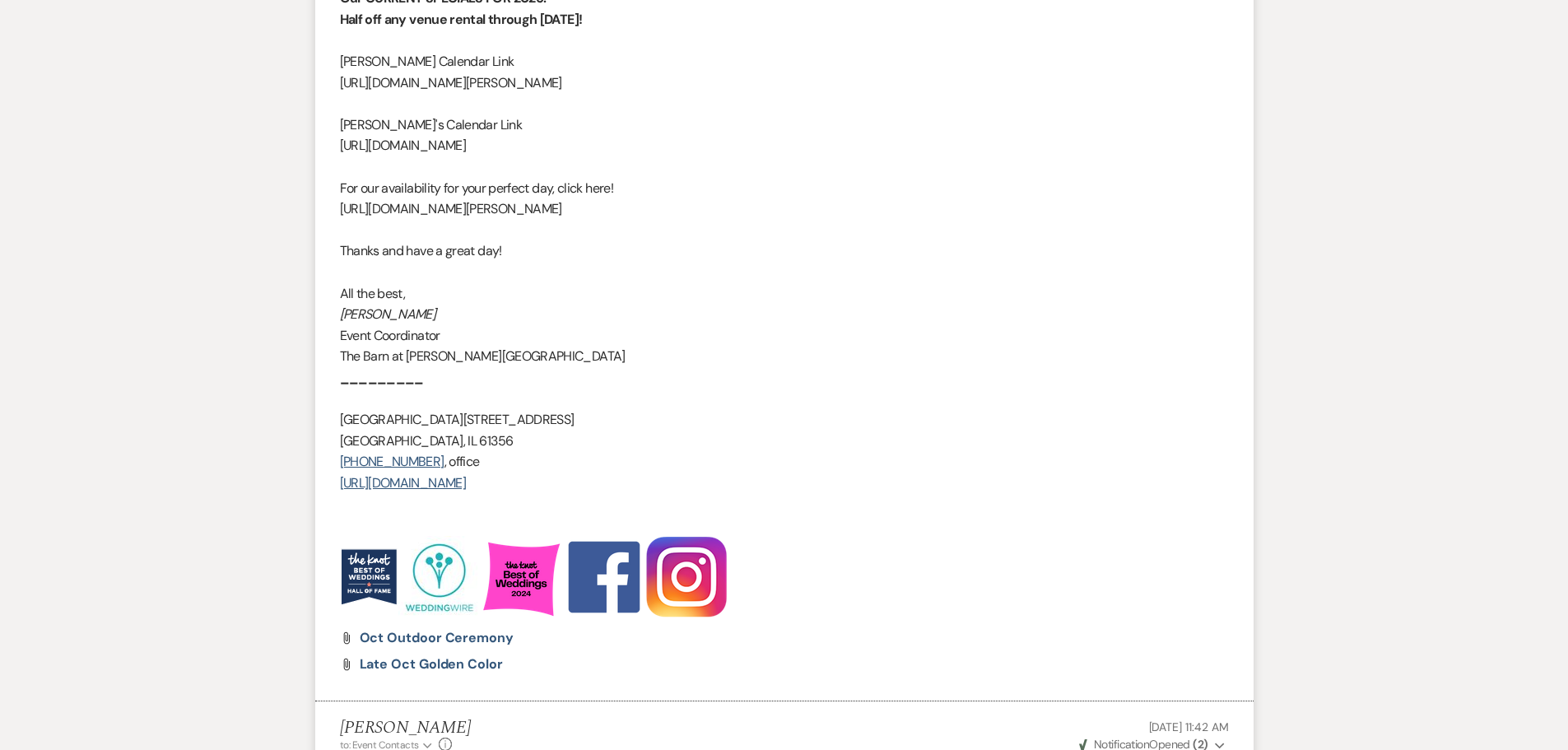
scroll to position [2470, 0]
